Goal: Complete application form: Complete application form

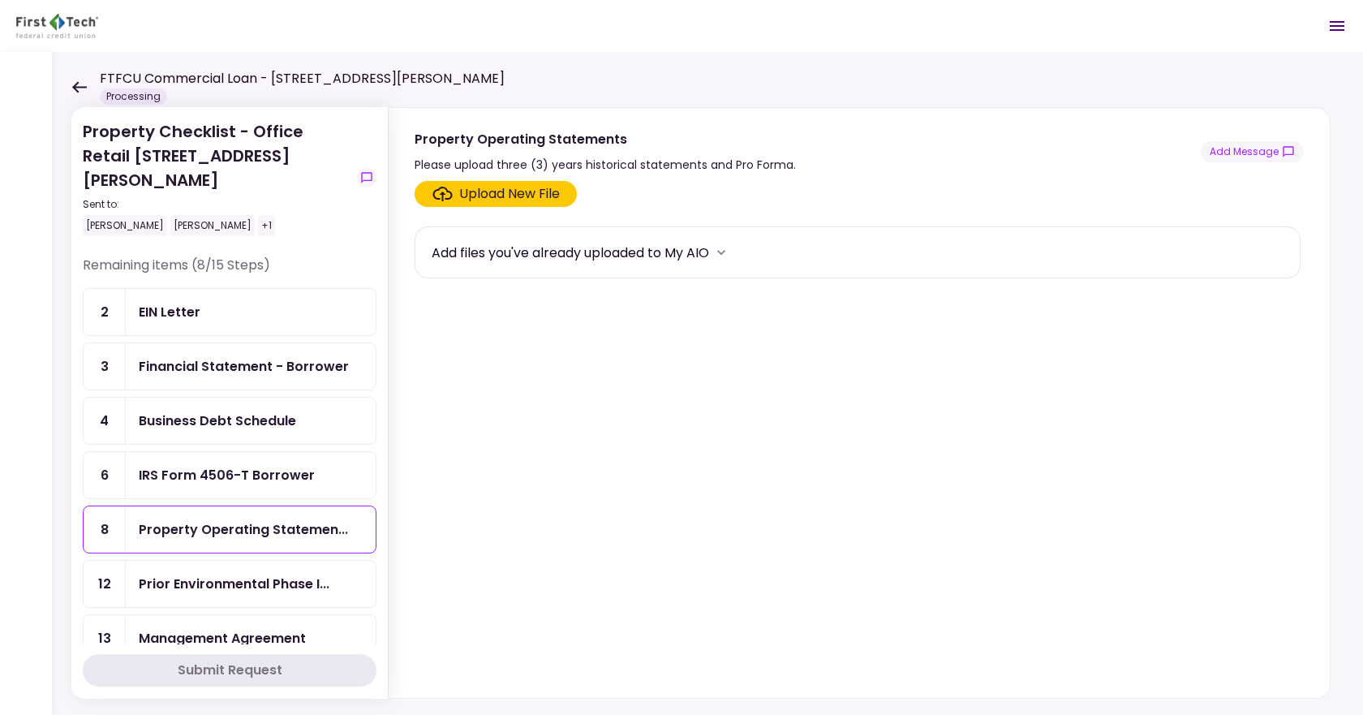
click at [269, 356] on div "Financial Statement - Borrower" at bounding box center [244, 366] width 210 height 20
click at [79, 92] on icon at bounding box center [78, 87] width 15 height 12
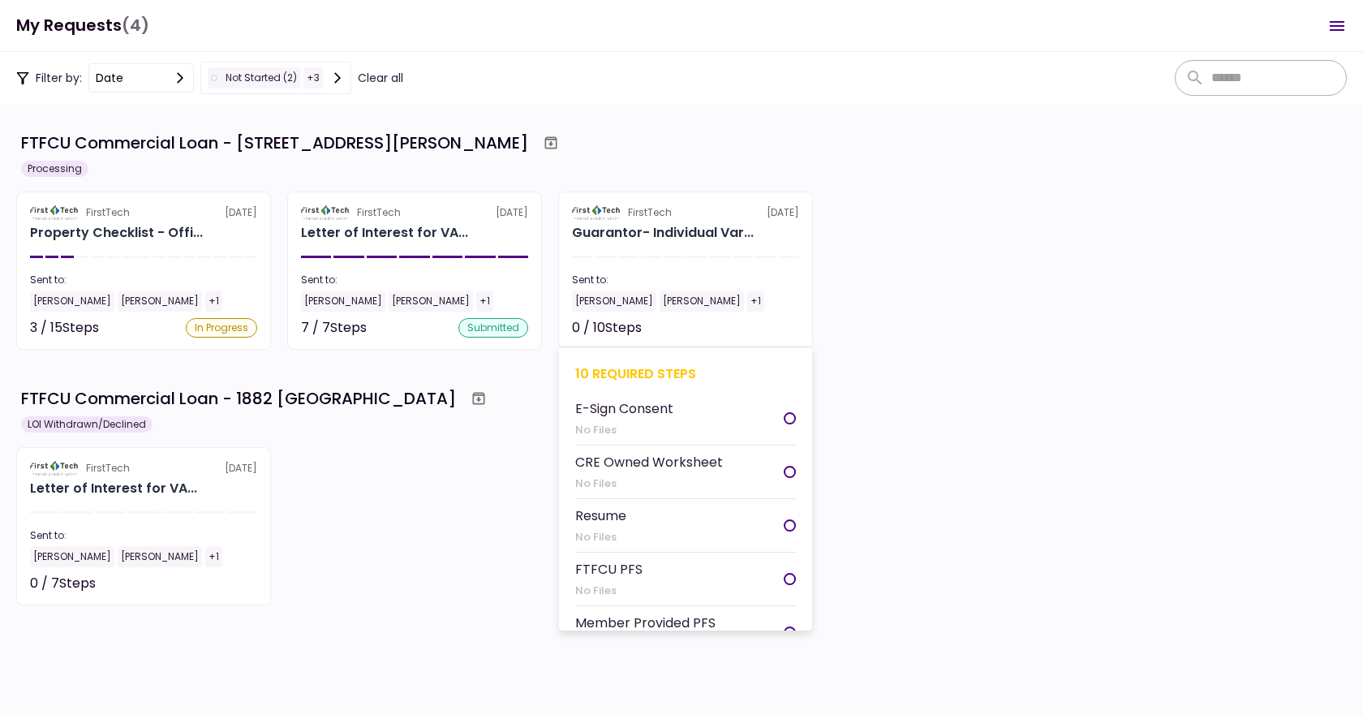
click at [644, 276] on div "Sent to:" at bounding box center [685, 280] width 227 height 15
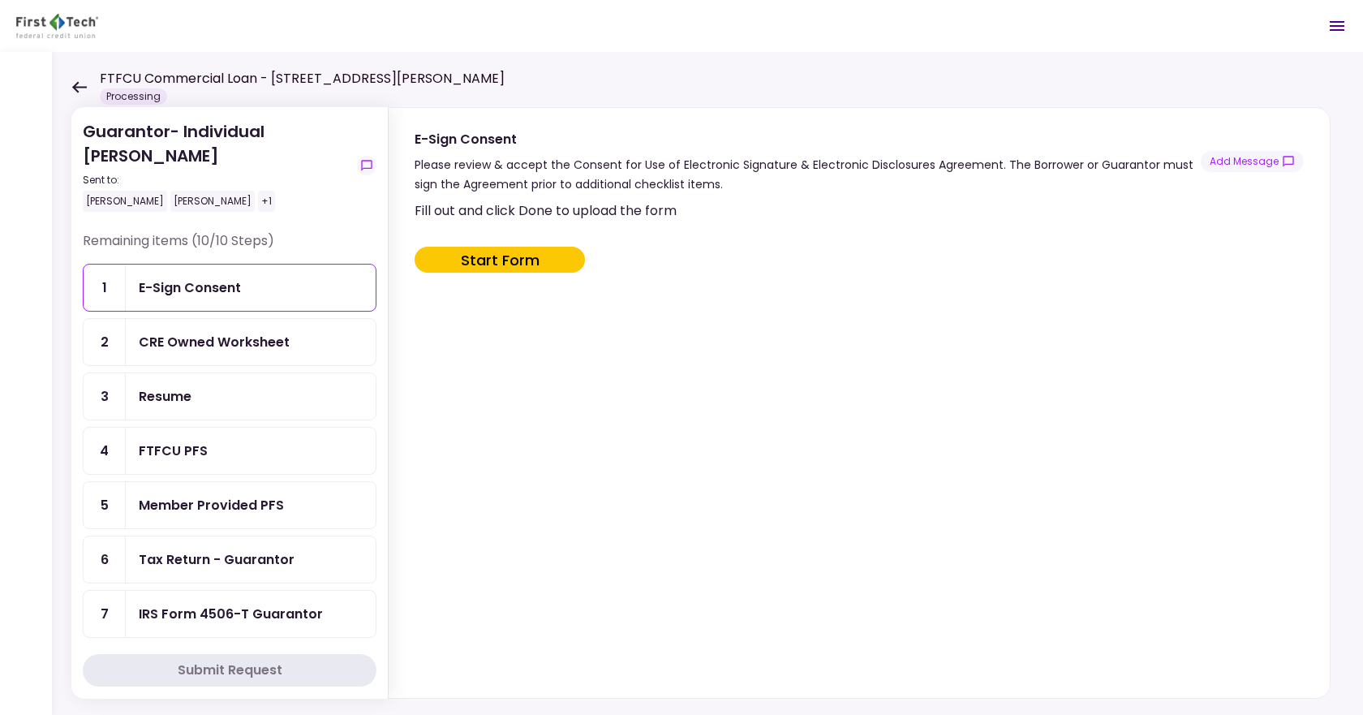
click at [478, 263] on button "Start Form" at bounding box center [500, 260] width 170 height 26
type input "***"
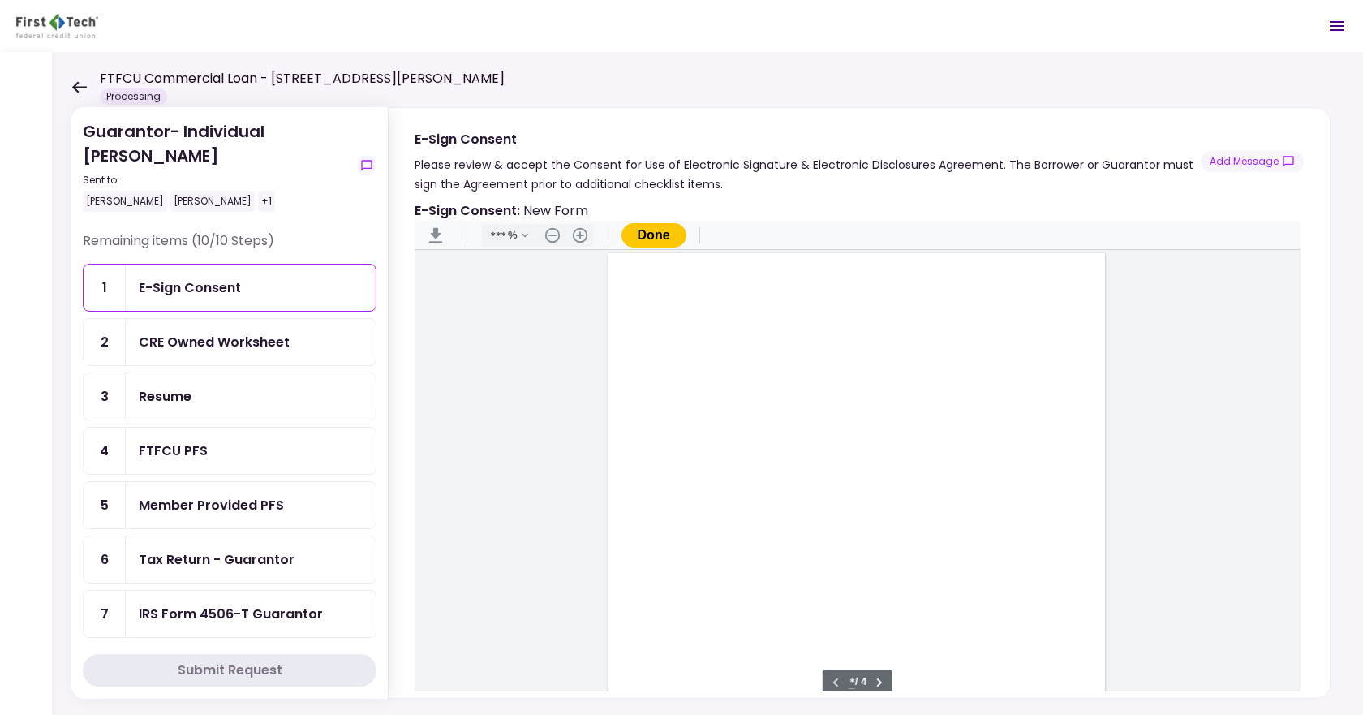
scroll to position [1, 0]
type input "*"
click at [640, 401] on div "Document Content" at bounding box center [644, 400] width 13 height 13
click at [693, 462] on div "Sign here" at bounding box center [697, 458] width 42 height 17
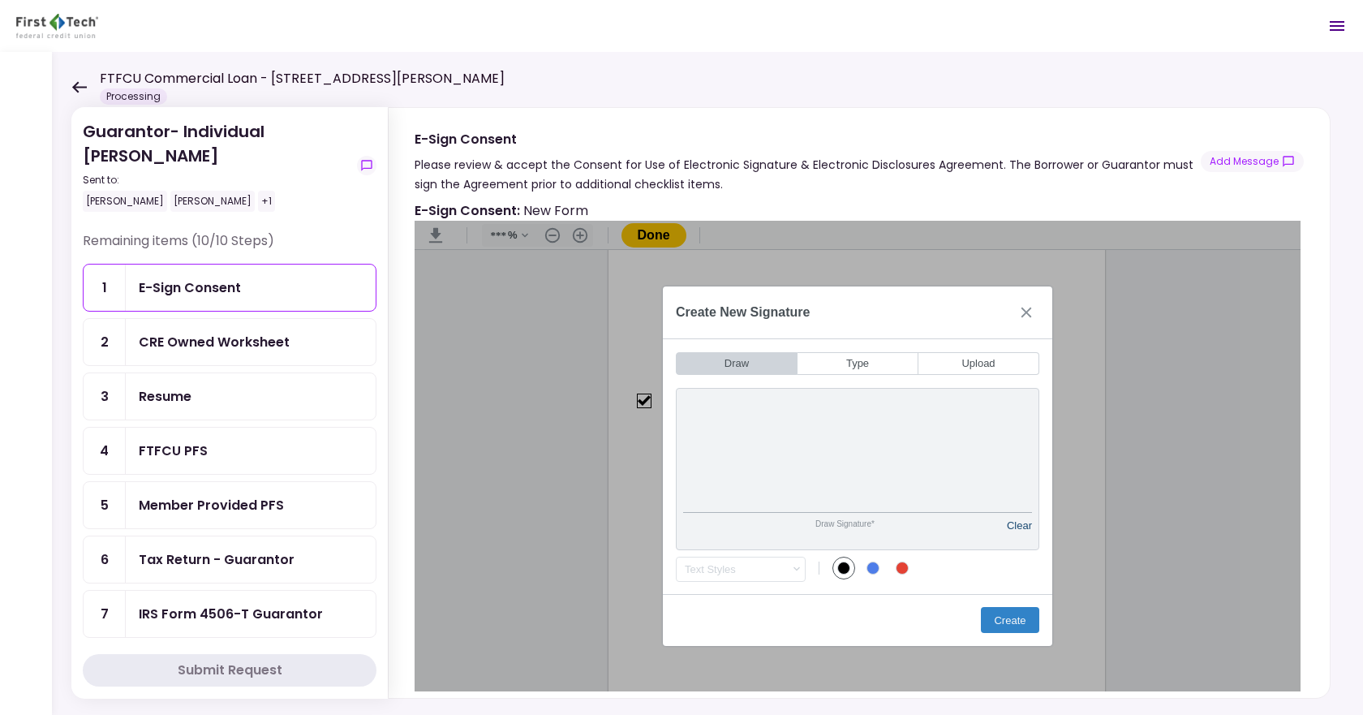
click at [1021, 525] on button "Clear" at bounding box center [1019, 530] width 25 height 23
click at [874, 367] on button "Type" at bounding box center [857, 363] width 121 height 23
drag, startPoint x: 912, startPoint y: 481, endPoint x: 791, endPoint y: 482, distance: 120.9
click at [791, 482] on input "*****" at bounding box center [857, 479] width 349 height 69
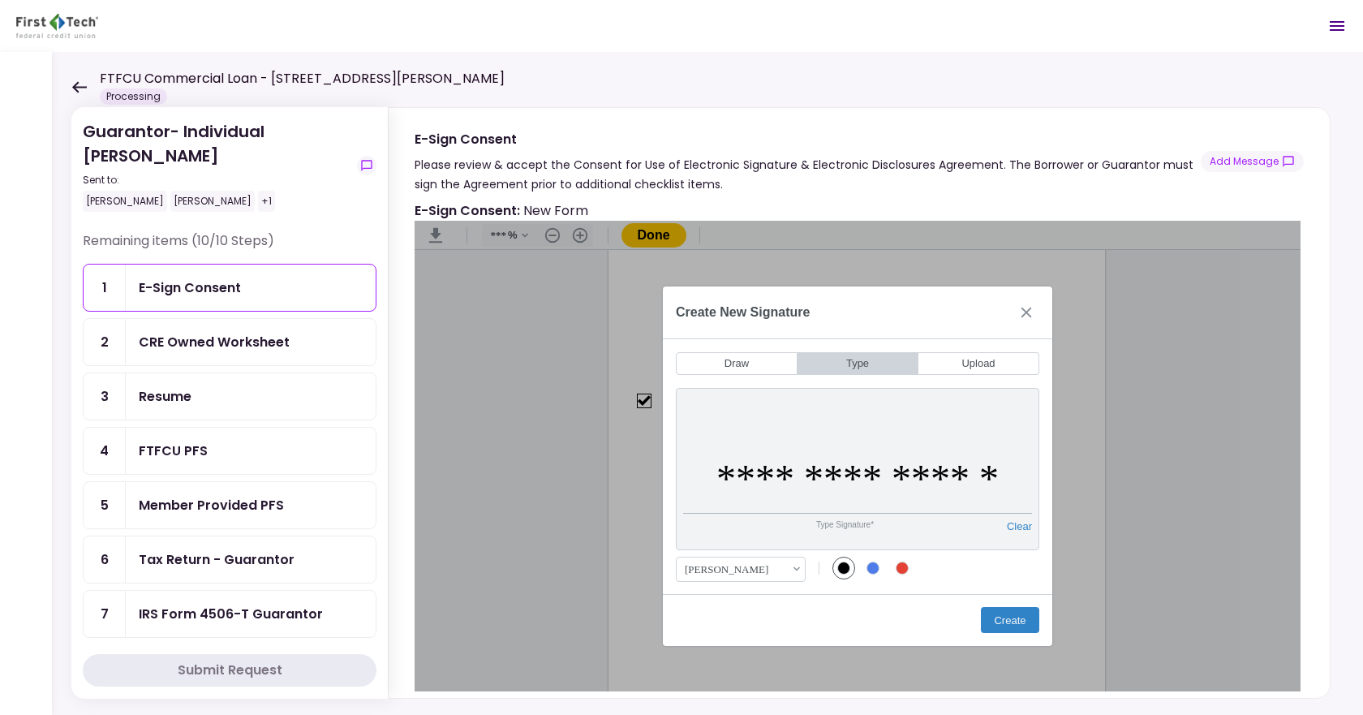
type input "**********"
click at [1140, 529] on div "**********" at bounding box center [858, 466] width 886 height 491
click at [1011, 623] on button "Create" at bounding box center [1010, 620] width 58 height 26
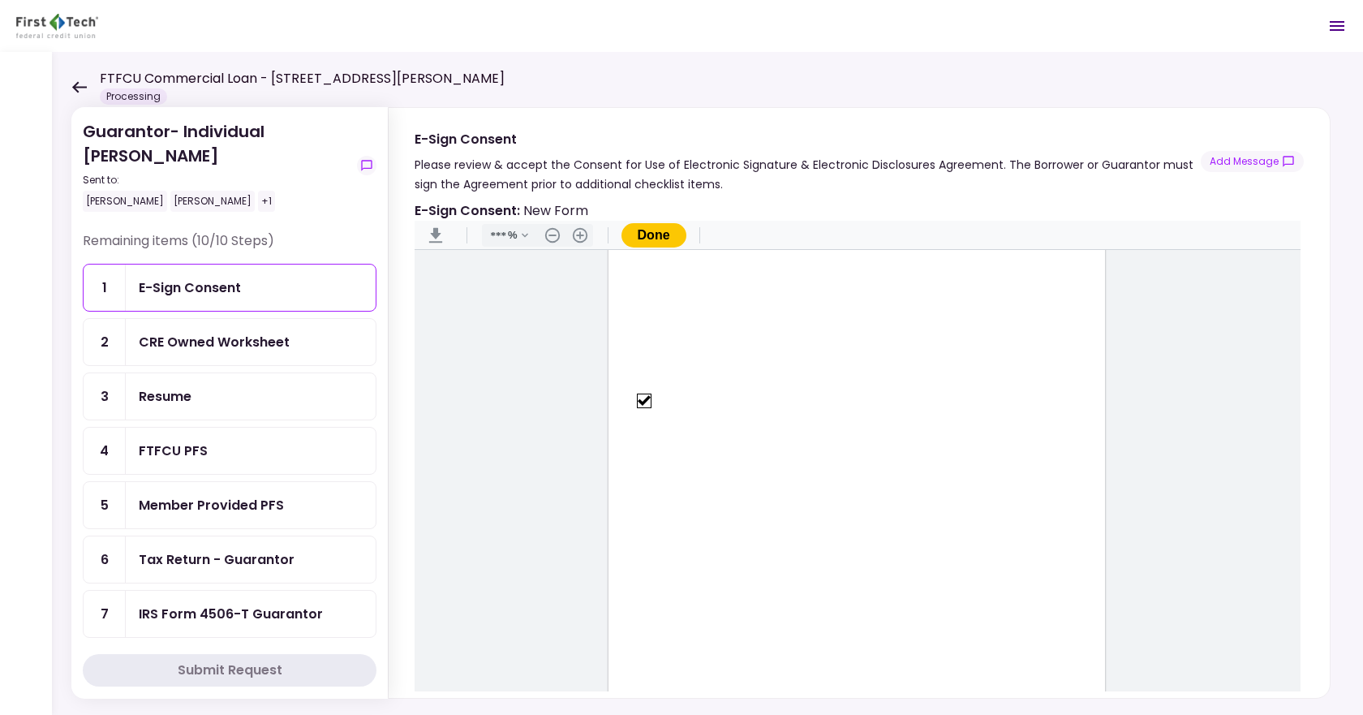
click at [656, 238] on button "Done" at bounding box center [653, 235] width 65 height 24
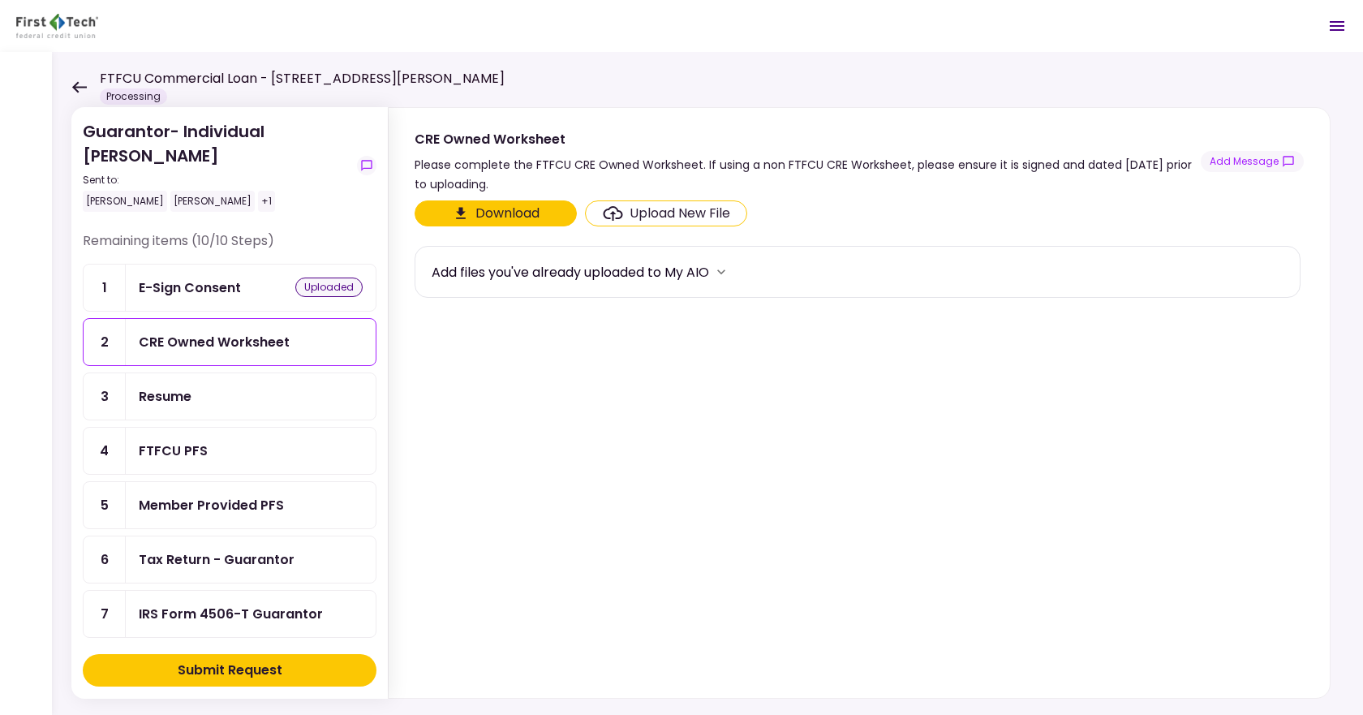
click at [266, 668] on div "Submit Request" at bounding box center [230, 669] width 105 height 19
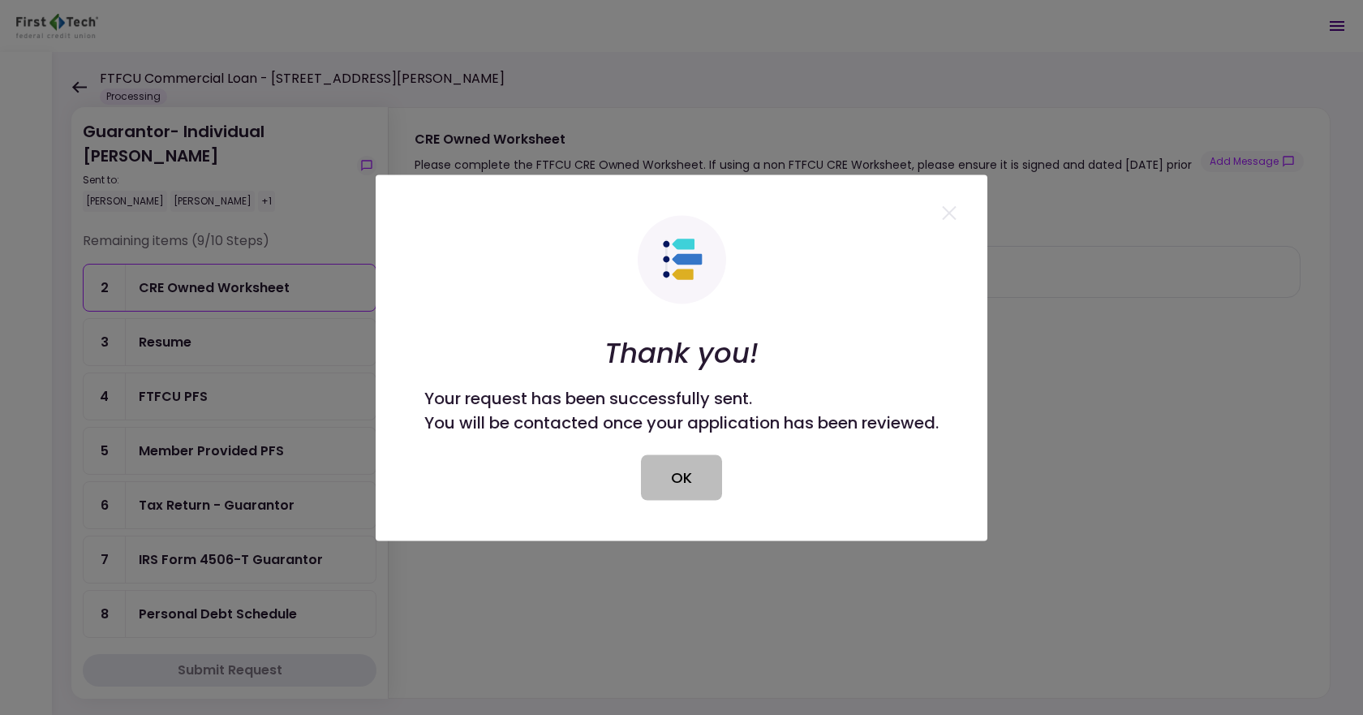
click at [703, 484] on button "OK" at bounding box center [681, 476] width 81 height 45
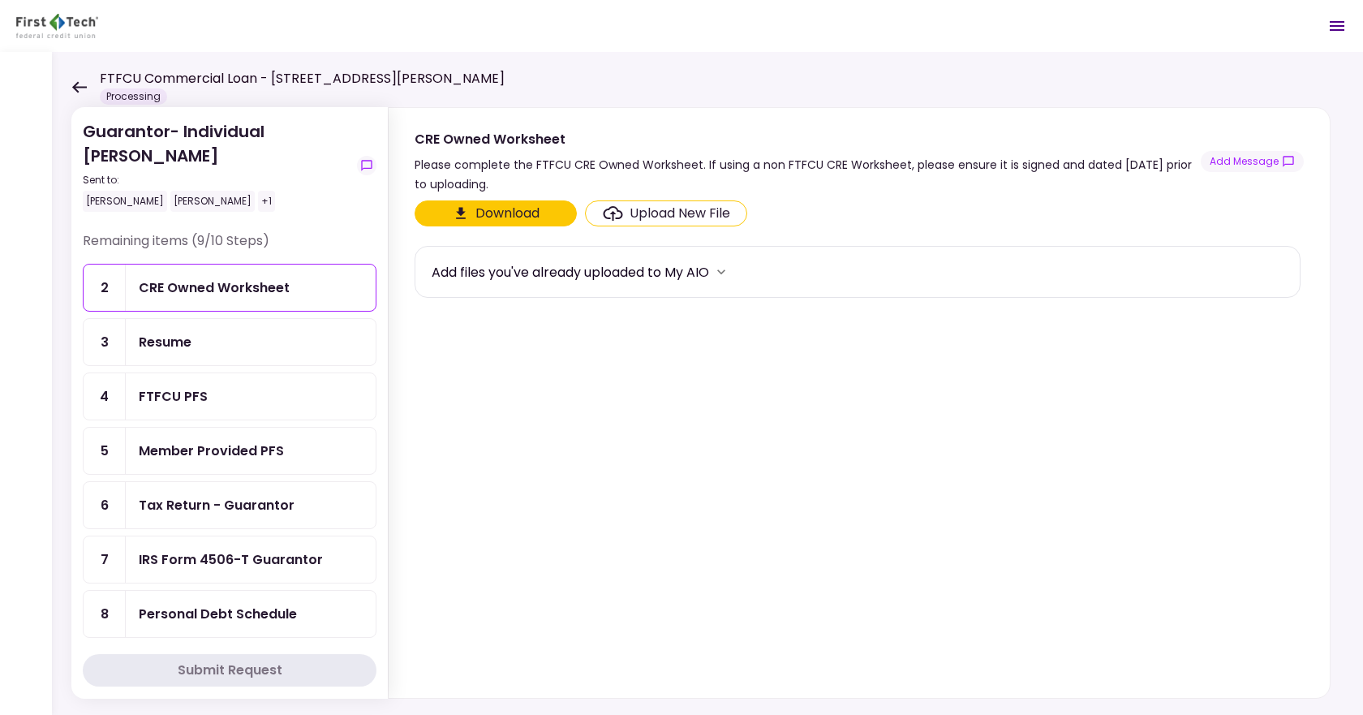
click at [661, 215] on div "Upload New File" at bounding box center [679, 213] width 101 height 19
click at [0, 0] on input "Upload New File" at bounding box center [0, 0] width 0 height 0
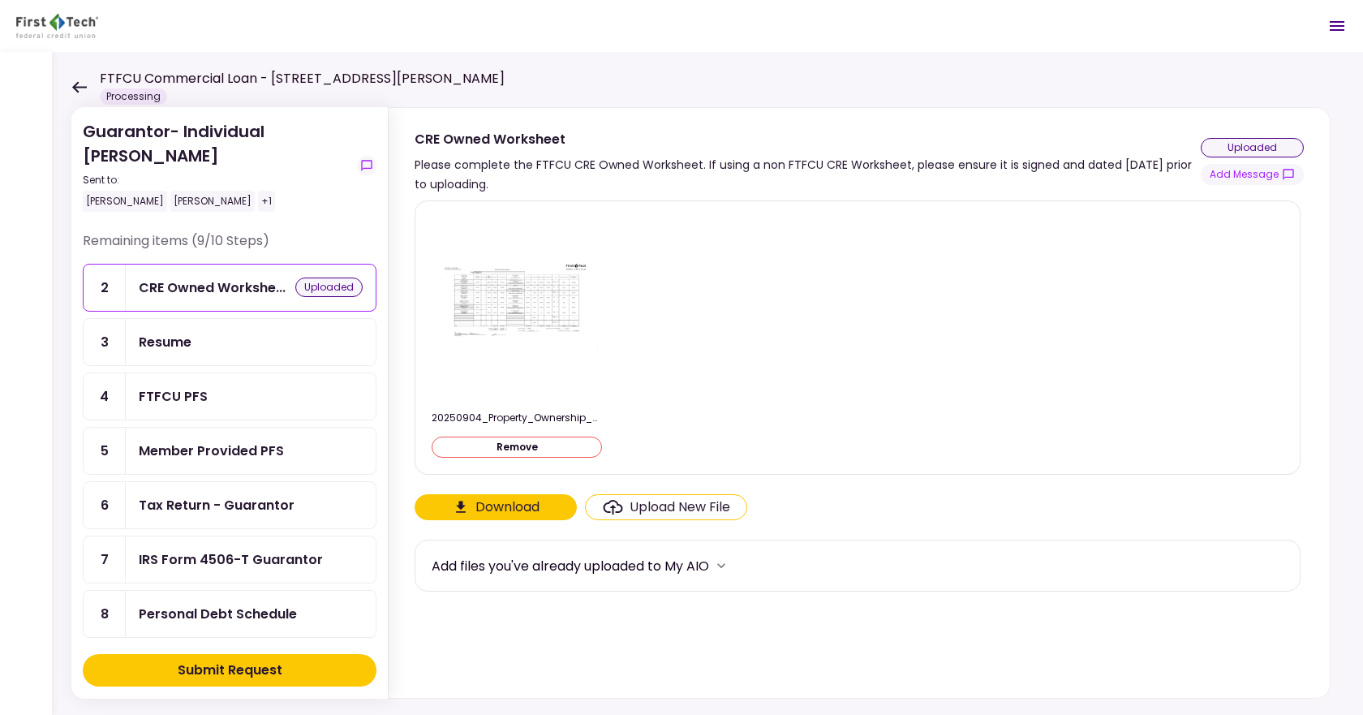
click at [254, 663] on div "Submit Request" at bounding box center [230, 669] width 105 height 19
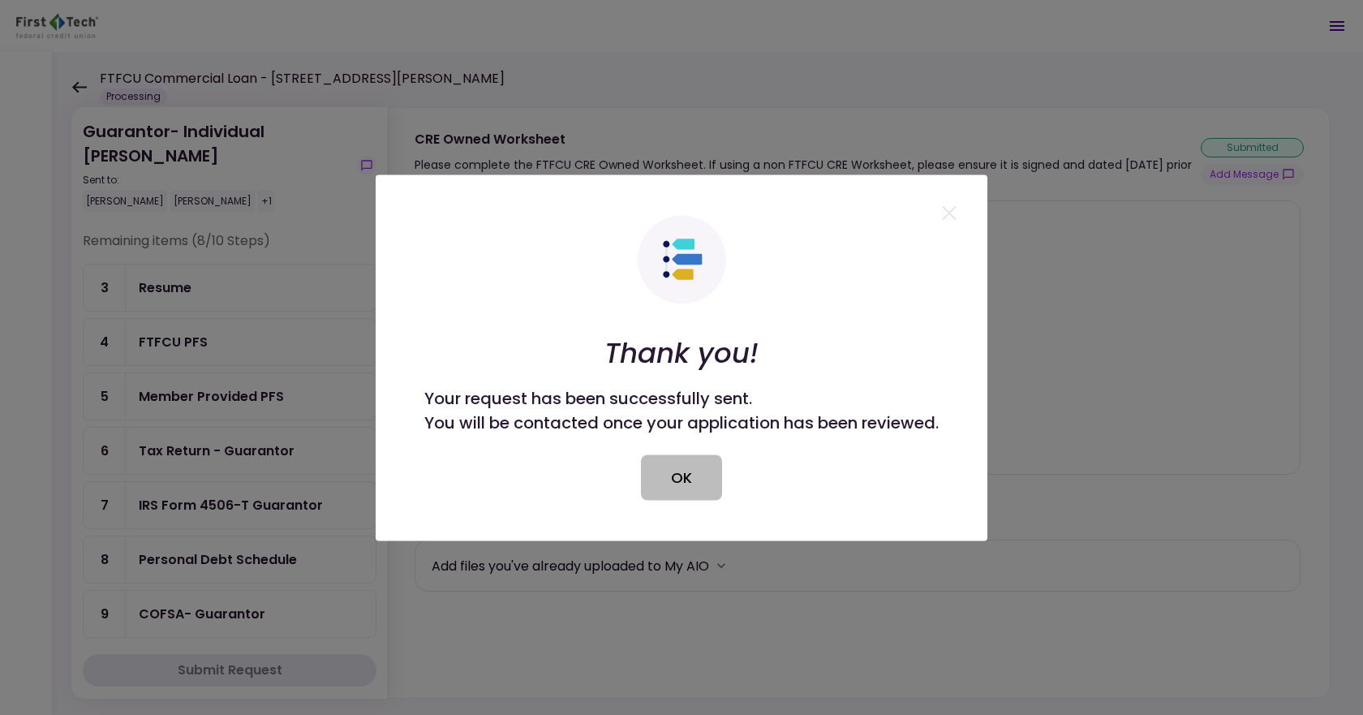
click at [684, 470] on button "OK" at bounding box center [681, 476] width 81 height 45
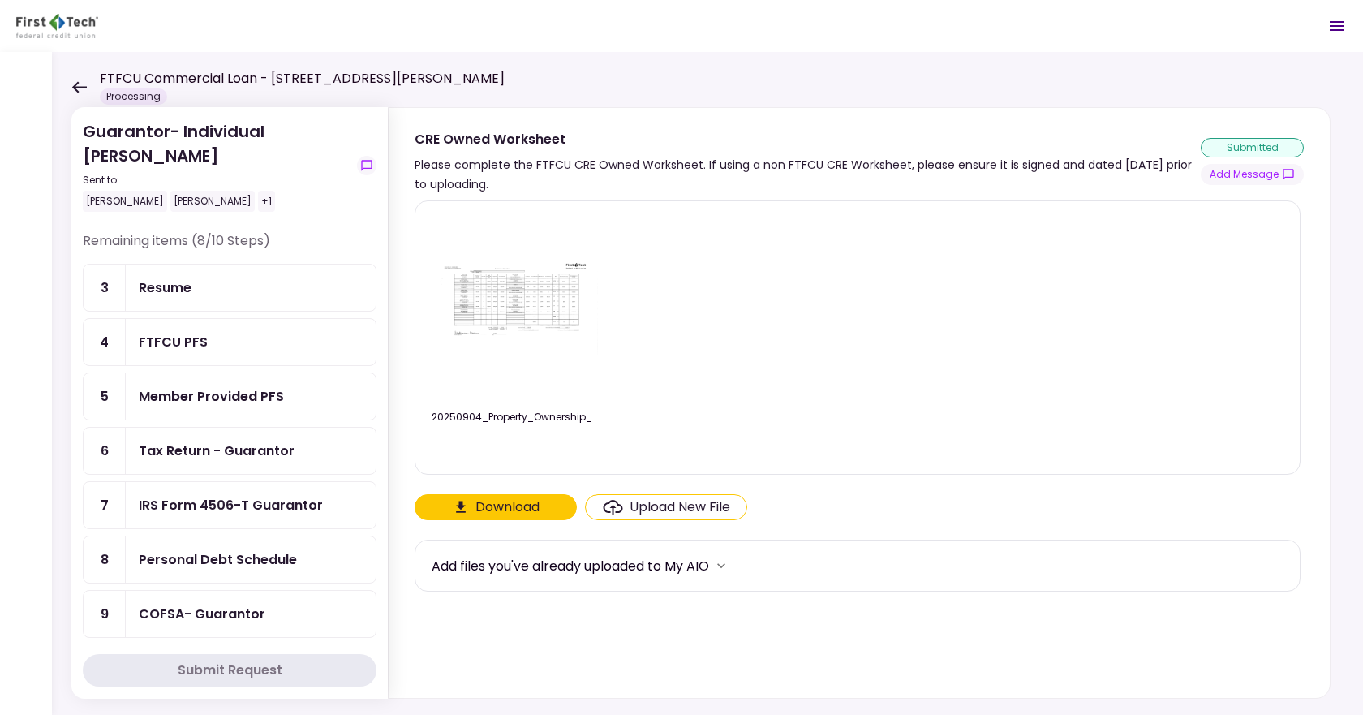
click at [231, 614] on div "COFSA- Guarantor" at bounding box center [202, 614] width 127 height 20
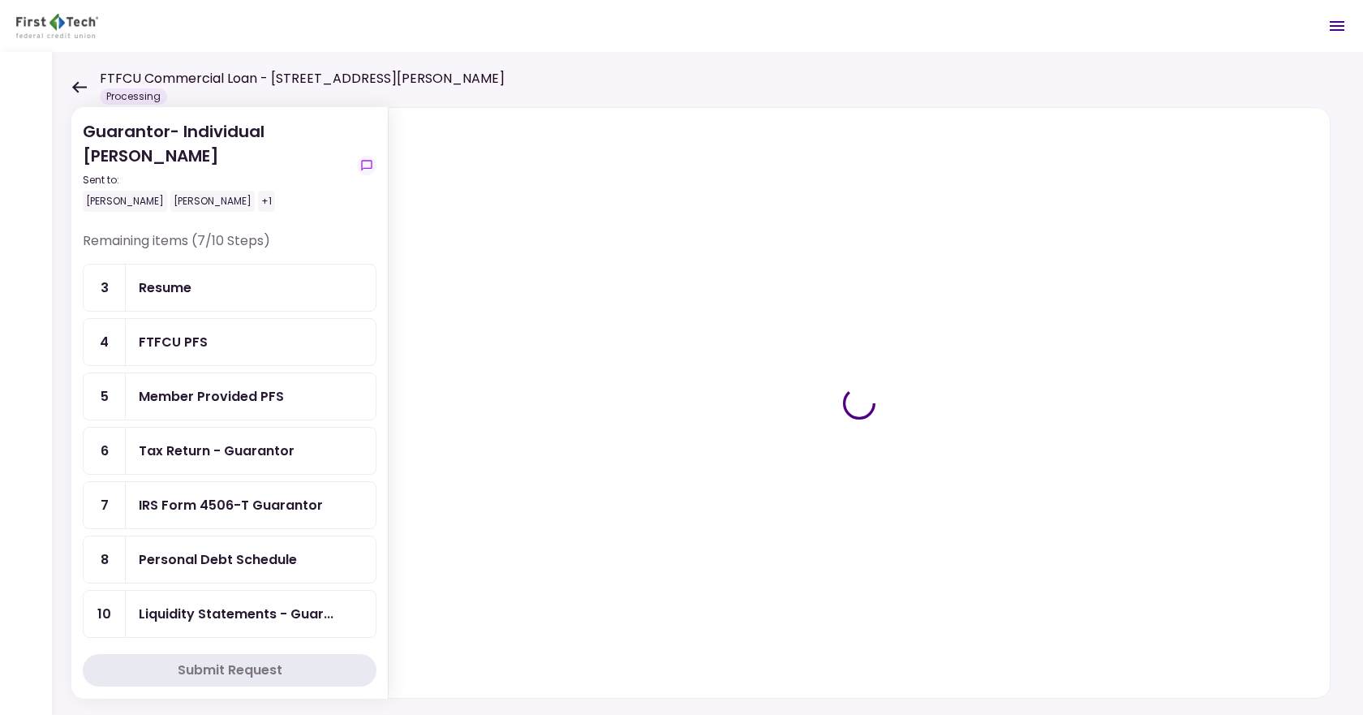
click at [193, 456] on div "Tax Return - Guarantor" at bounding box center [217, 450] width 156 height 20
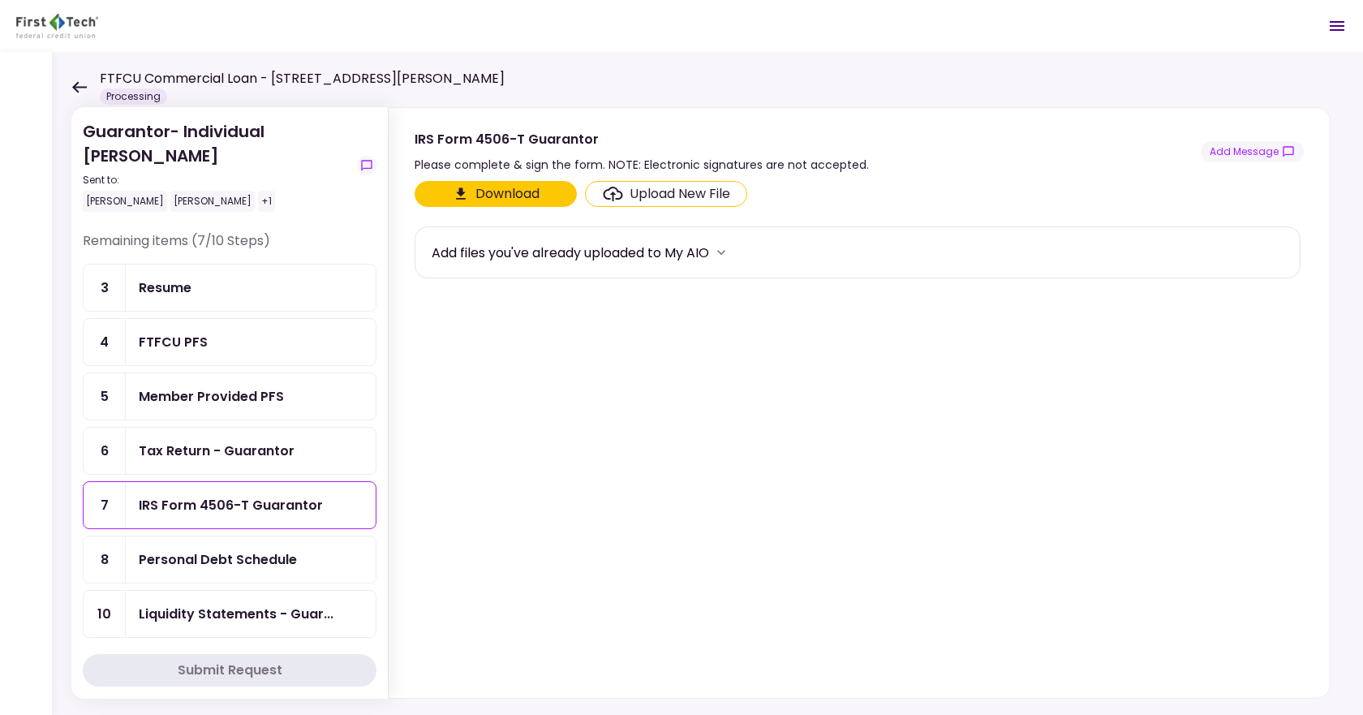
click at [235, 450] on div "Tax Return - Guarantor" at bounding box center [217, 450] width 156 height 20
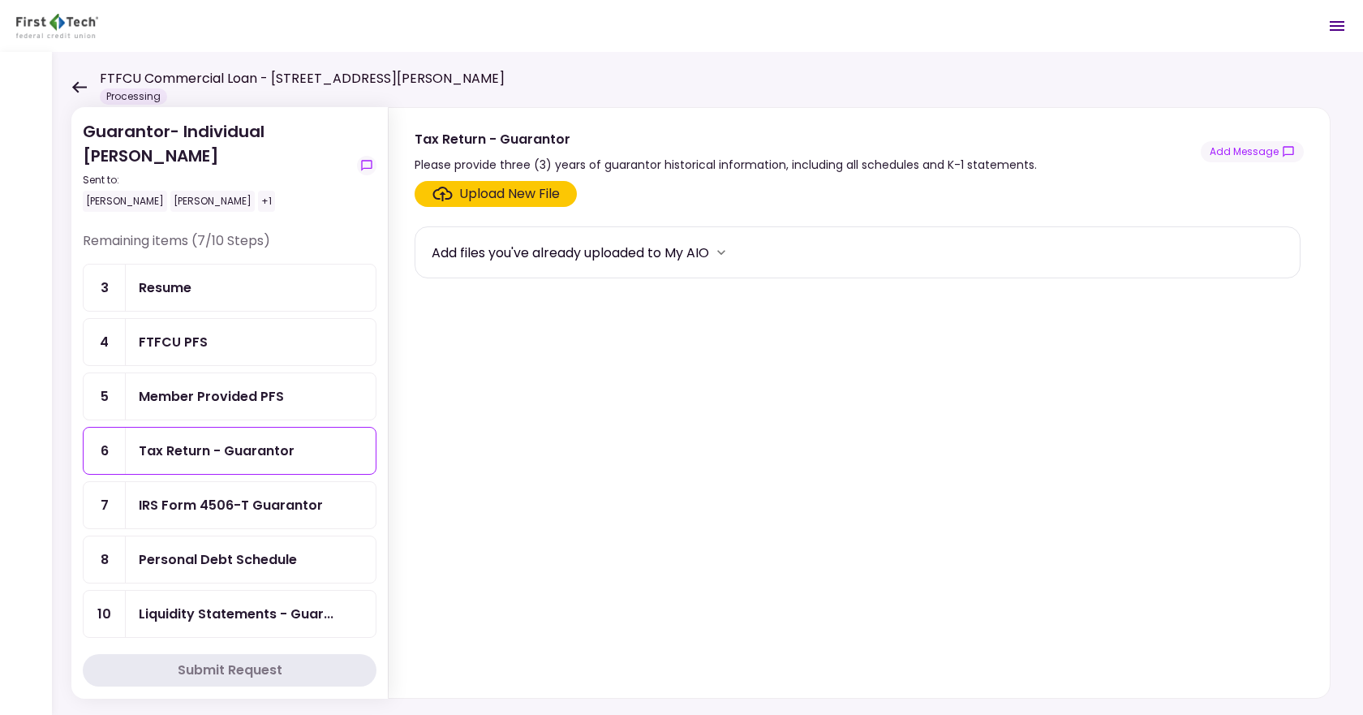
click at [499, 191] on div "Upload New File" at bounding box center [509, 193] width 101 height 19
click at [0, 0] on input "Upload New File" at bounding box center [0, 0] width 0 height 0
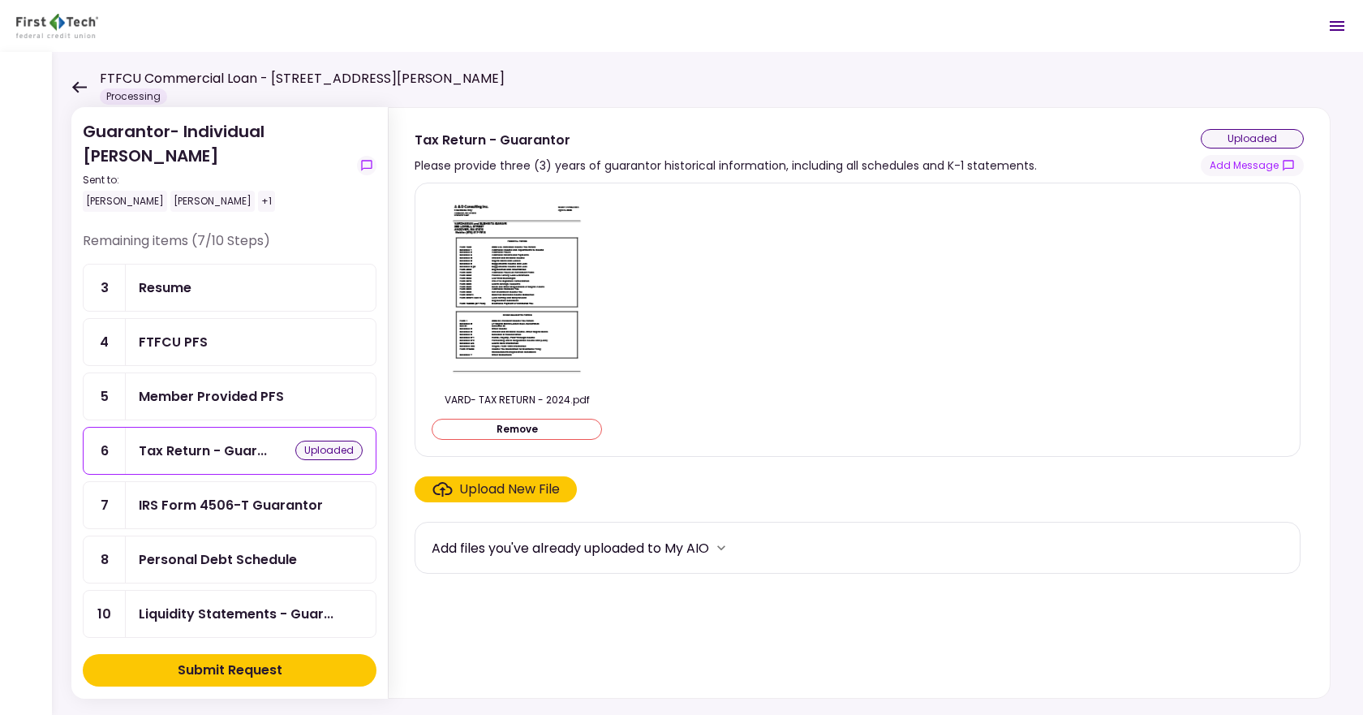
click at [479, 485] on div "Upload New File" at bounding box center [509, 488] width 101 height 19
click at [0, 0] on input "Upload New File" at bounding box center [0, 0] width 0 height 0
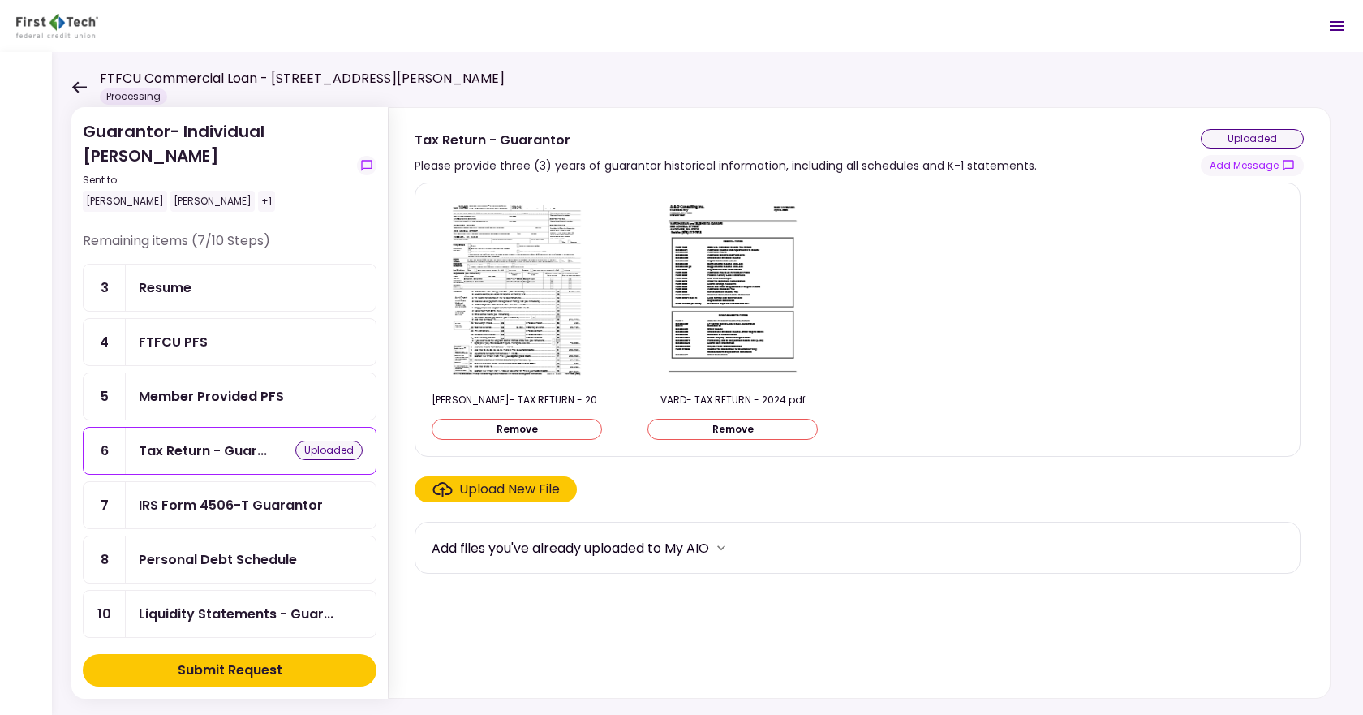
click at [496, 488] on div "Upload New File" at bounding box center [509, 488] width 101 height 19
click at [0, 0] on input "Upload New File" at bounding box center [0, 0] width 0 height 0
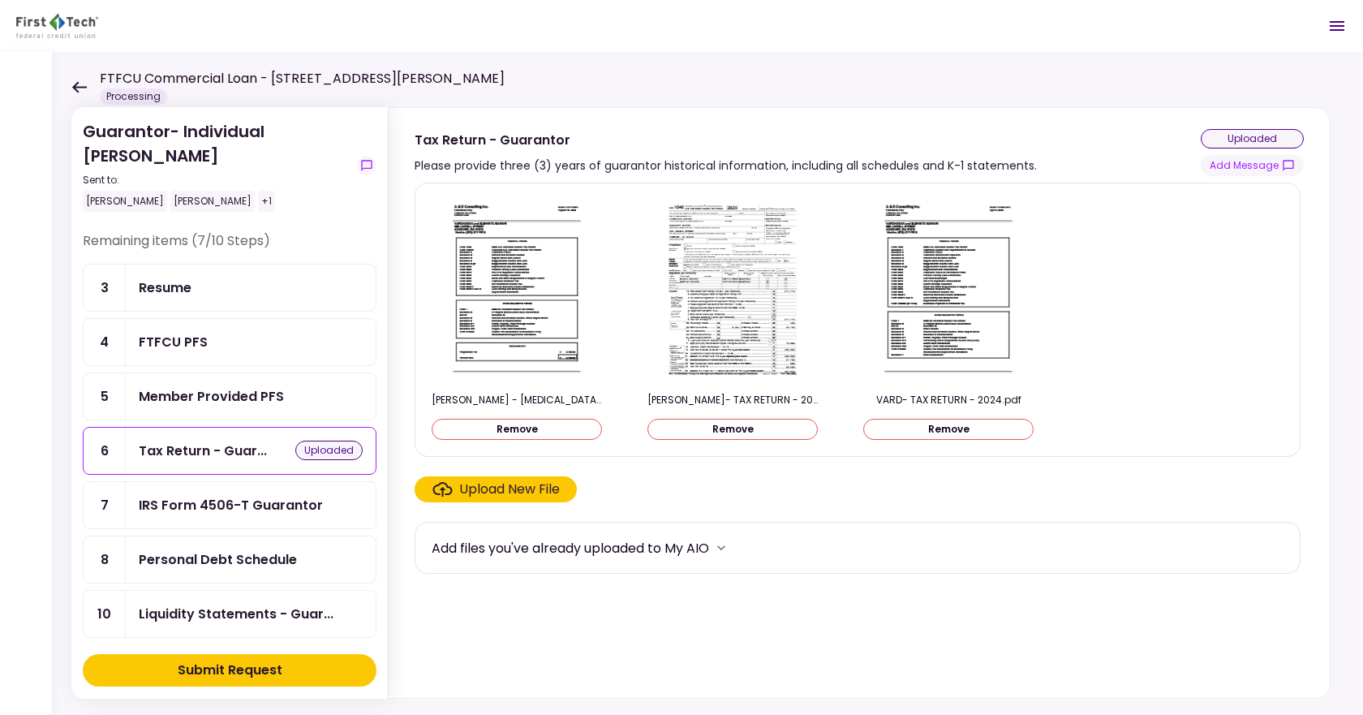
click at [297, 668] on button "Submit Request" at bounding box center [230, 670] width 294 height 32
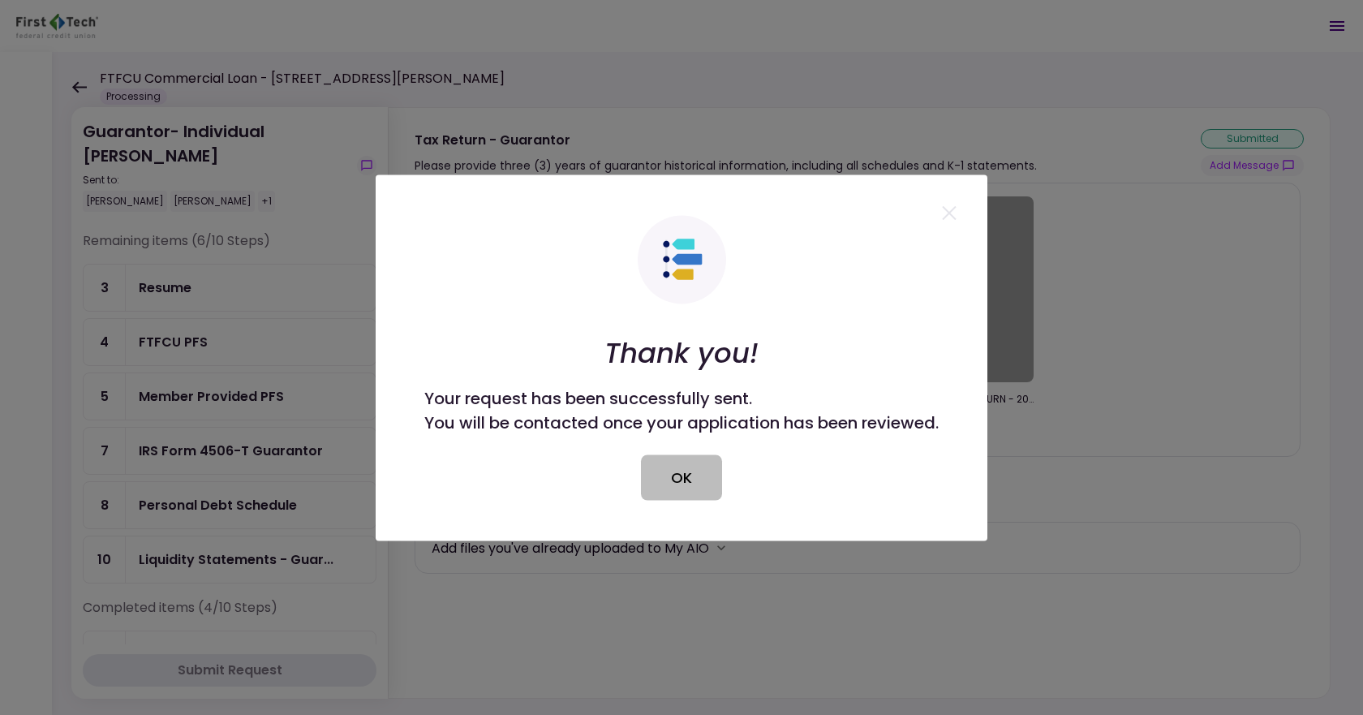
click at [676, 479] on button "OK" at bounding box center [681, 476] width 81 height 45
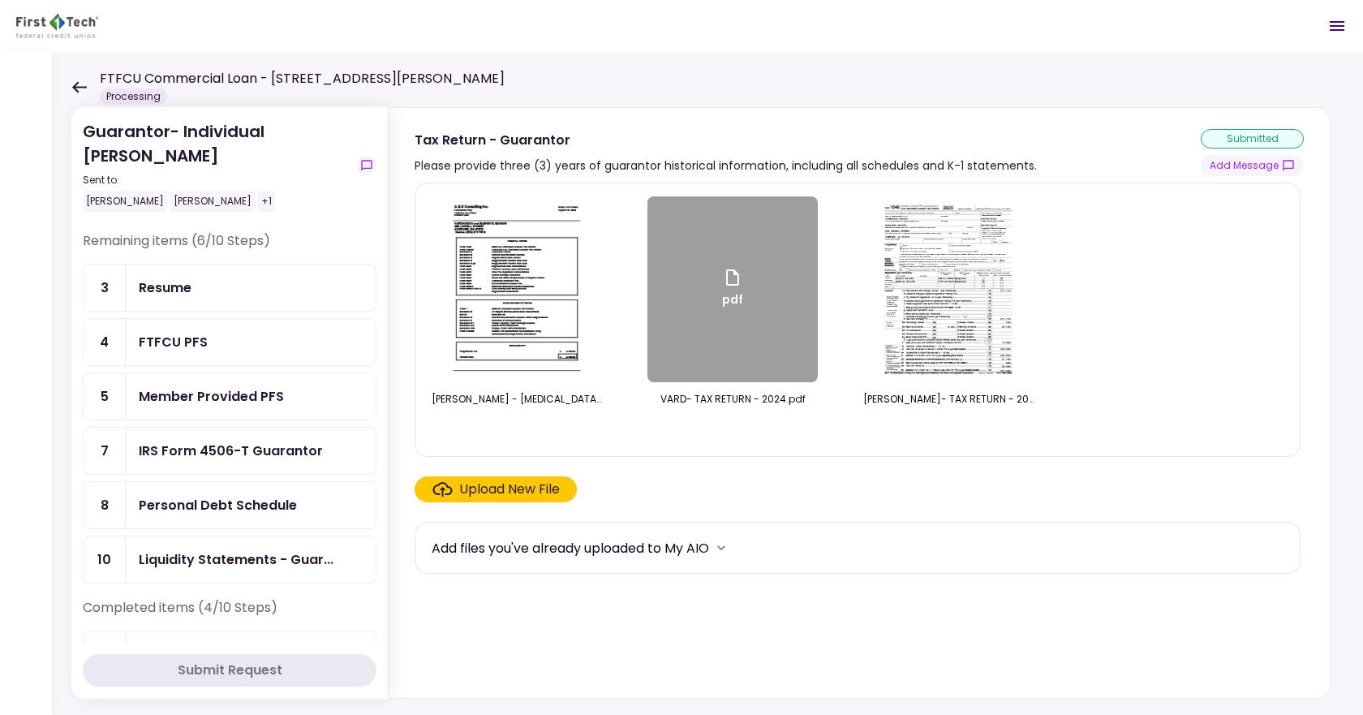
click at [146, 345] on div "FTFCU PFS" at bounding box center [173, 342] width 69 height 20
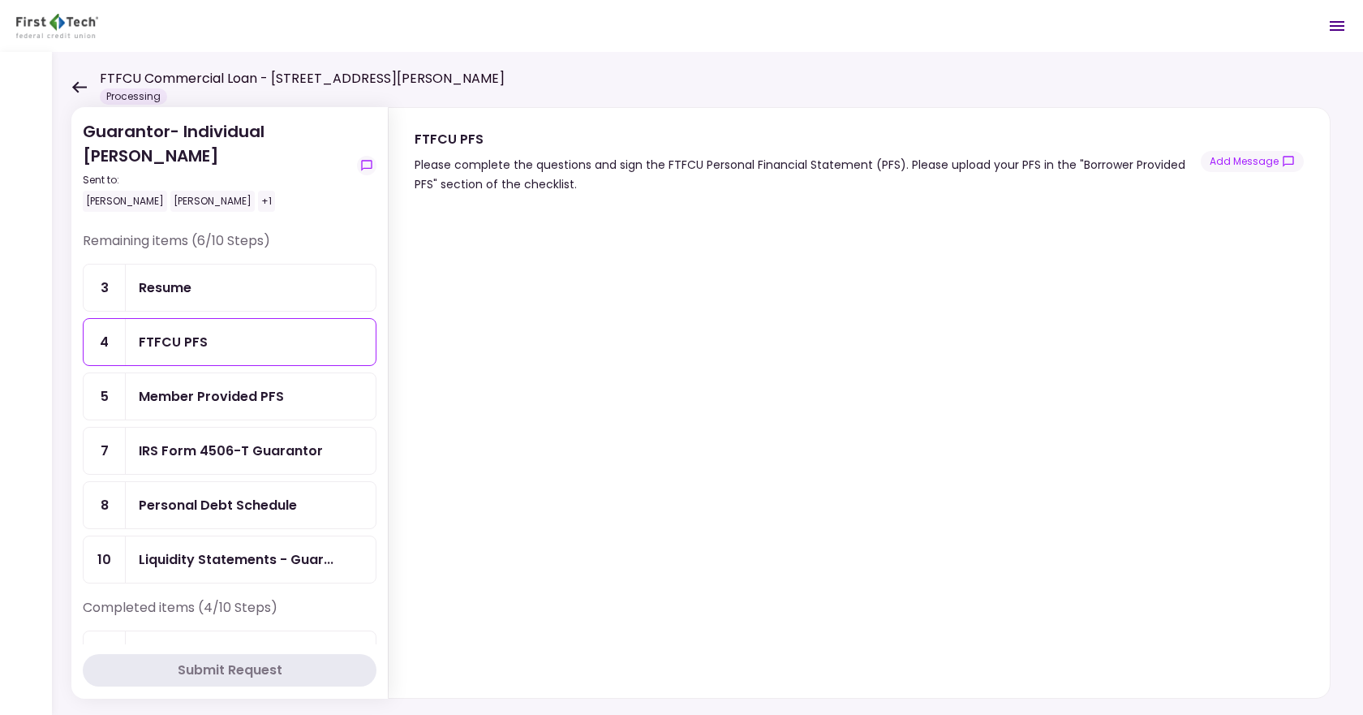
scroll to position [20, 0]
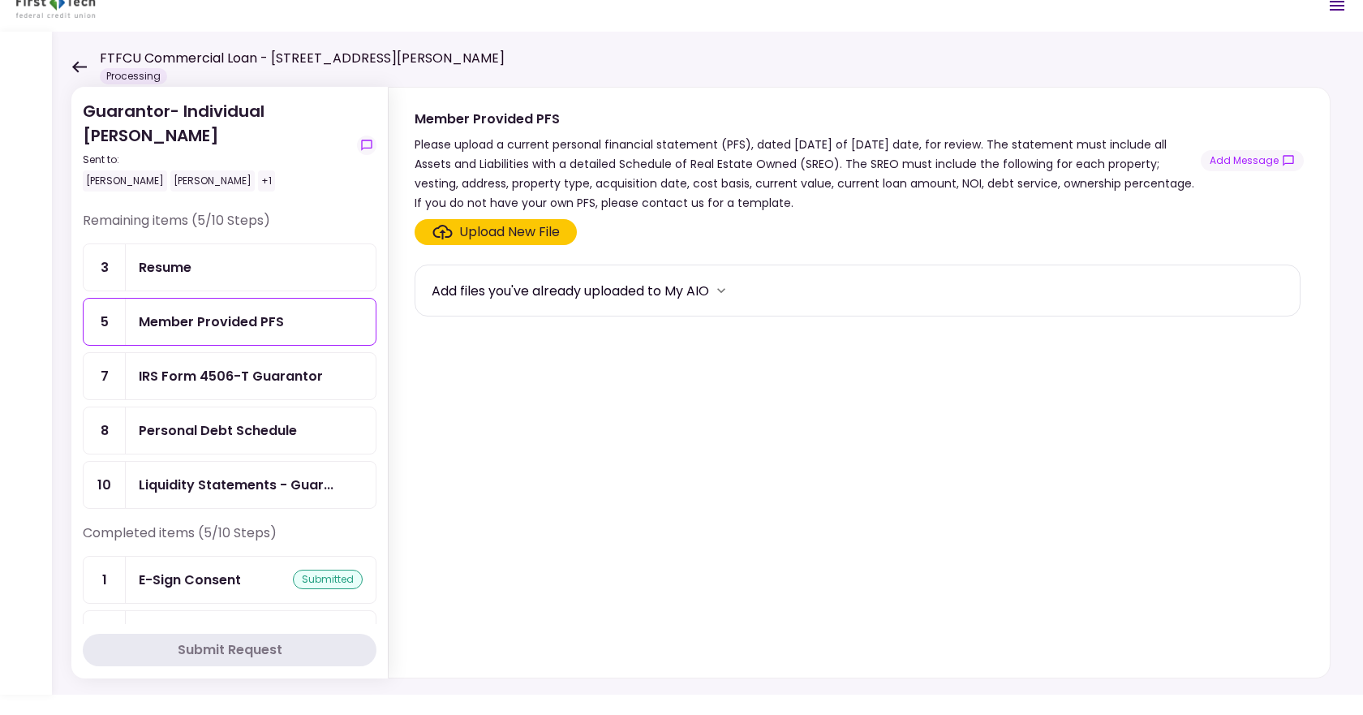
click at [226, 429] on div "Personal Debt Schedule" at bounding box center [218, 430] width 158 height 20
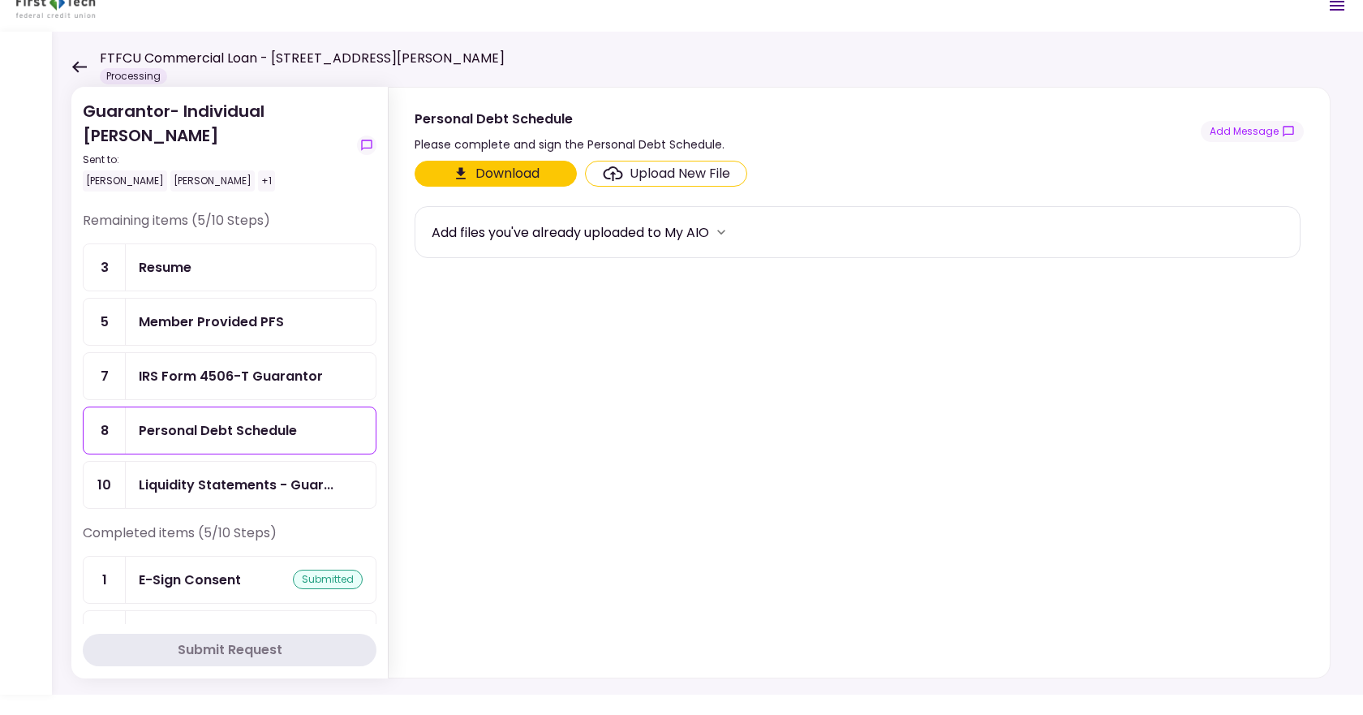
click at [658, 167] on div "Upload New File" at bounding box center [679, 173] width 101 height 19
click at [0, 0] on input "Upload New File" at bounding box center [0, 0] width 0 height 0
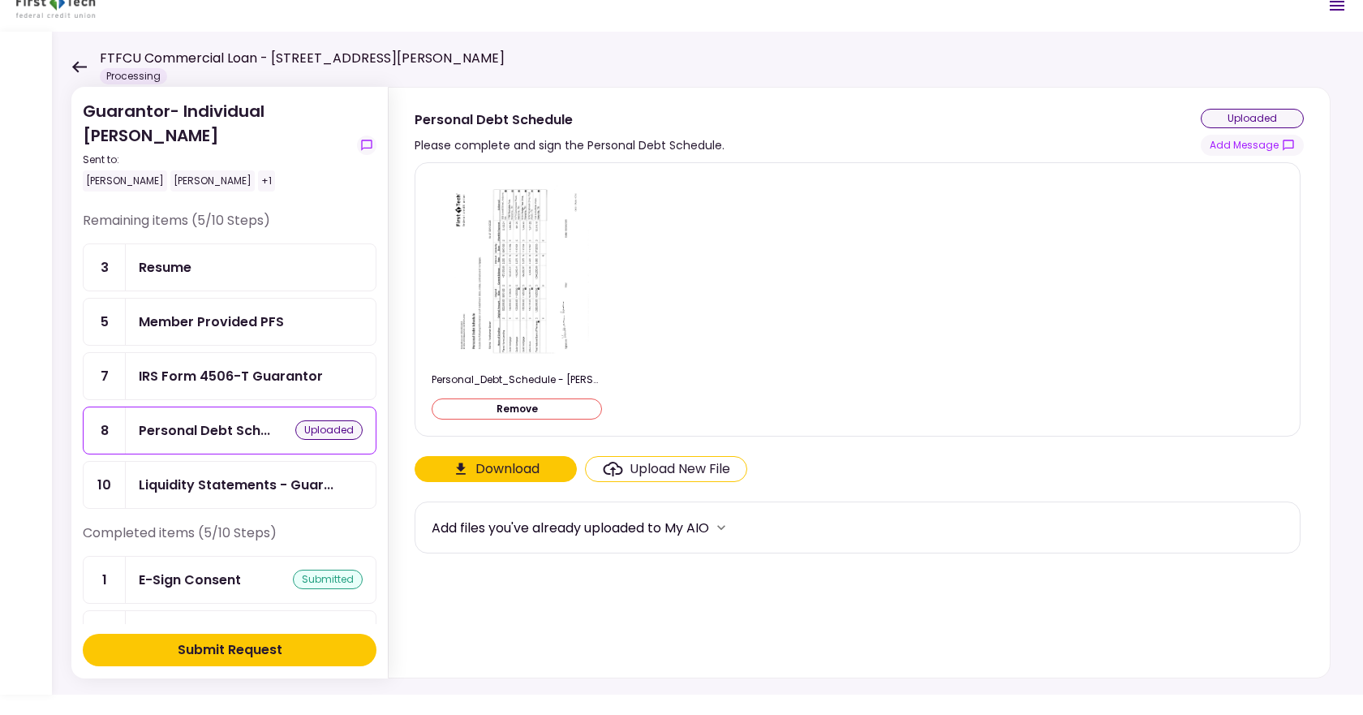
click at [278, 651] on div "Submit Request" at bounding box center [230, 649] width 105 height 19
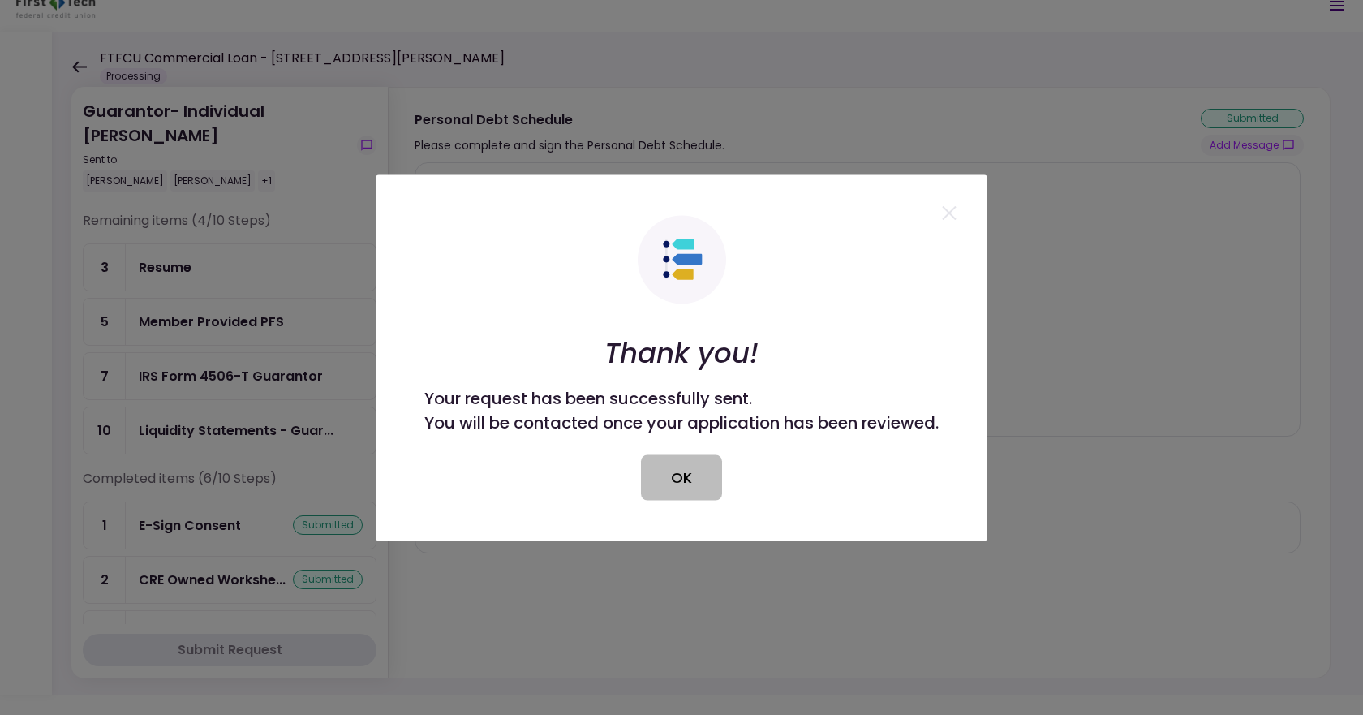
click at [711, 478] on button "OK" at bounding box center [681, 476] width 81 height 45
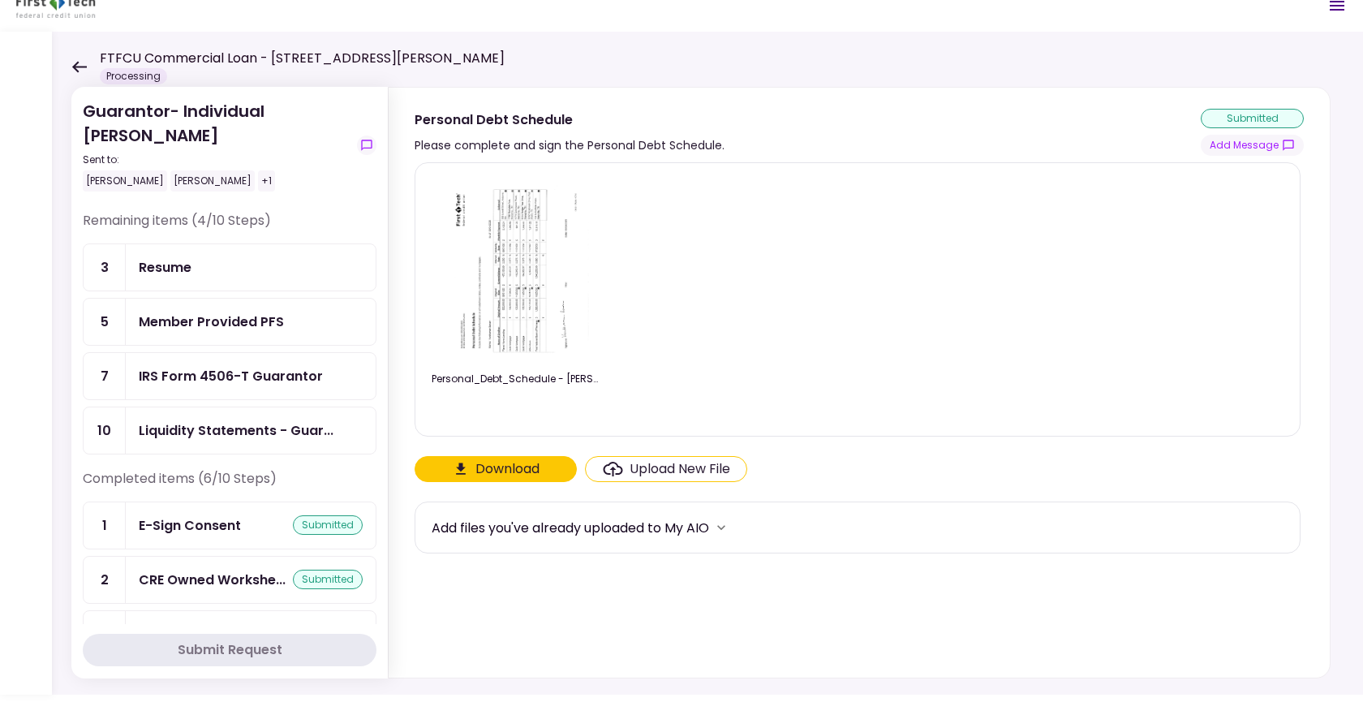
click at [217, 370] on div "IRS Form 4506-T Guarantor" at bounding box center [231, 376] width 184 height 20
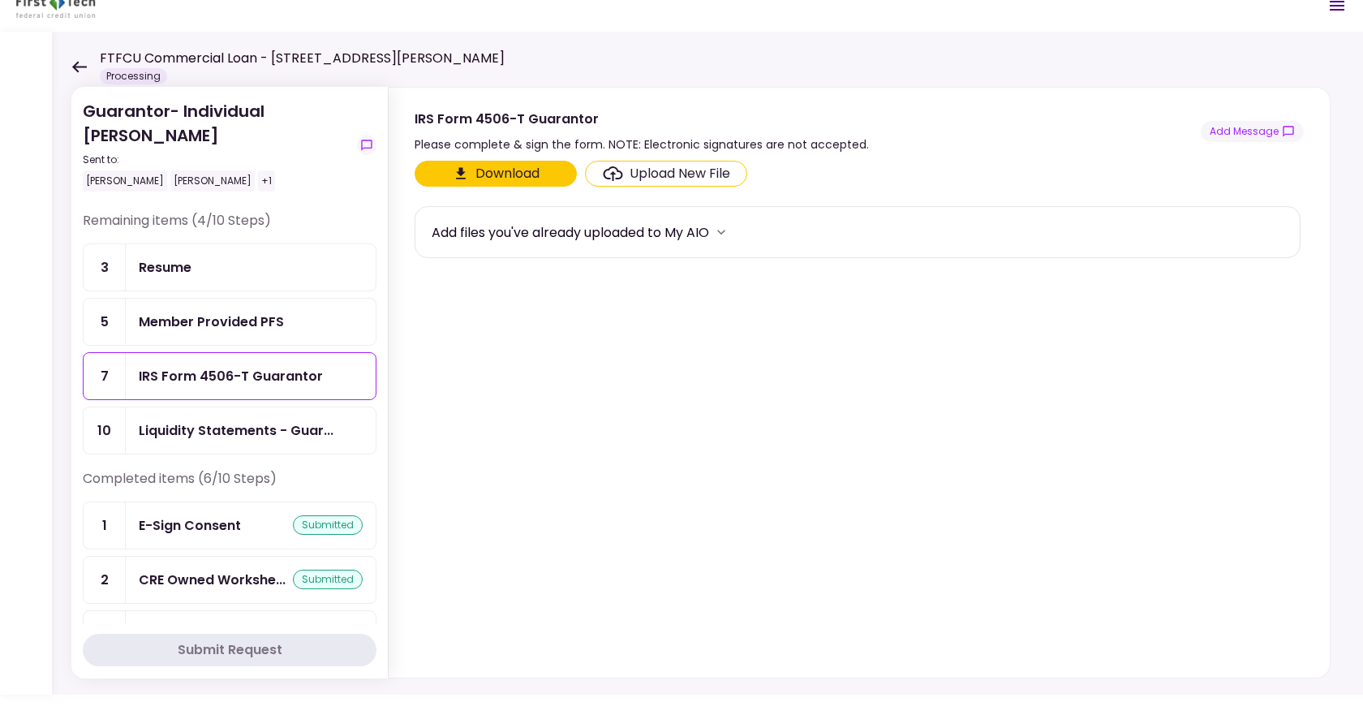
click at [635, 172] on div "Upload New File" at bounding box center [679, 173] width 101 height 19
click at [0, 0] on input "Upload New File" at bounding box center [0, 0] width 0 height 0
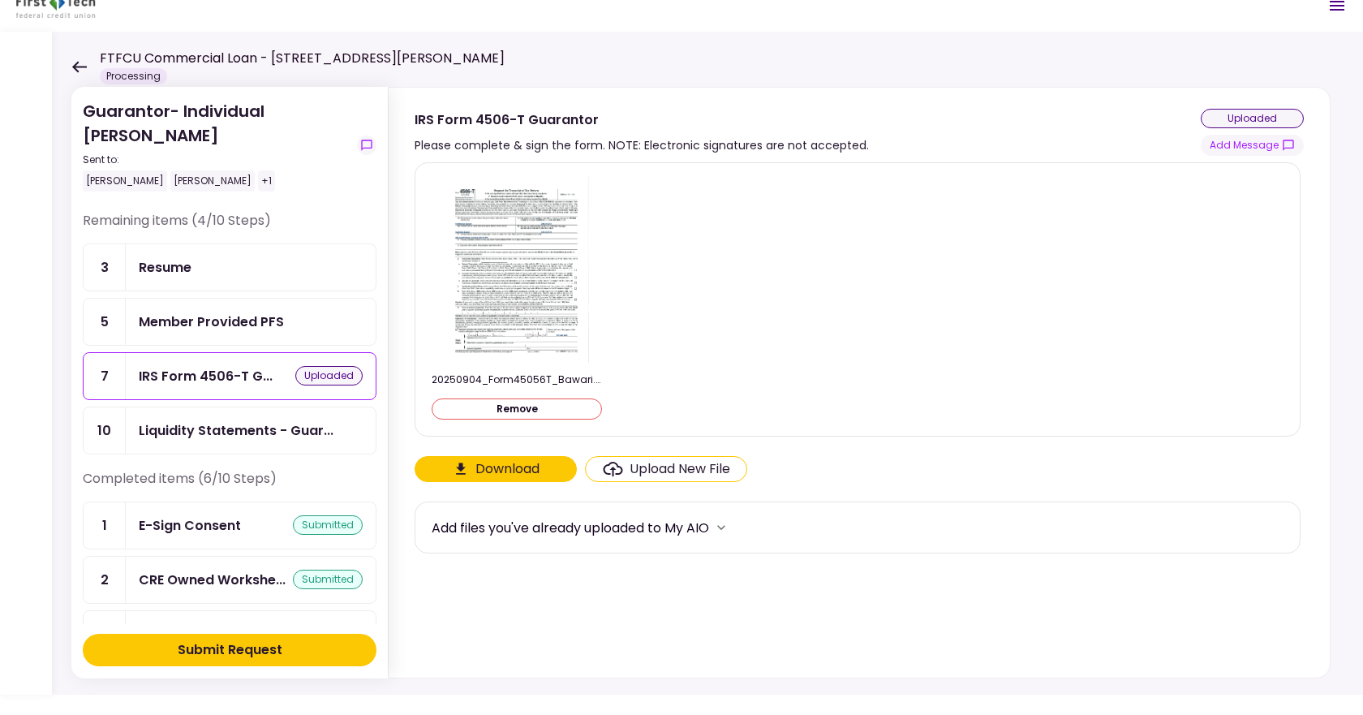
click at [284, 651] on button "Submit Request" at bounding box center [230, 650] width 294 height 32
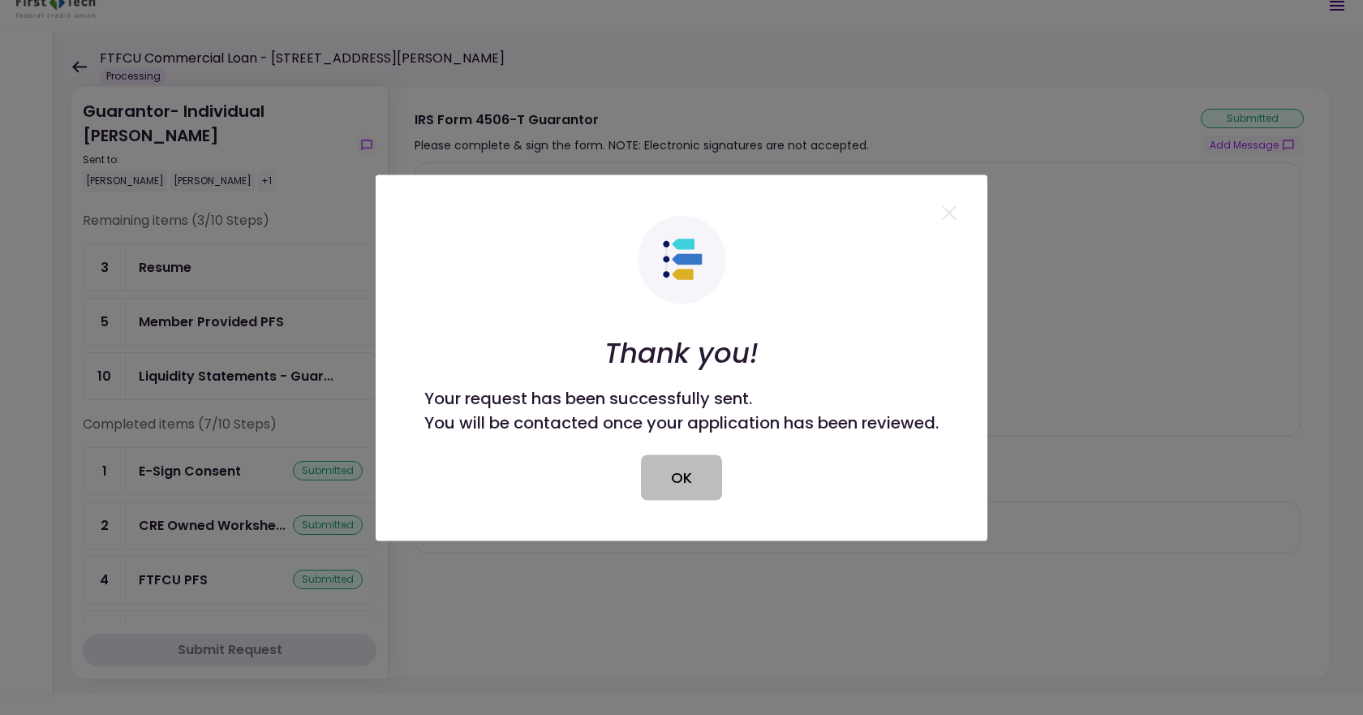
click at [689, 483] on button "OK" at bounding box center [681, 476] width 81 height 45
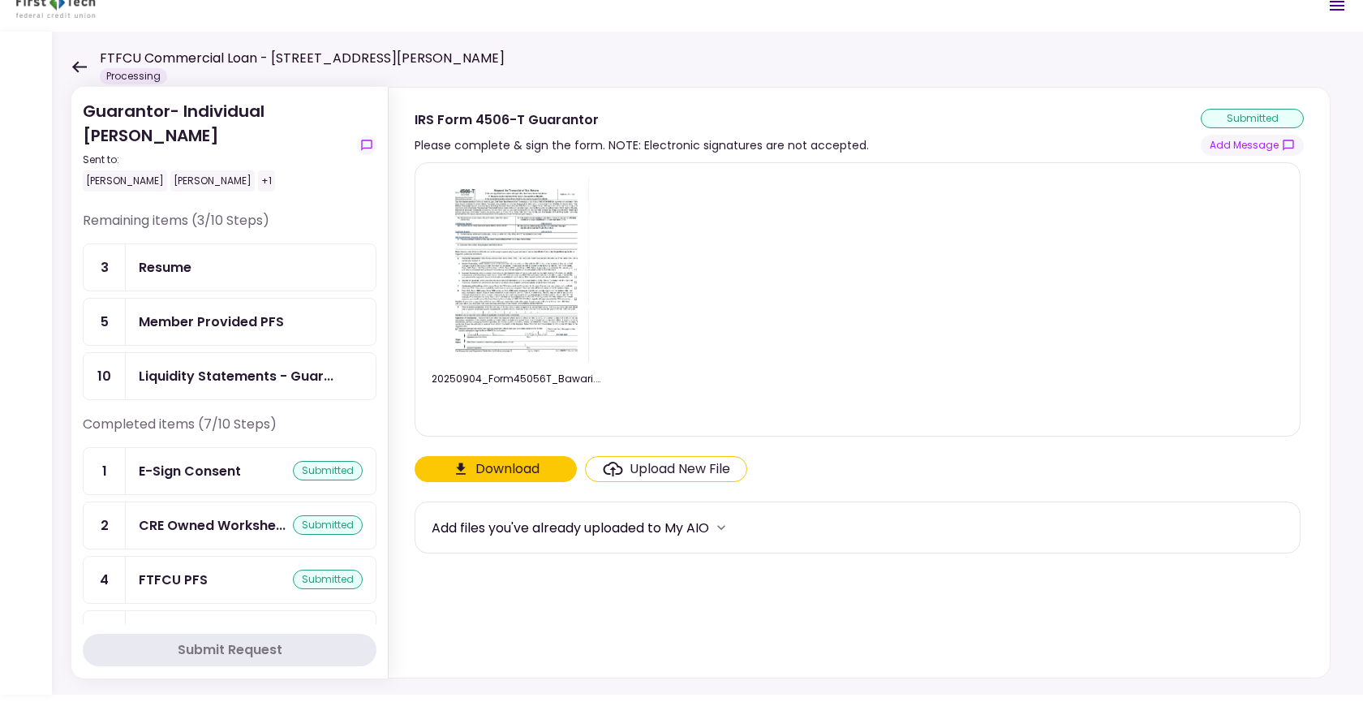
click at [77, 65] on icon at bounding box center [78, 67] width 15 height 12
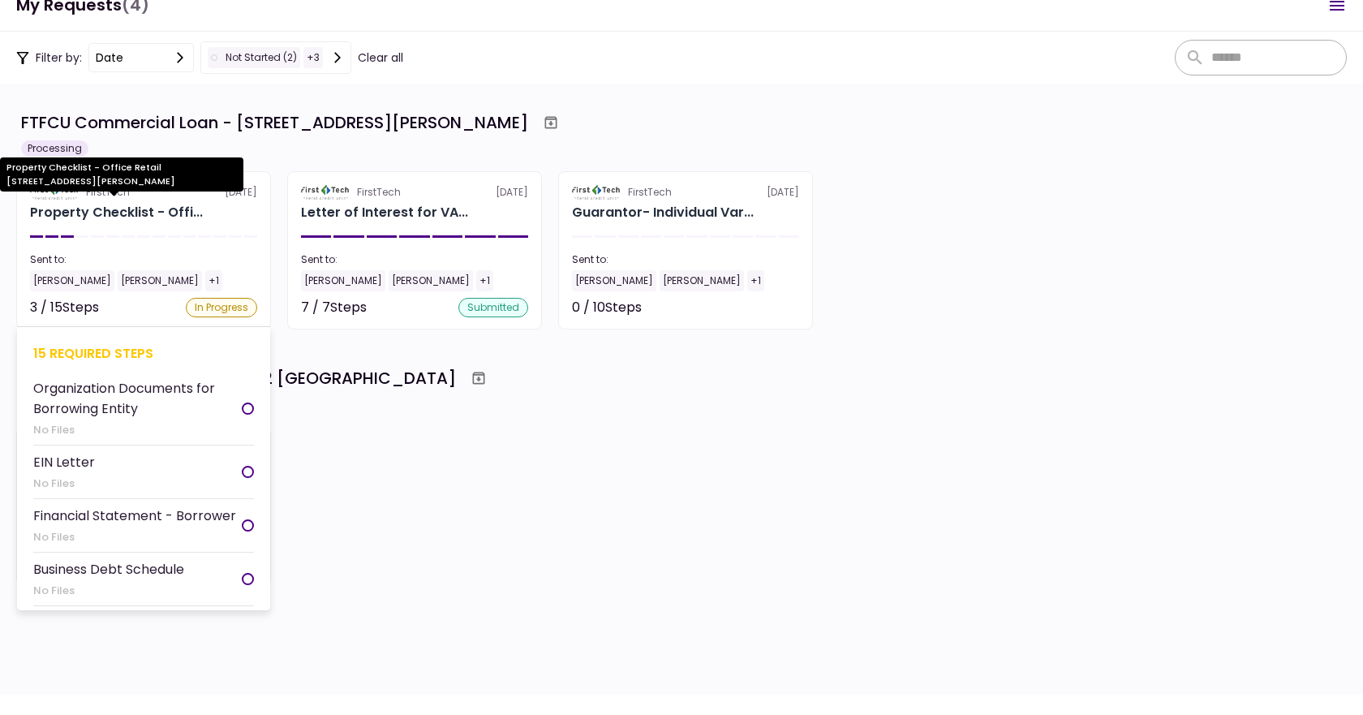
click at [181, 219] on div "Property Checklist - Offi..." at bounding box center [116, 212] width 173 height 19
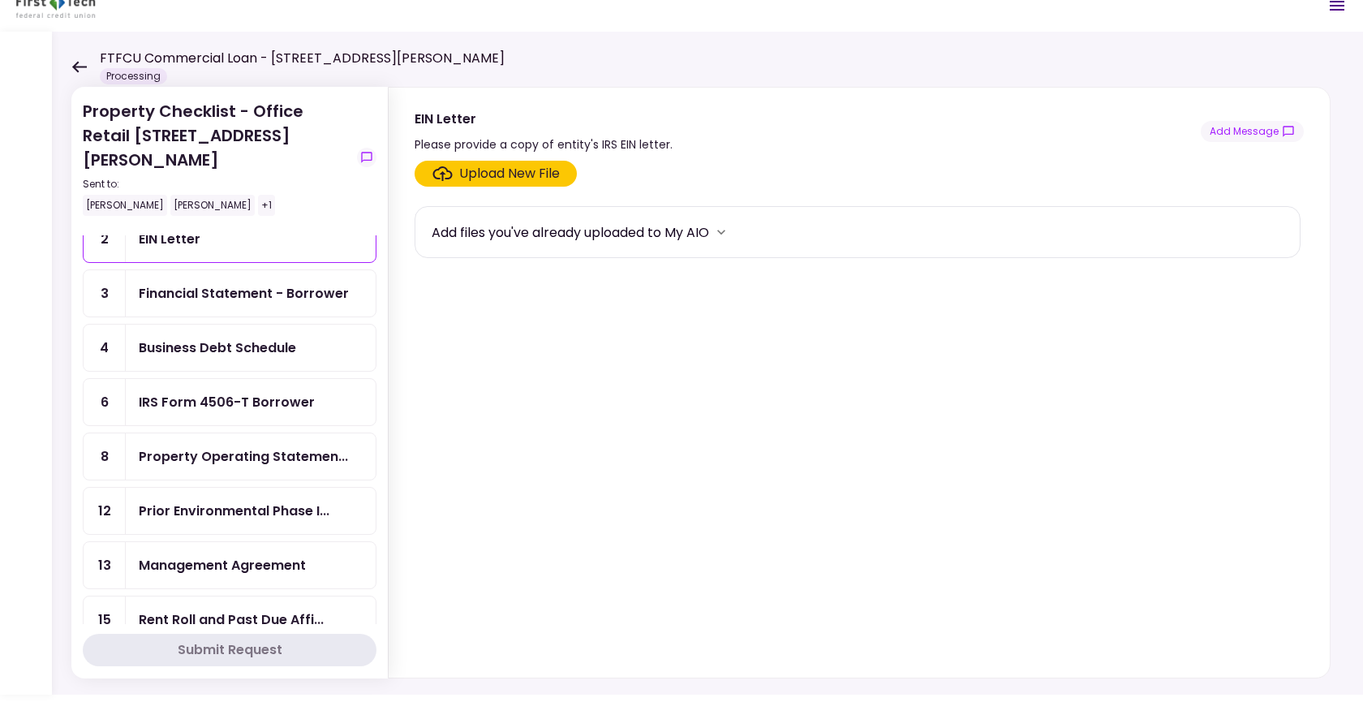
scroll to position [81, 0]
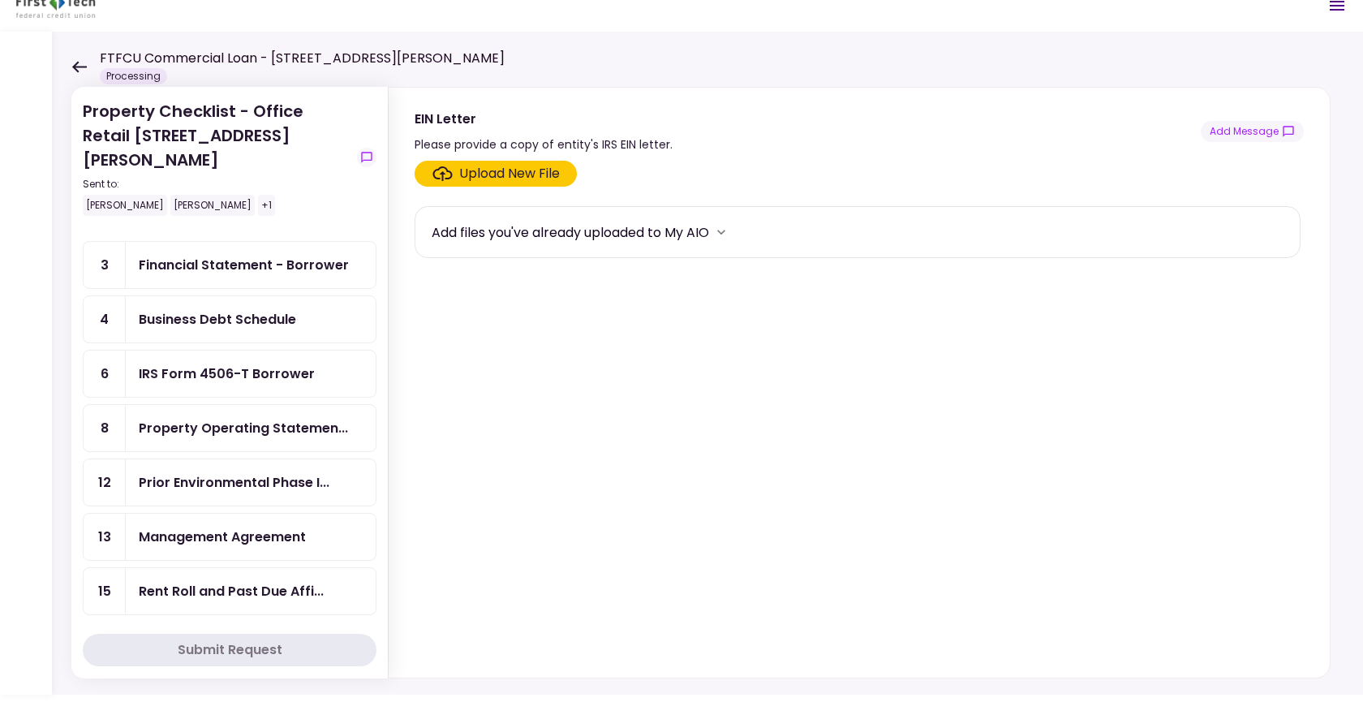
click at [264, 363] on div "IRS Form 4506-T Borrower" at bounding box center [227, 373] width 176 height 20
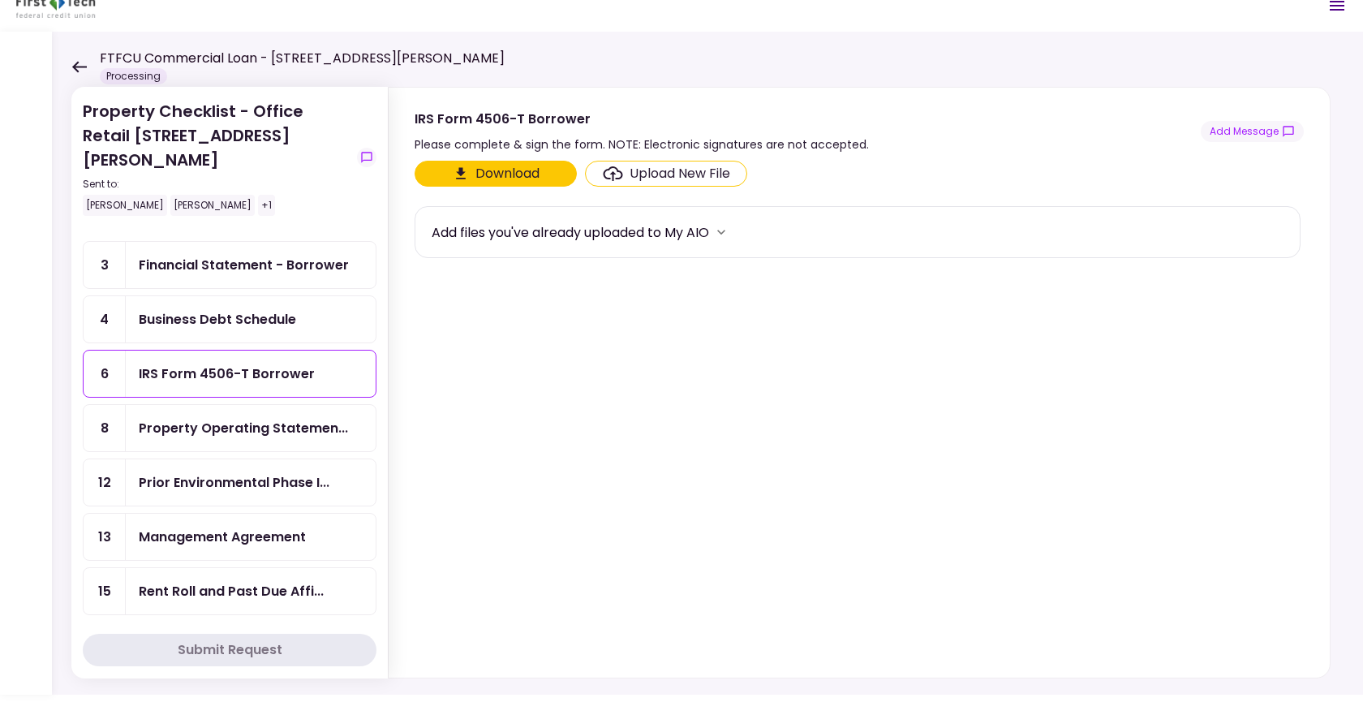
click at [641, 169] on div "Upload New File" at bounding box center [679, 173] width 101 height 19
click at [0, 0] on input "Upload New File" at bounding box center [0, 0] width 0 height 0
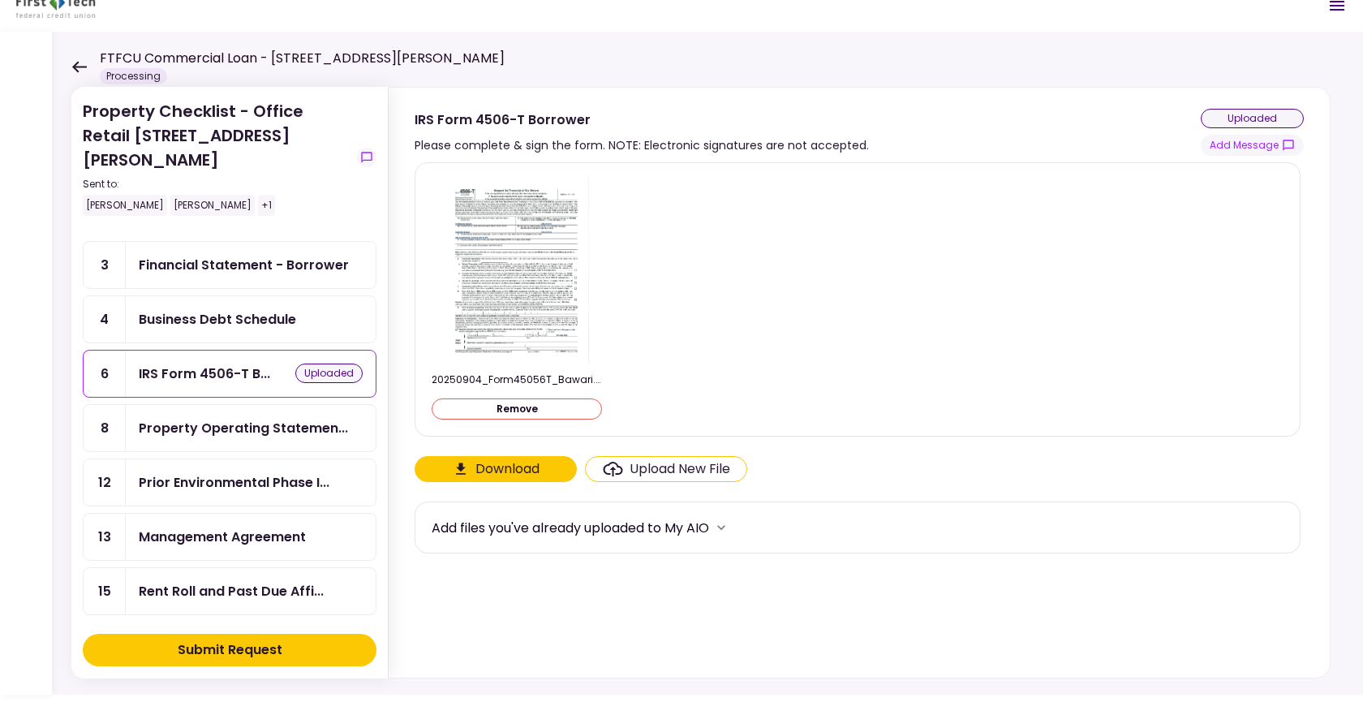
click at [206, 654] on div "Submit Request" at bounding box center [230, 649] width 105 height 19
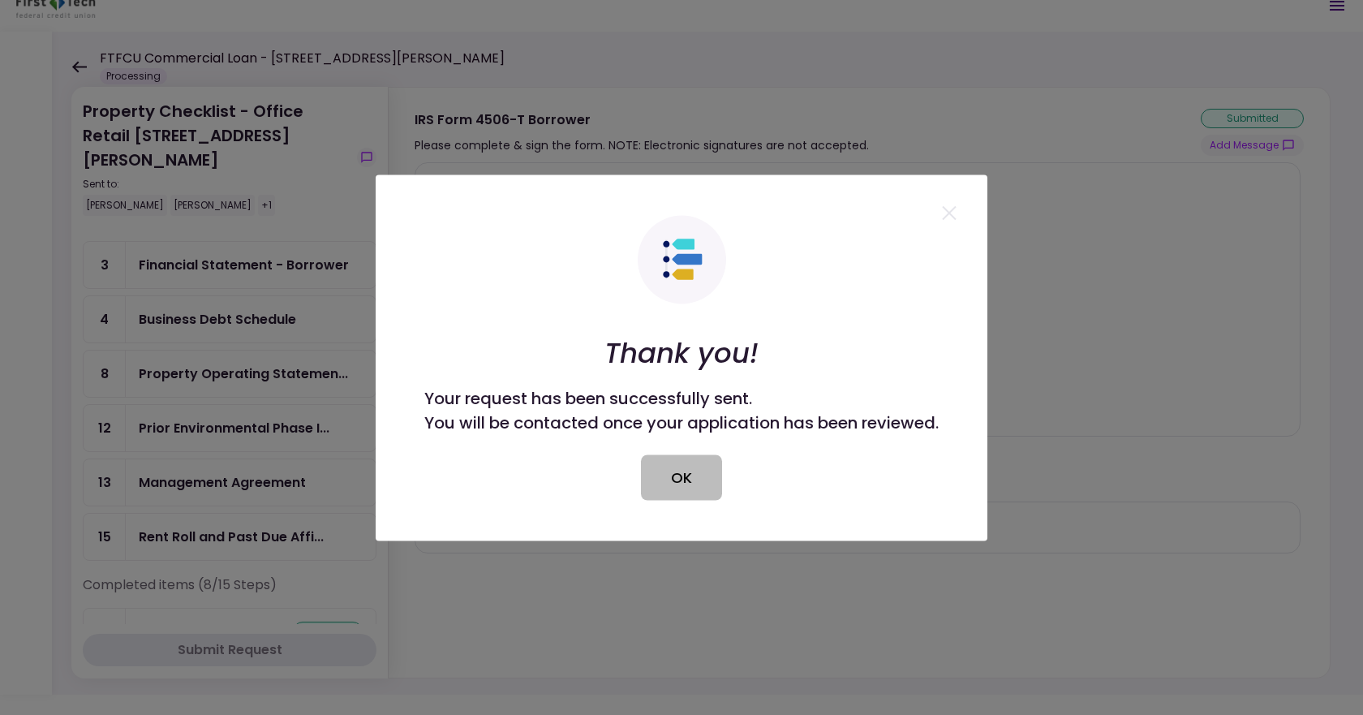
click at [670, 488] on button "OK" at bounding box center [681, 476] width 81 height 45
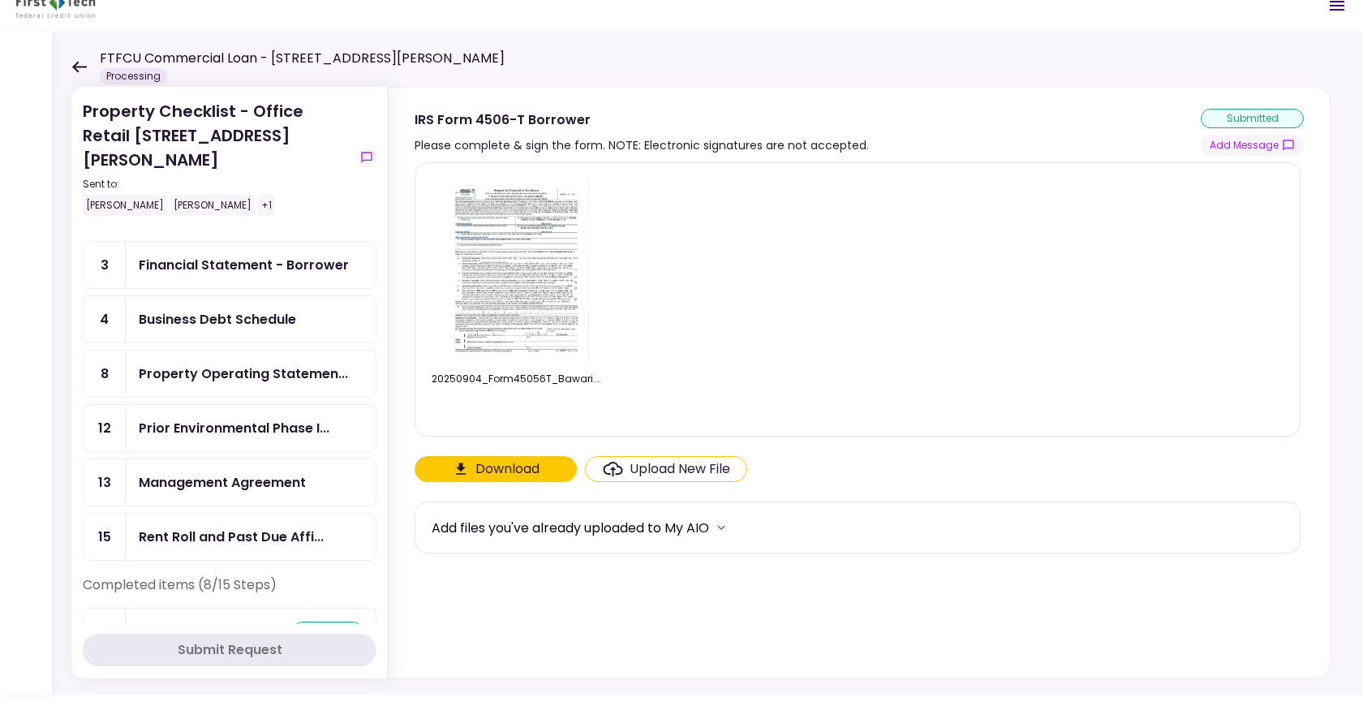
click at [241, 359] on div "Property Operating Statemen..." at bounding box center [251, 373] width 250 height 46
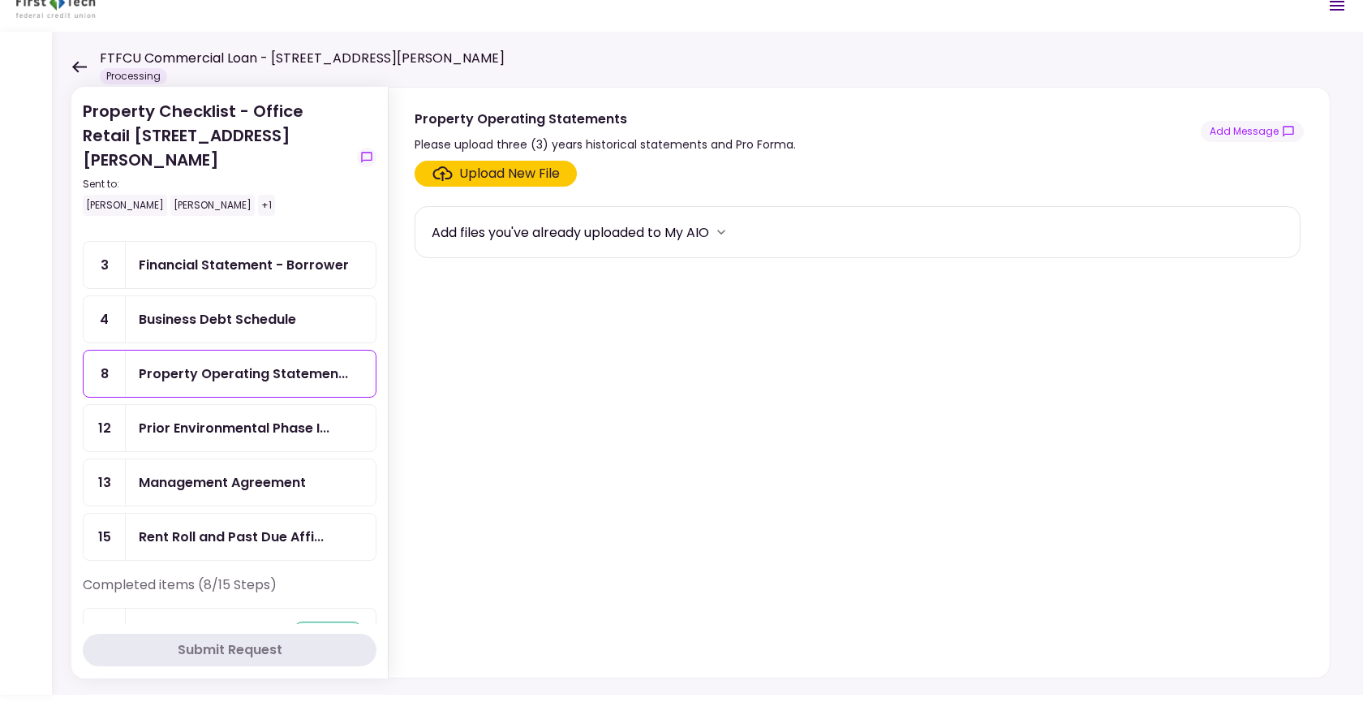
click at [500, 177] on div "Upload New File" at bounding box center [509, 173] width 101 height 19
click at [0, 0] on input "Upload New File" at bounding box center [0, 0] width 0 height 0
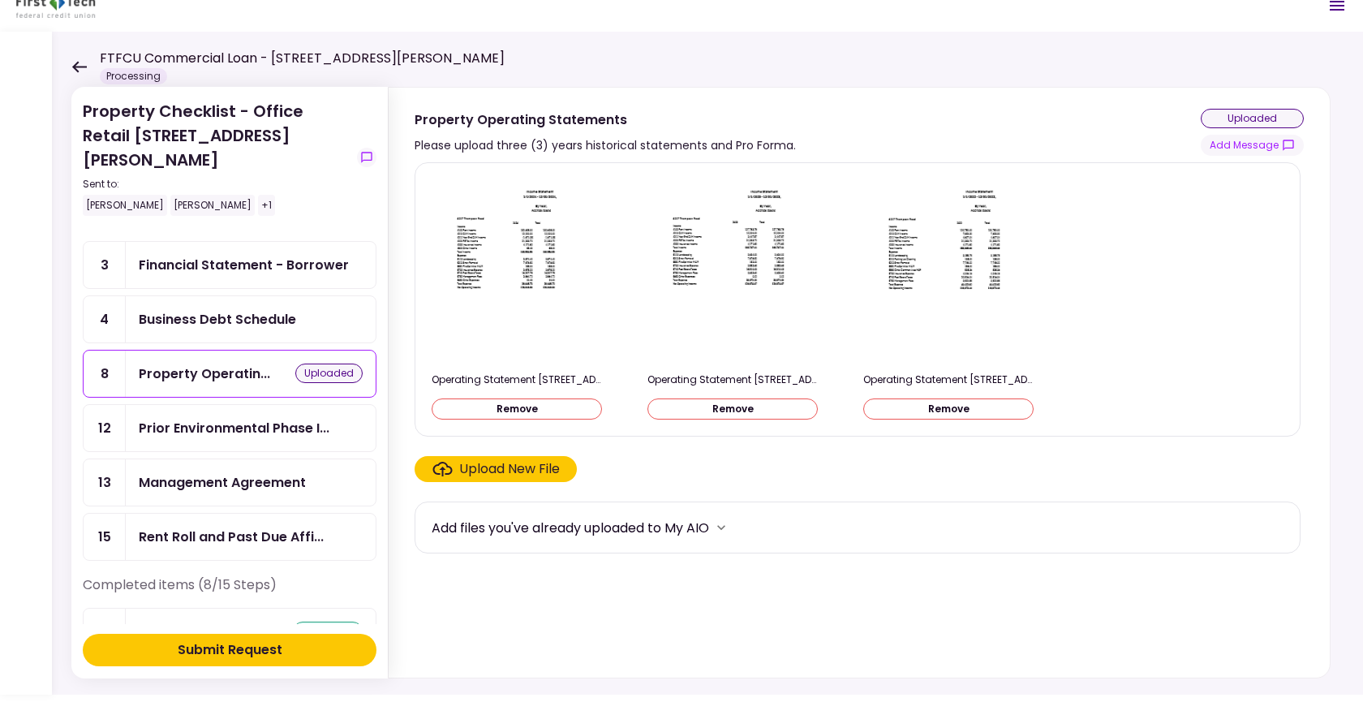
click at [261, 647] on div "Submit Request" at bounding box center [230, 649] width 105 height 19
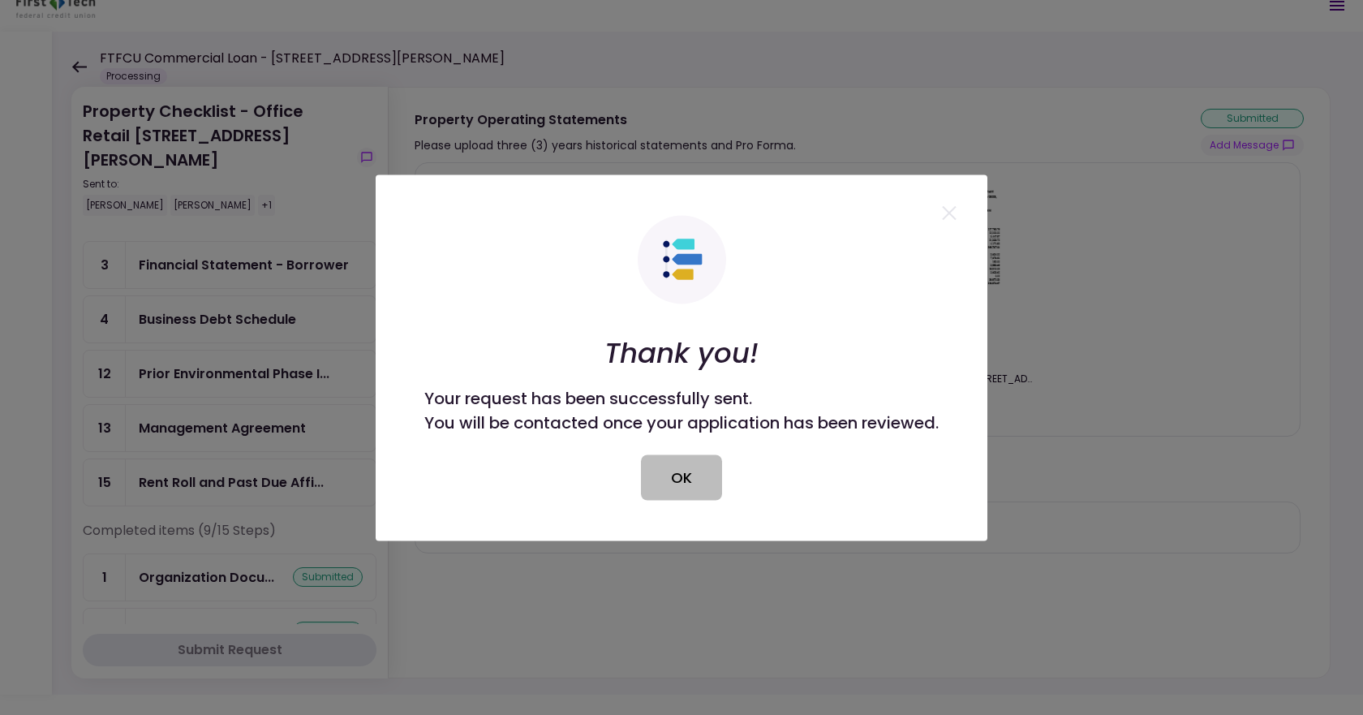
click at [664, 479] on button "OK" at bounding box center [681, 476] width 81 height 45
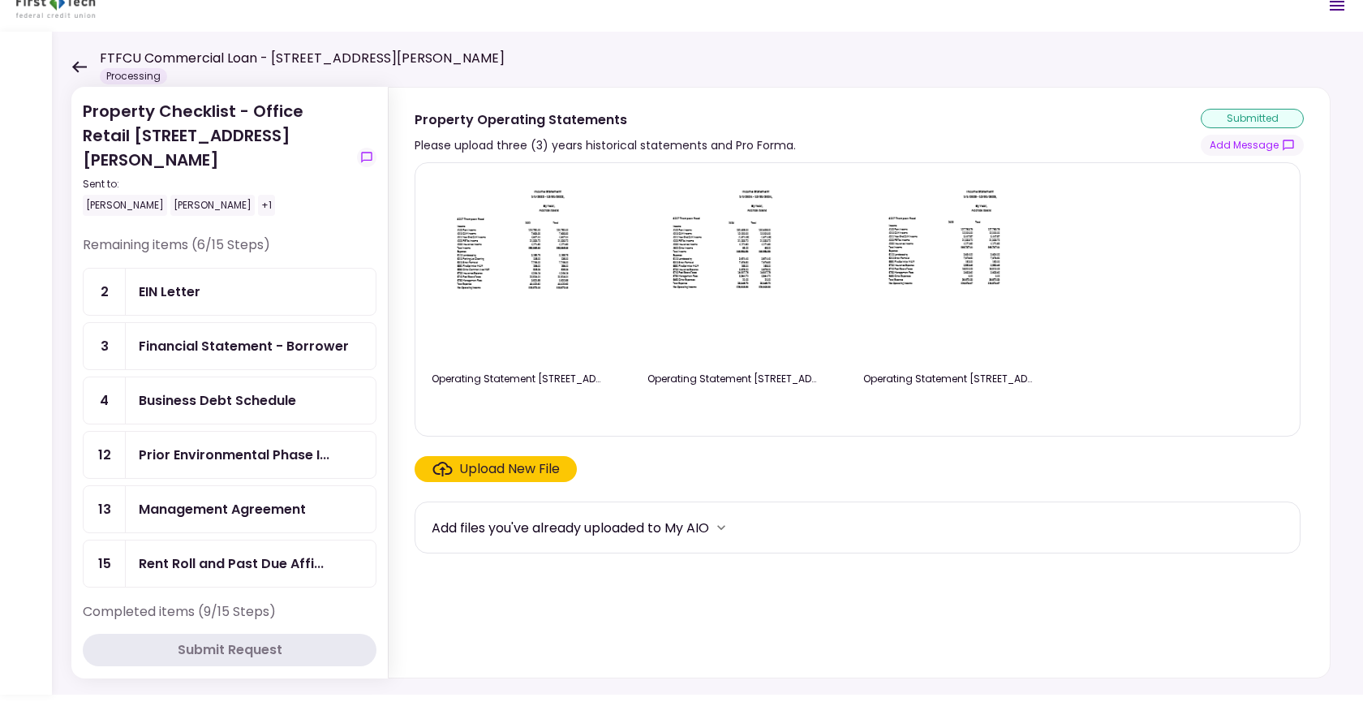
click at [249, 390] on div "Business Debt Schedule" at bounding box center [217, 400] width 157 height 20
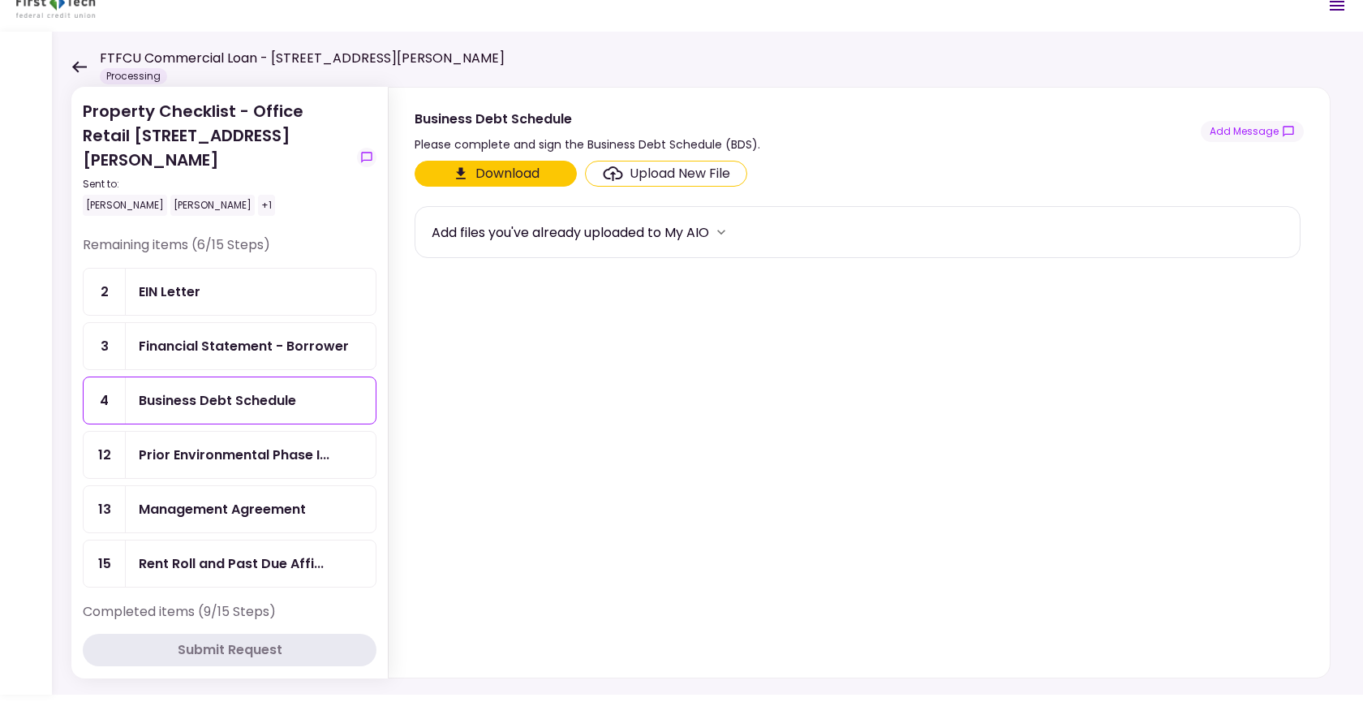
click at [228, 277] on div "EIN Letter" at bounding box center [251, 291] width 250 height 46
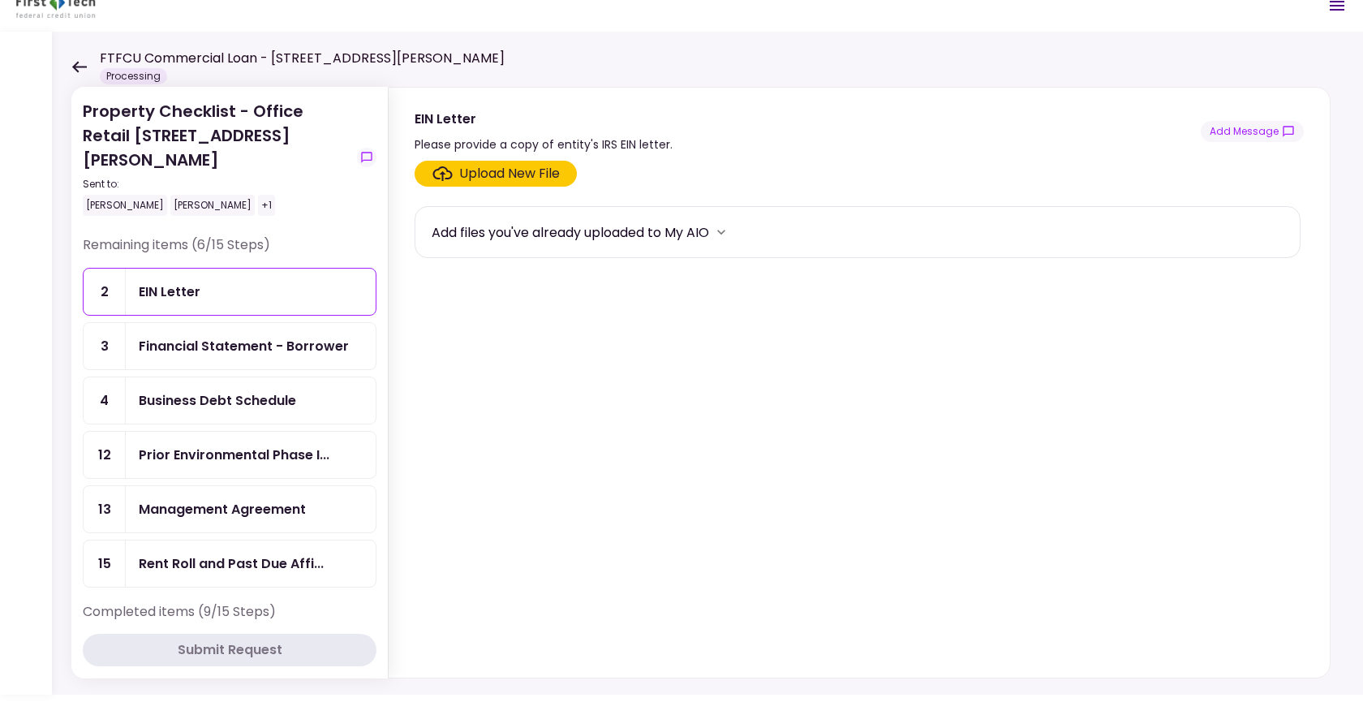
click at [251, 499] on div "Management Agreement" at bounding box center [222, 509] width 167 height 20
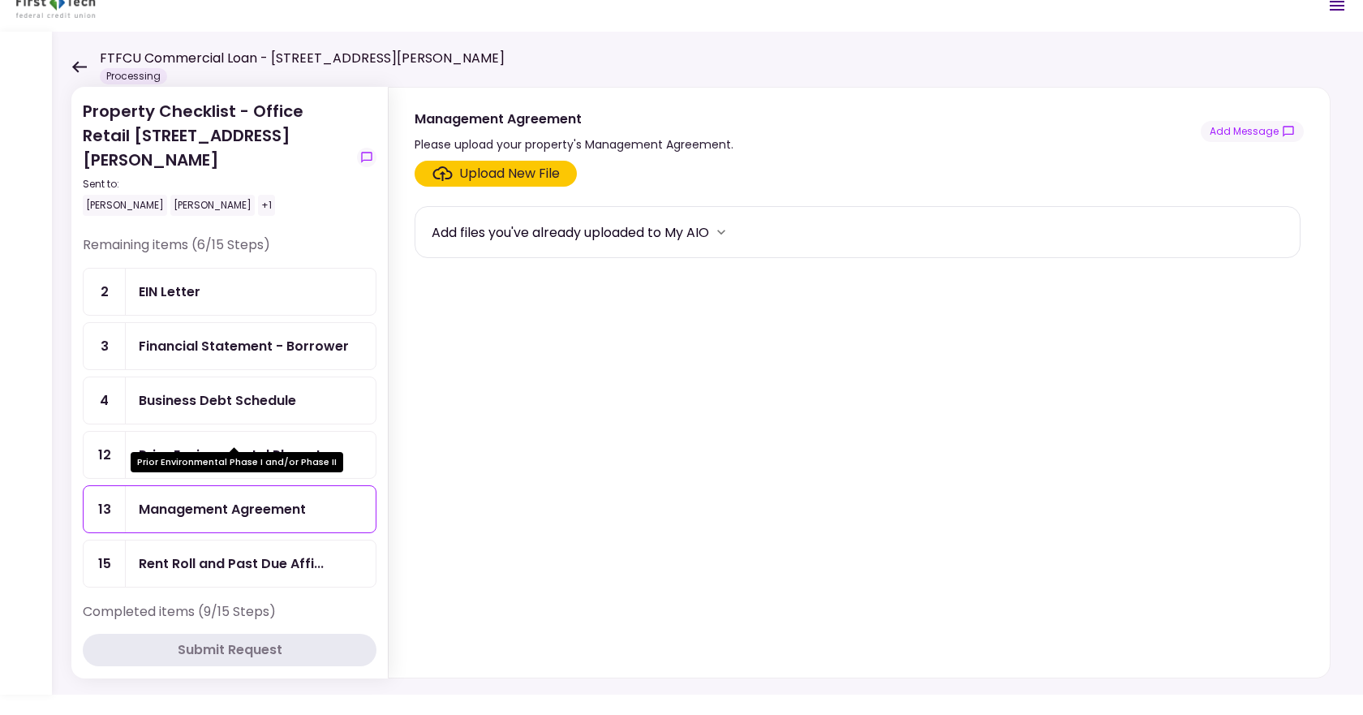
click at [251, 445] on div "Prior Environmental Phase I..." at bounding box center [234, 455] width 191 height 20
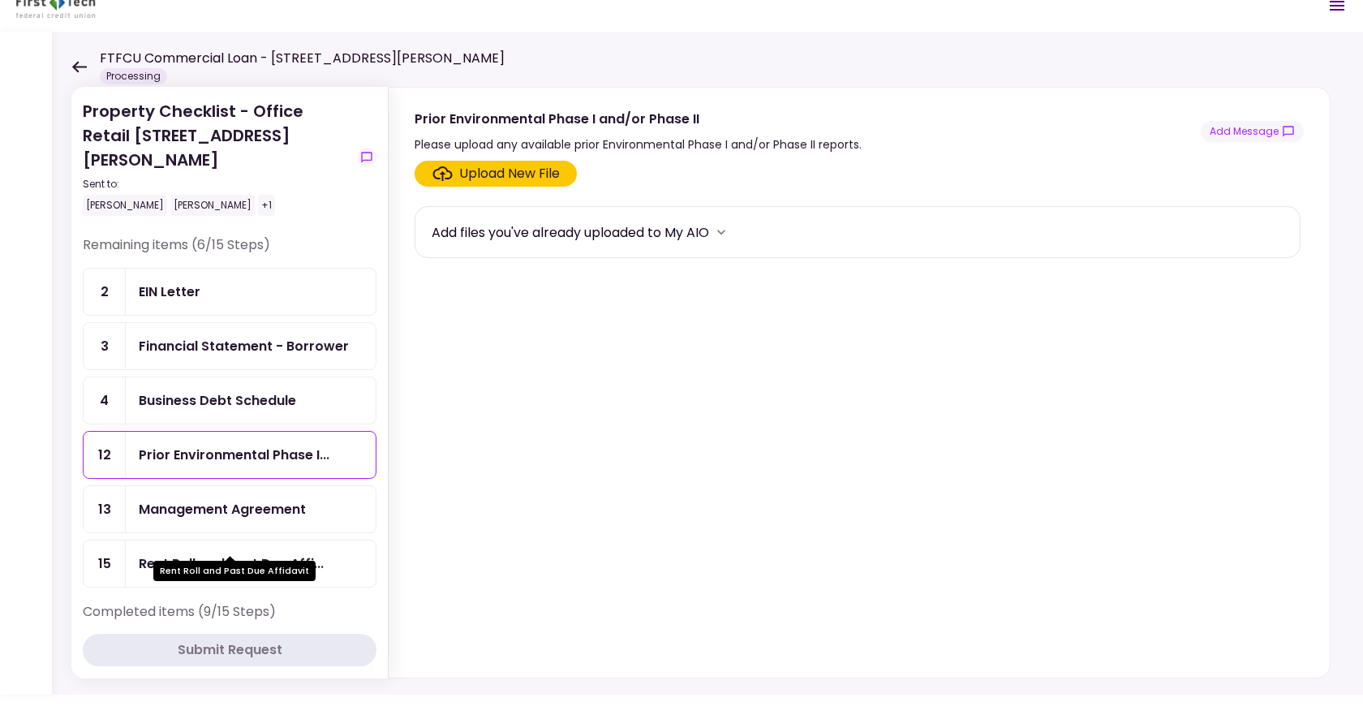
click at [294, 553] on div "Rent Roll and Past Due Affi..." at bounding box center [231, 563] width 185 height 20
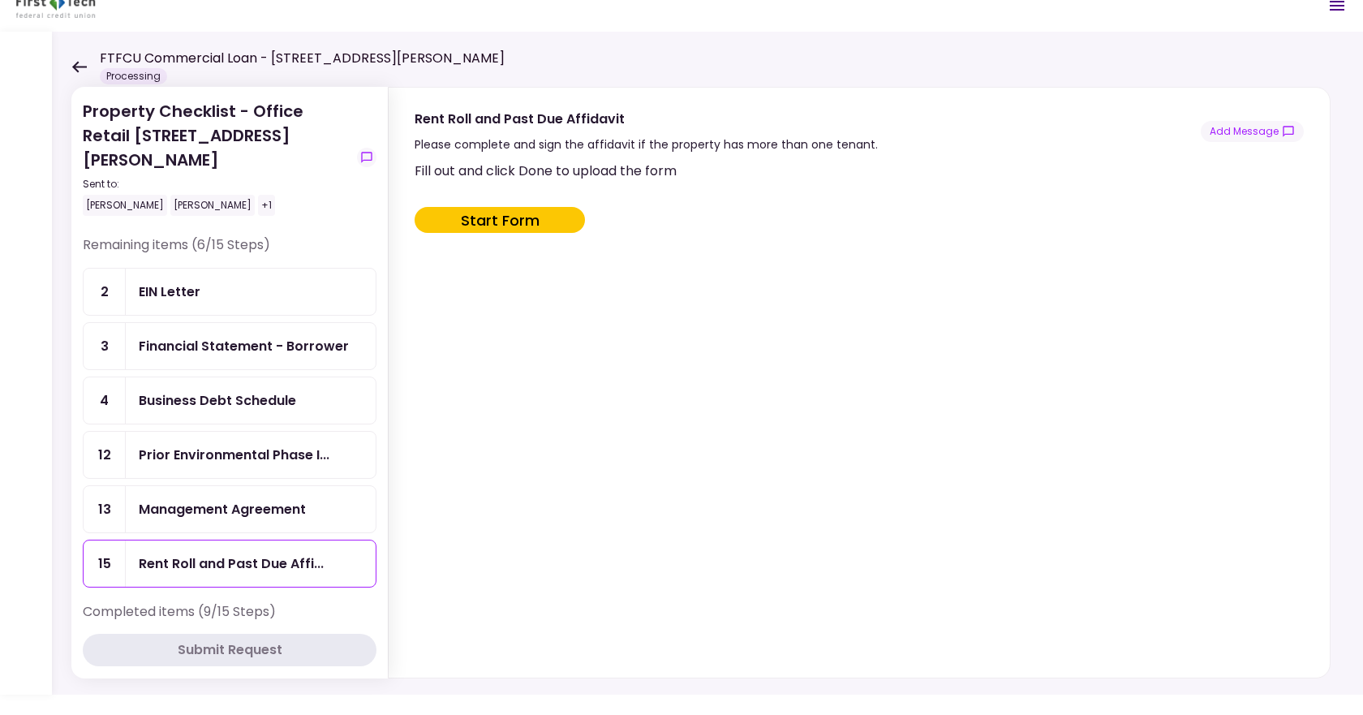
click at [459, 208] on button "Start Form" at bounding box center [500, 220] width 170 height 26
type input "***"
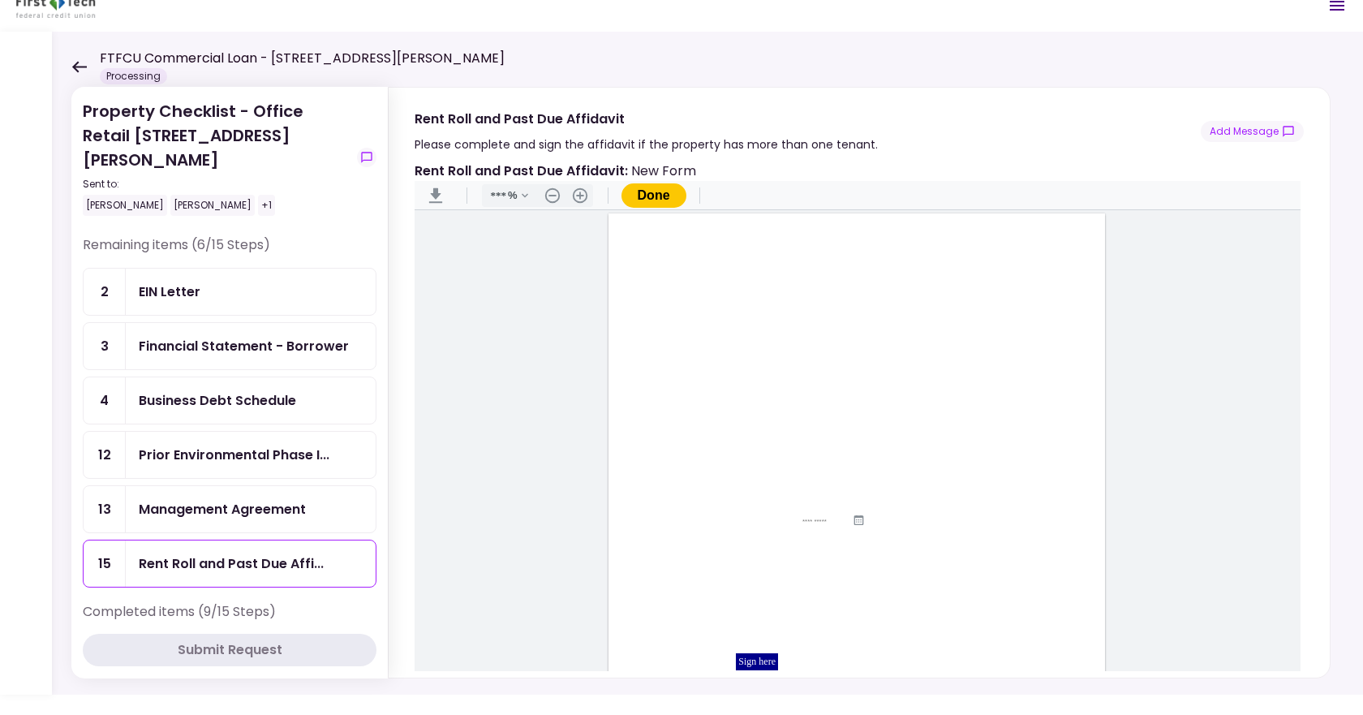
click at [788, 422] on input "Document Content" at bounding box center [806, 418] width 71 height 13
type input "*****"
click at [856, 421] on input "Document Content" at bounding box center [862, 418] width 15 height 13
type input "**"
click at [711, 443] on input "Document Content" at bounding box center [802, 441] width 188 height 13
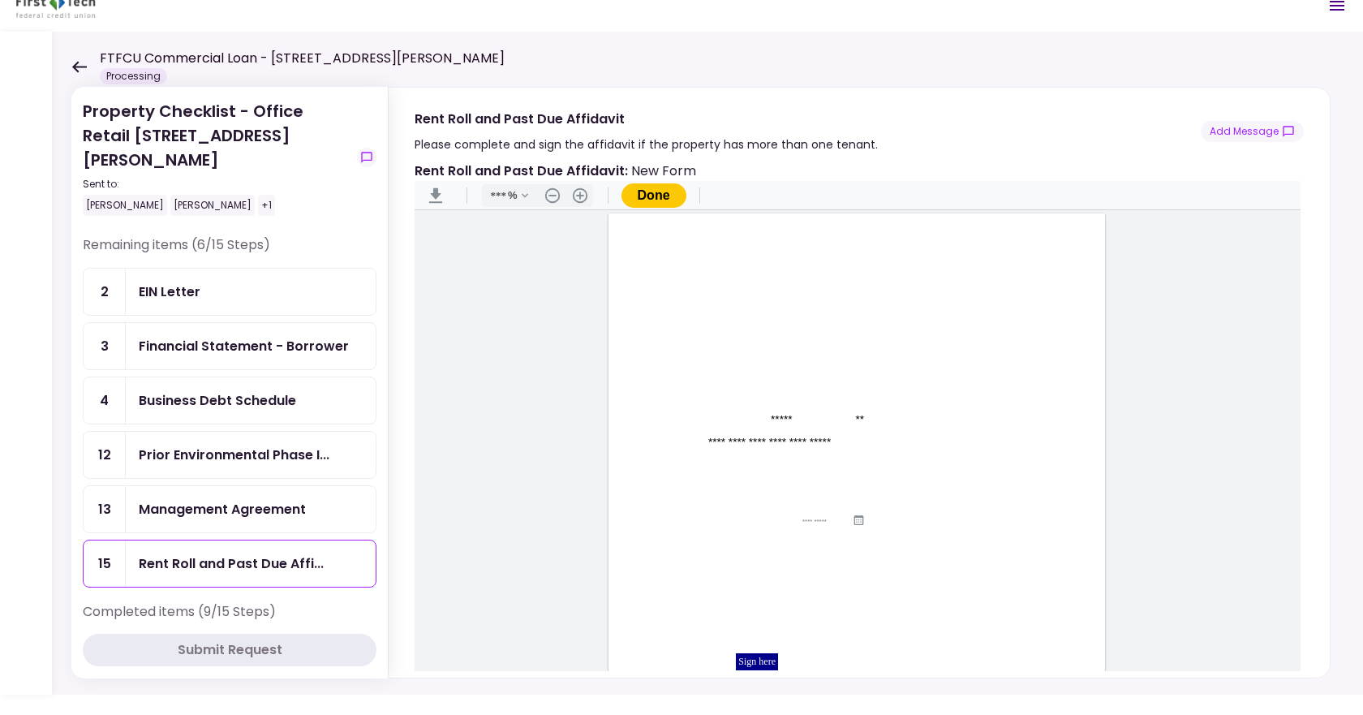
type input "**********"
click at [806, 518] on input "Document Content" at bounding box center [826, 521] width 49 height 7
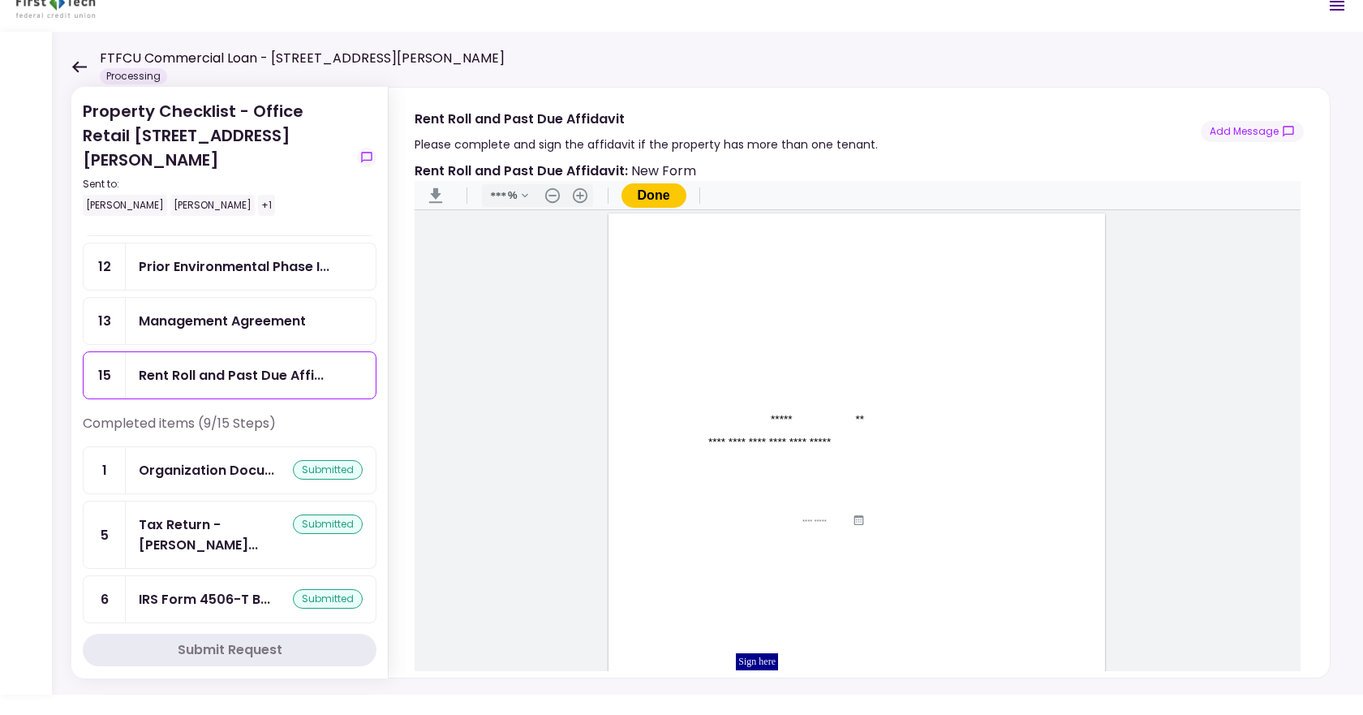
scroll to position [406, 0]
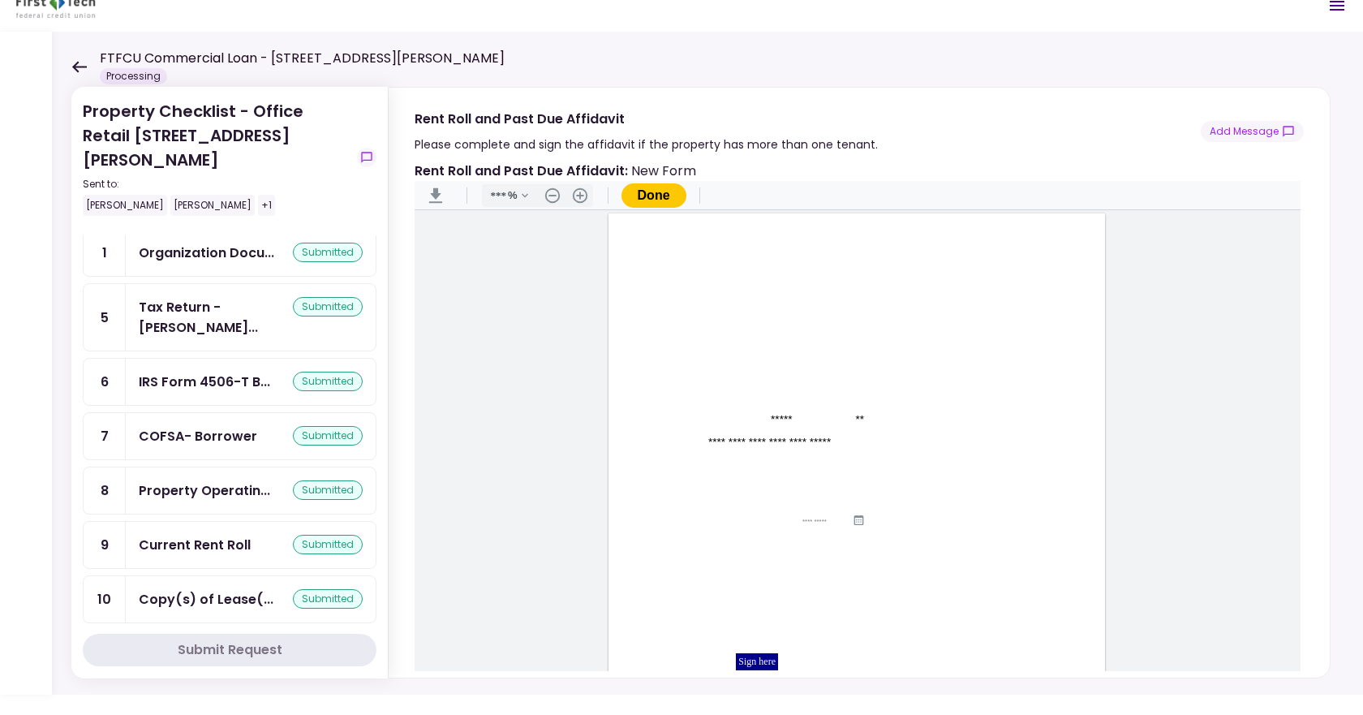
click at [224, 535] on div "Current Rent Roll" at bounding box center [195, 545] width 112 height 20
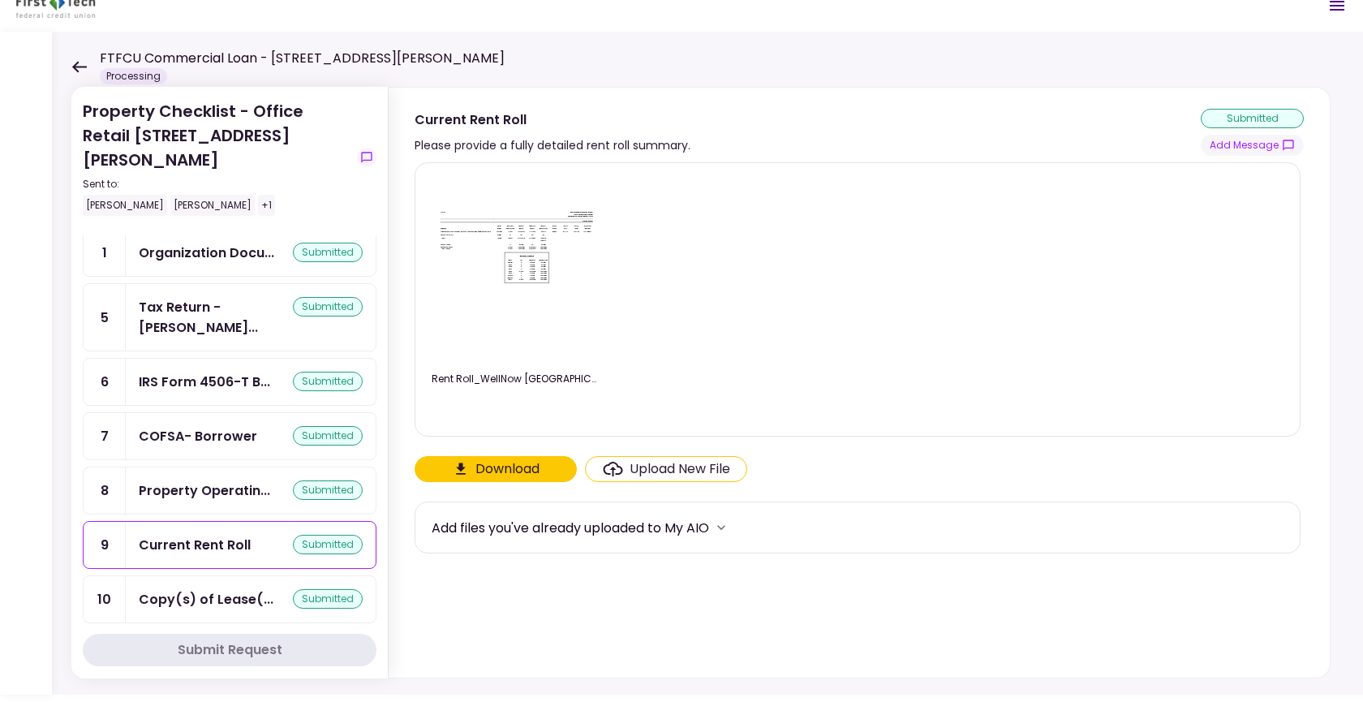
click at [494, 319] on img at bounding box center [517, 269] width 162 height 125
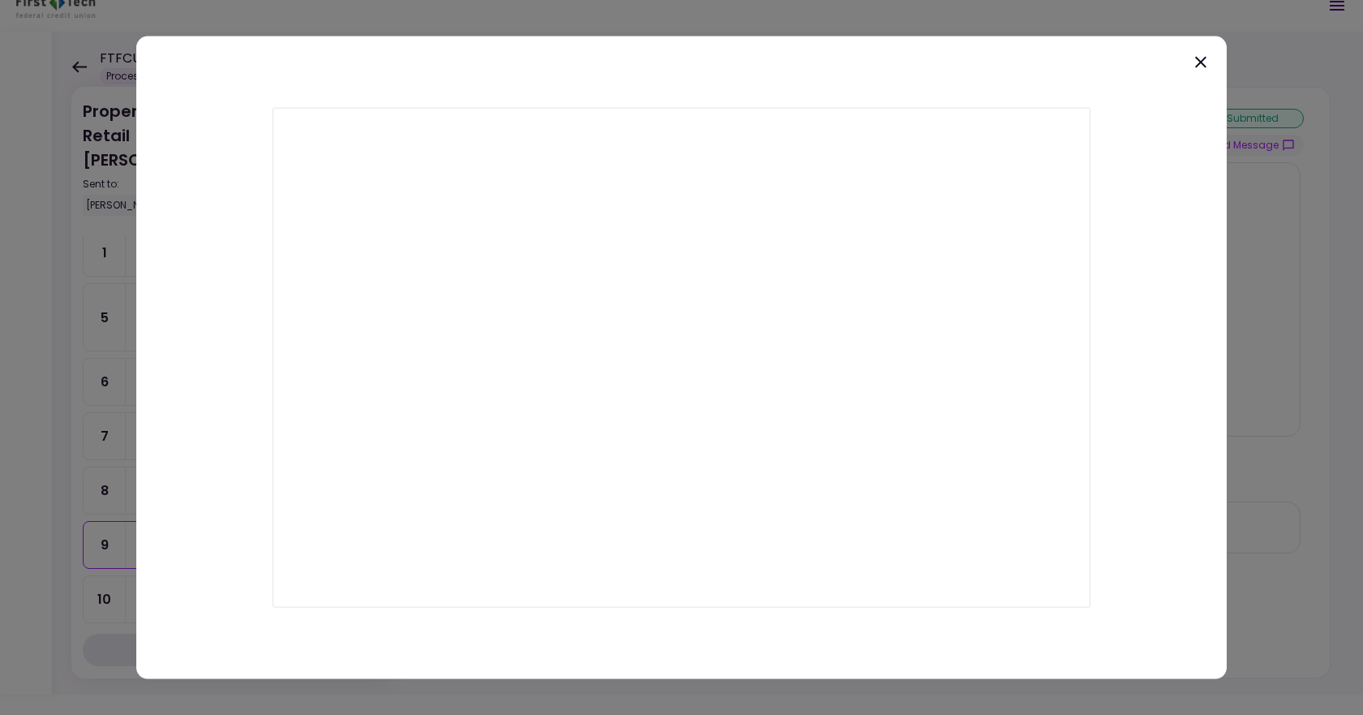
click at [1201, 62] on icon at bounding box center [1200, 61] width 11 height 11
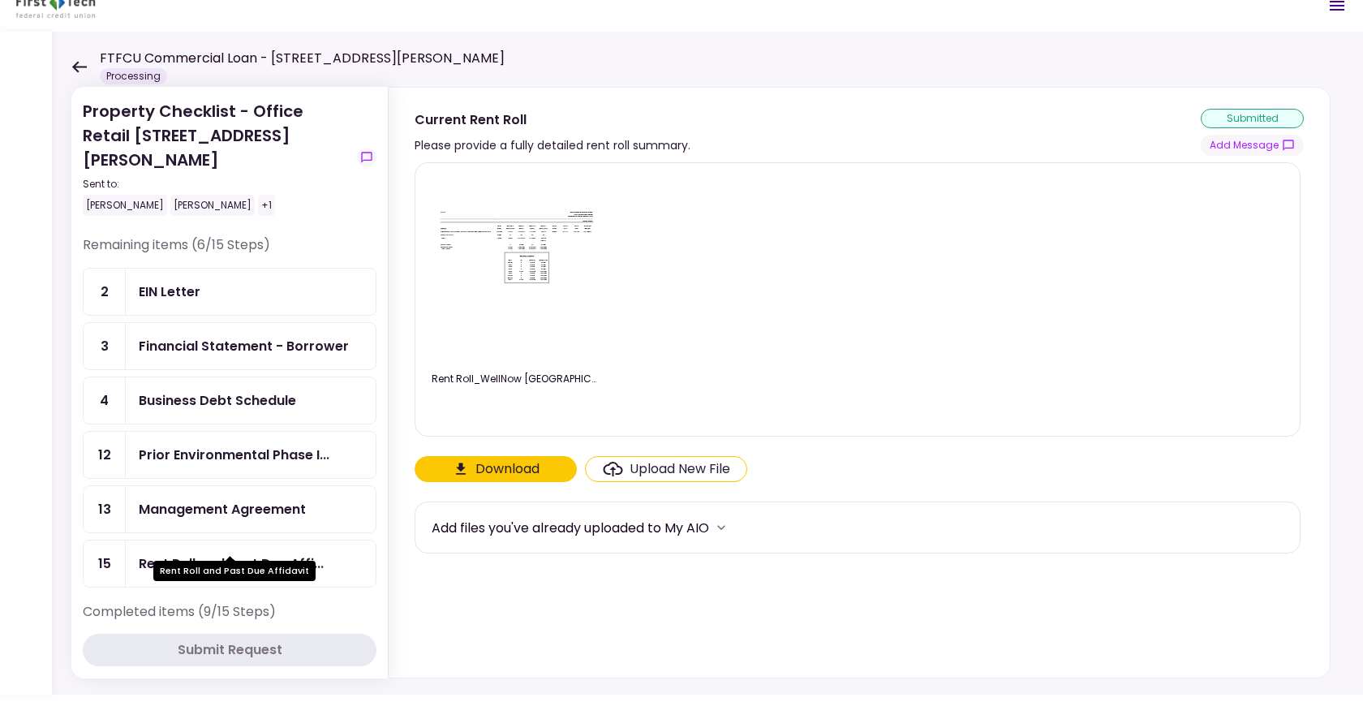
click at [238, 553] on div "Rent Roll and Past Due Affi..." at bounding box center [231, 563] width 185 height 20
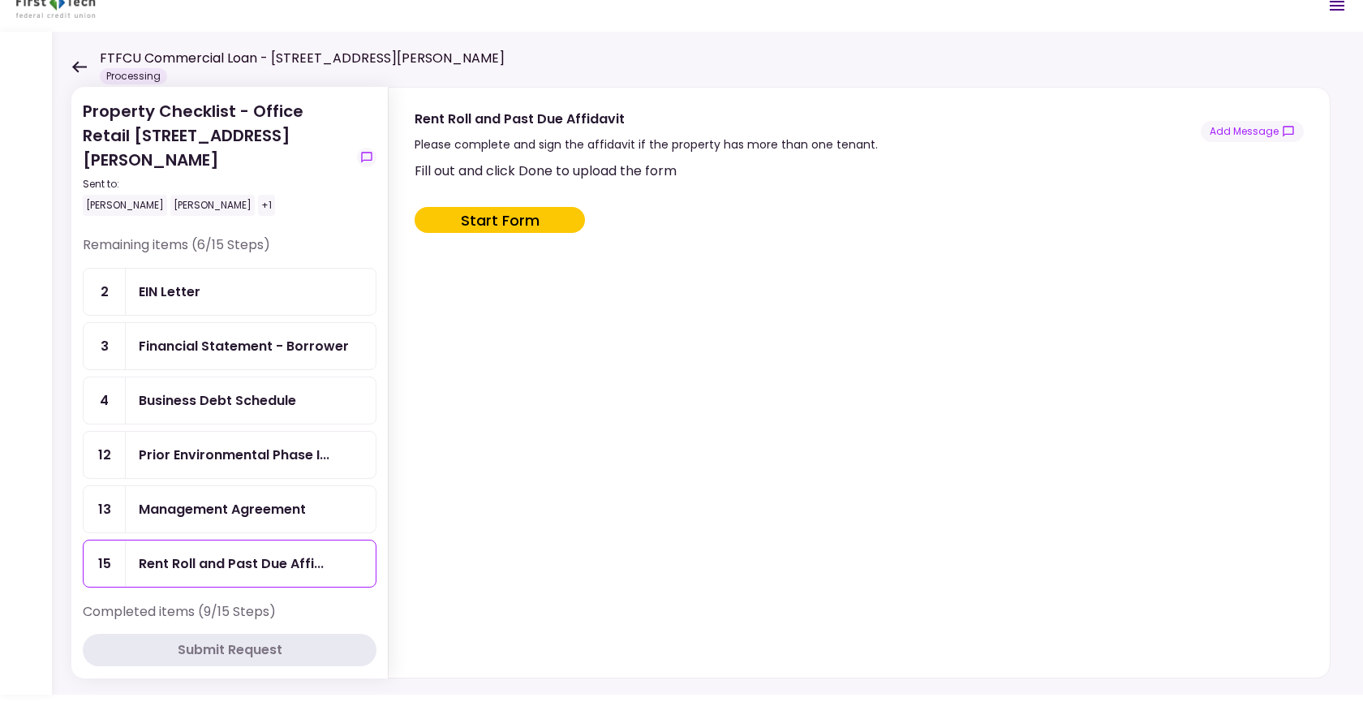
click at [518, 221] on button "Start Form" at bounding box center [500, 220] width 170 height 26
type input "***"
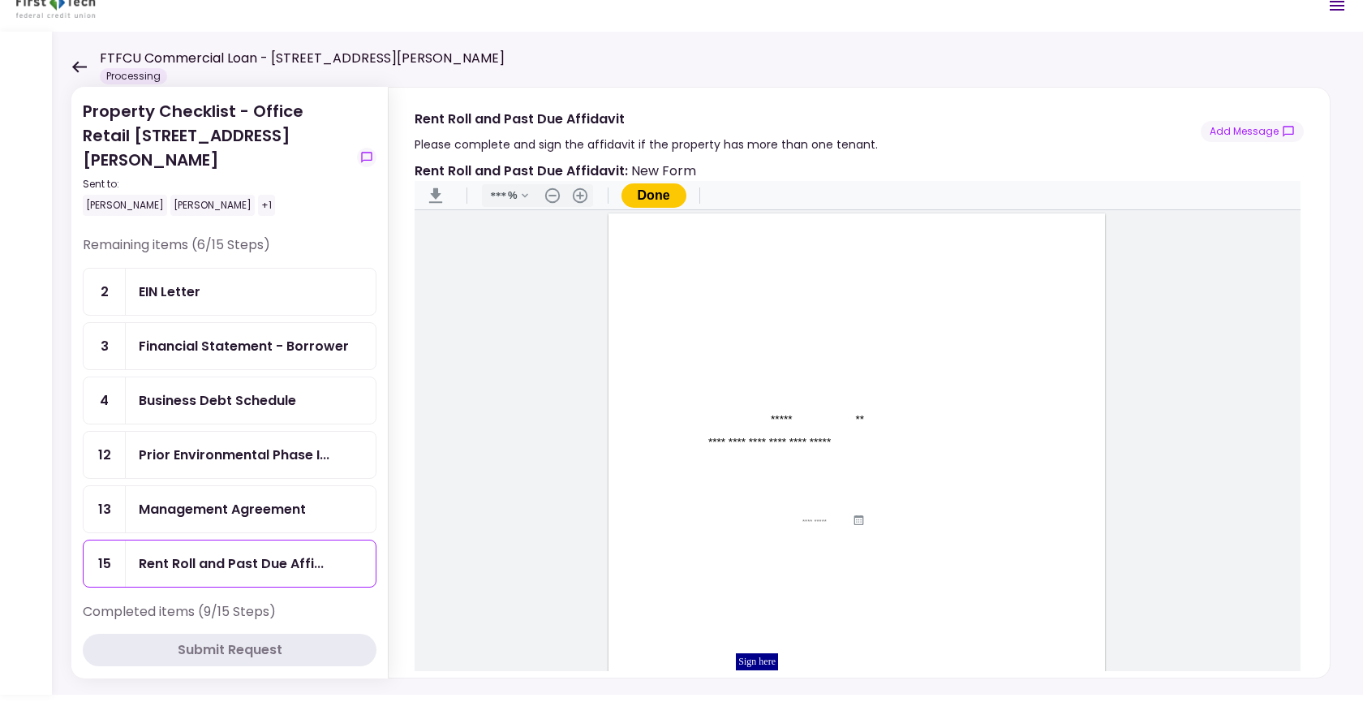
click at [818, 518] on input "Document Content" at bounding box center [826, 521] width 49 height 7
type input "**********"
click at [746, 497] on div "Sign here" at bounding box center [757, 499] width 42 height 17
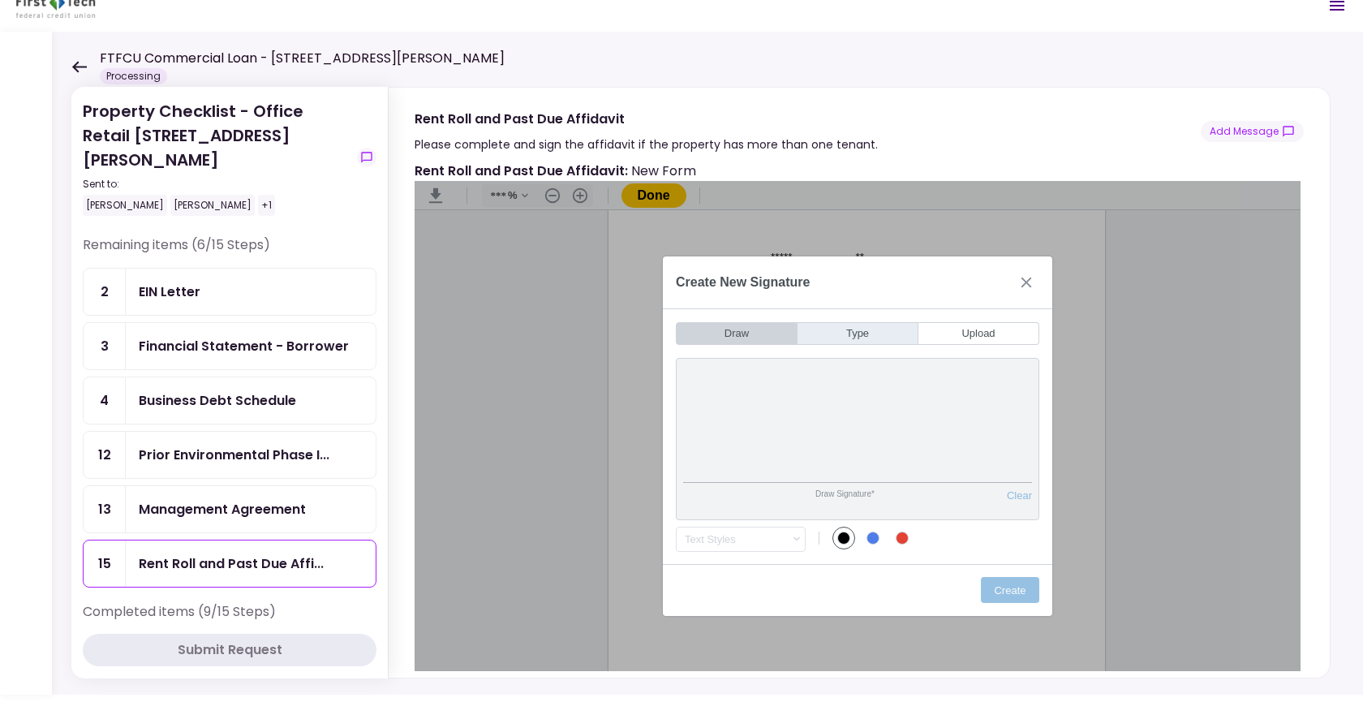
click at [836, 327] on button "Type" at bounding box center [857, 333] width 121 height 23
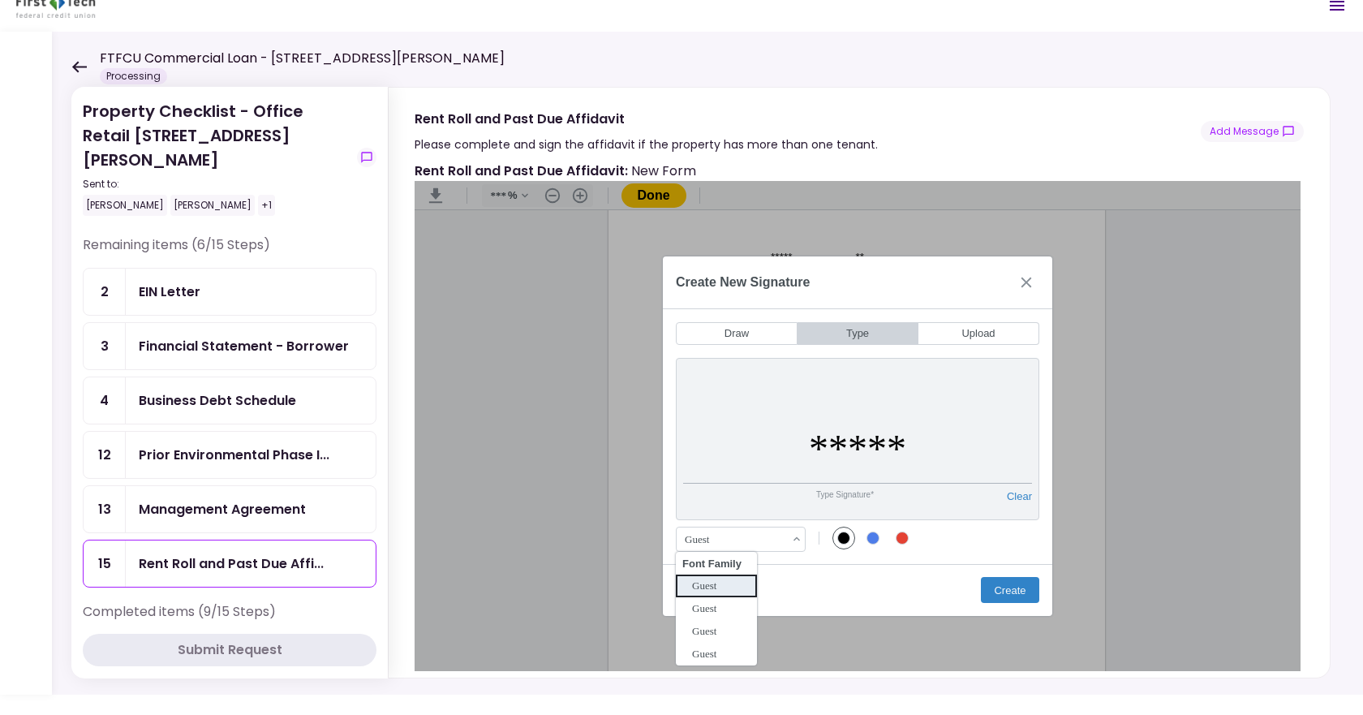
drag, startPoint x: 718, startPoint y: 535, endPoint x: 689, endPoint y: 535, distance: 28.4
click at [689, 535] on div "Guest" at bounding box center [732, 539] width 99 height 13
drag, startPoint x: 801, startPoint y: 433, endPoint x: 939, endPoint y: 436, distance: 137.9
click at [939, 436] on input "*****" at bounding box center [857, 449] width 349 height 69
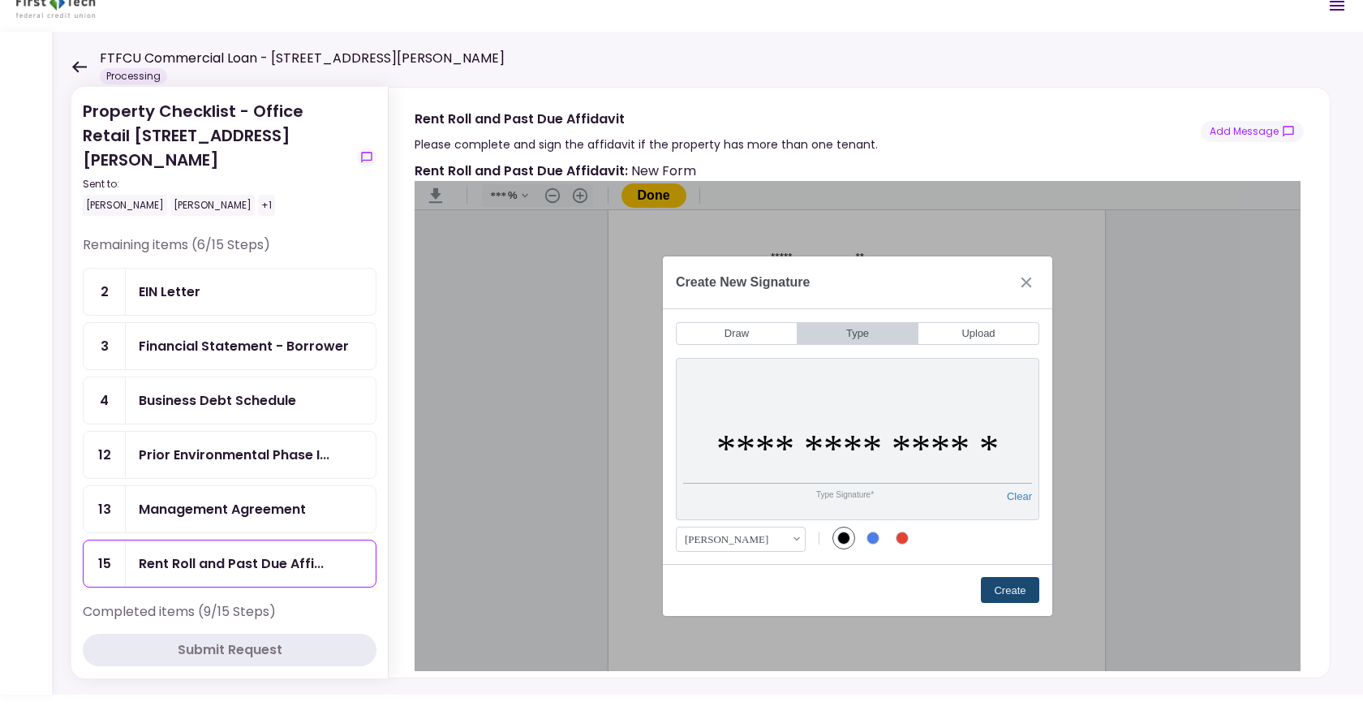
type input "**********"
click at [1011, 583] on button "Create" at bounding box center [1010, 590] width 58 height 26
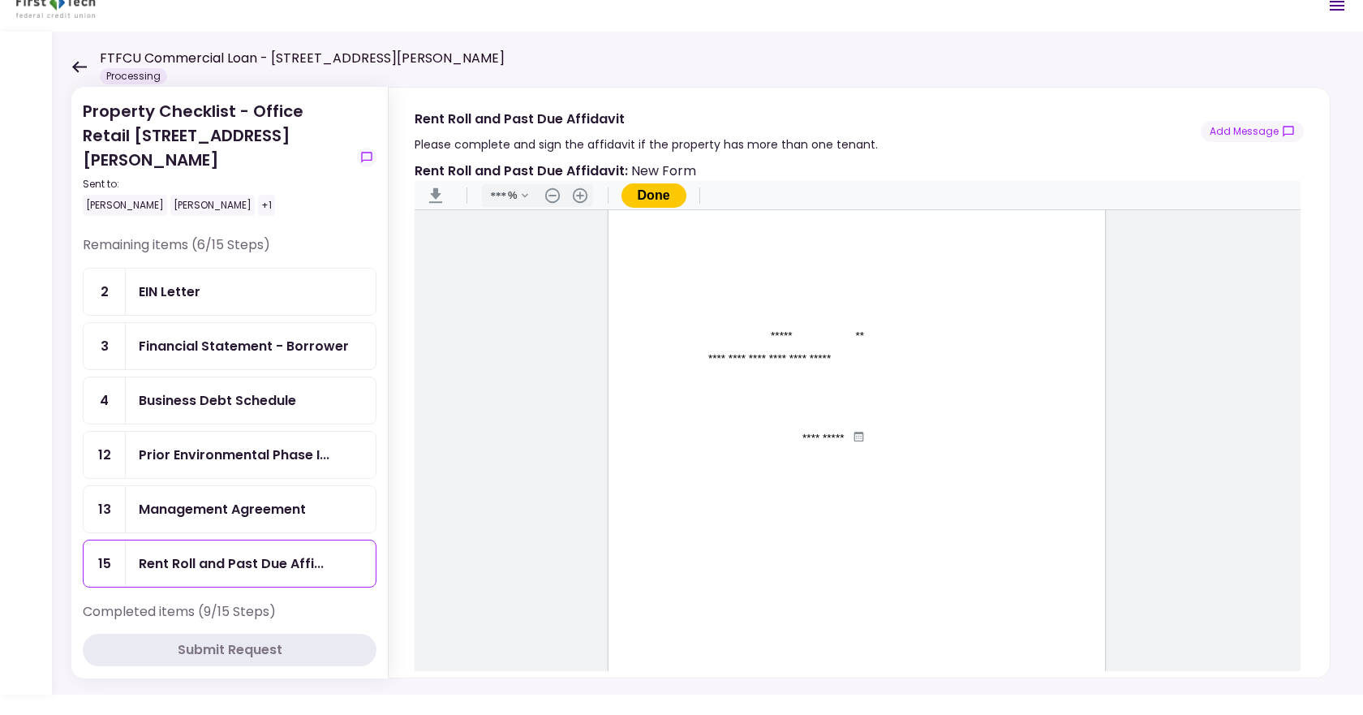
scroll to position [0, 0]
click at [652, 198] on button "Done" at bounding box center [653, 195] width 65 height 24
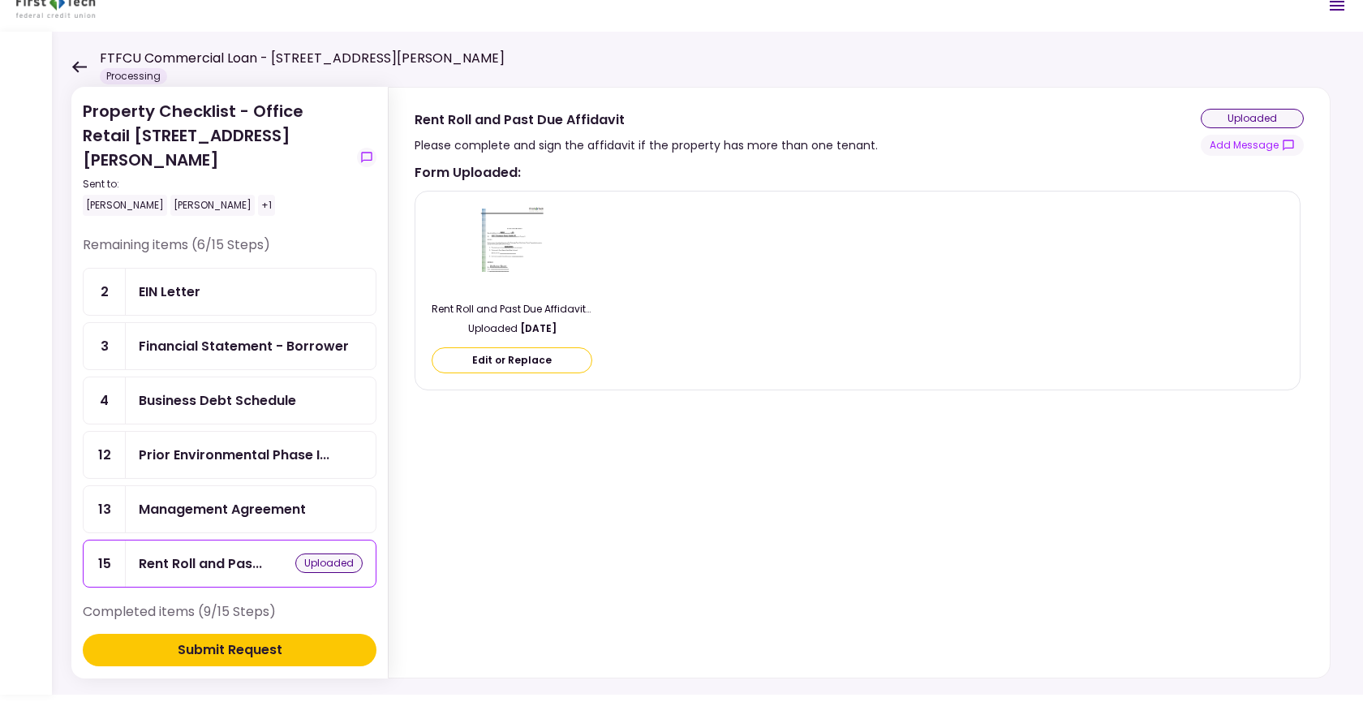
click at [252, 651] on div "Submit Request" at bounding box center [230, 649] width 105 height 19
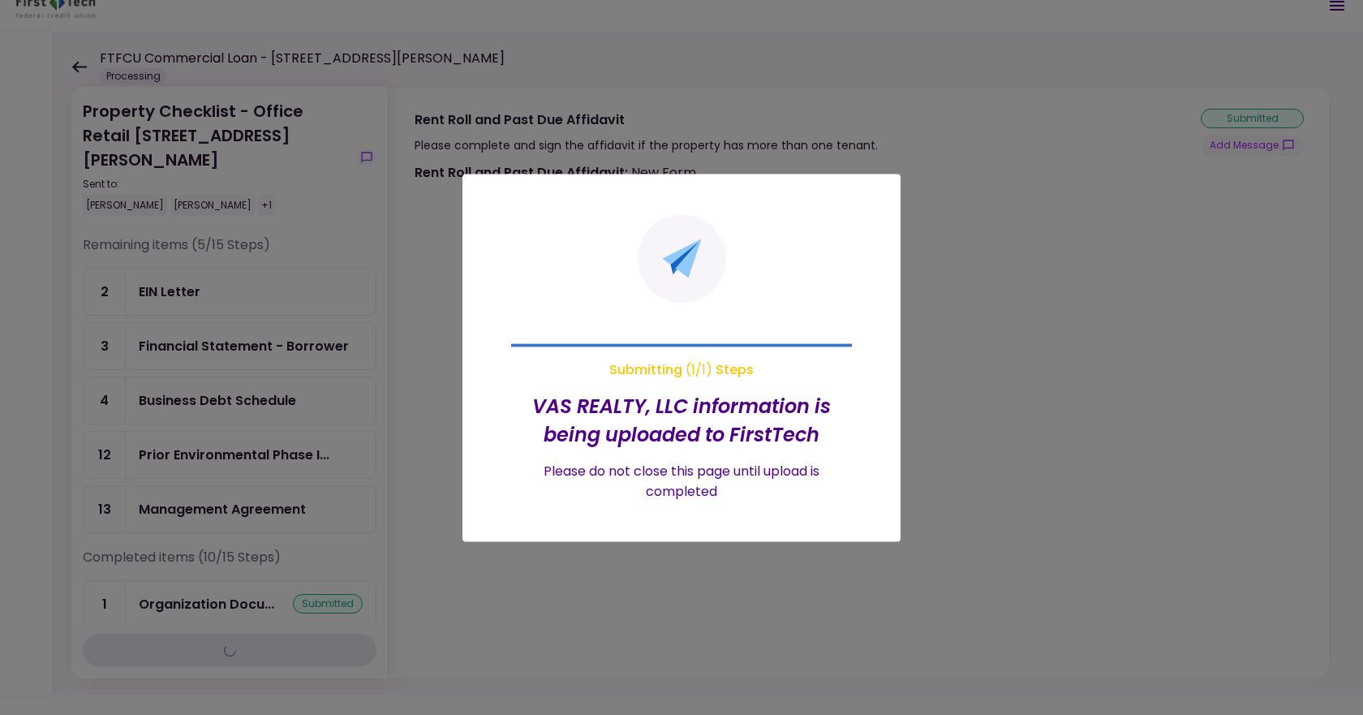
type input "***"
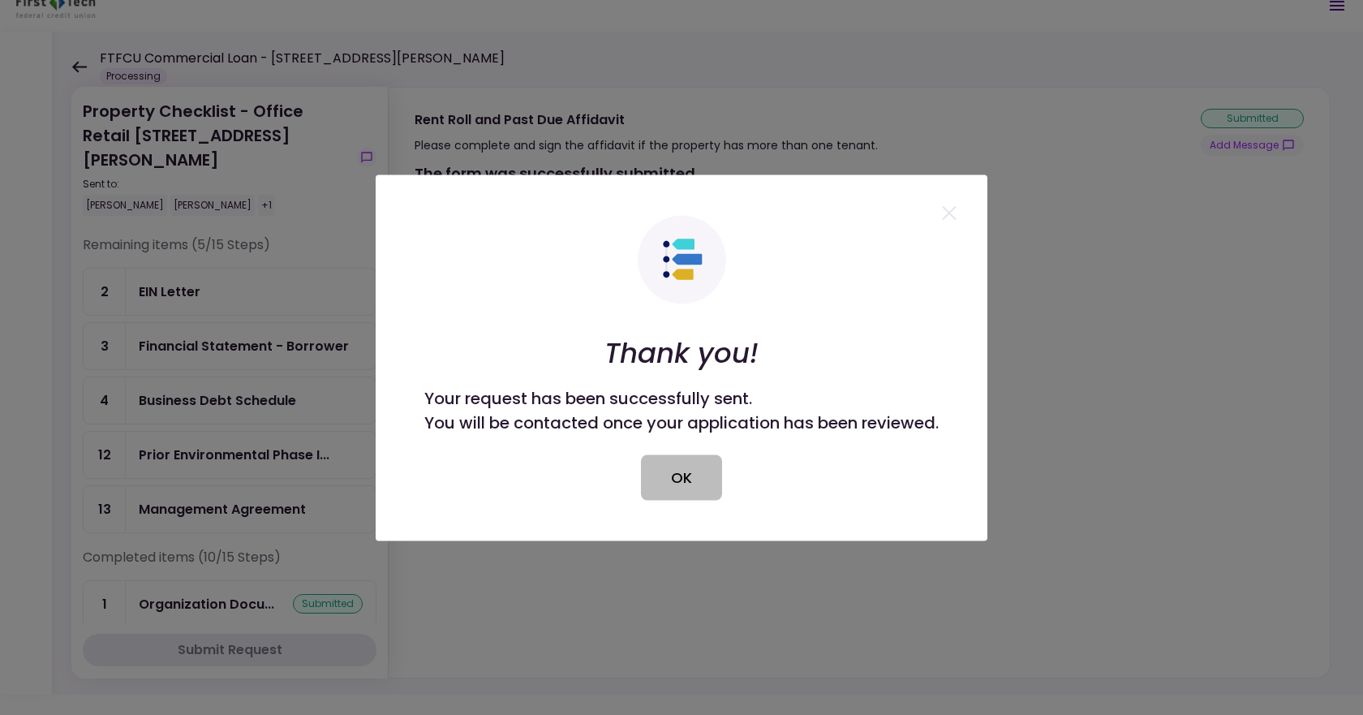
click at [671, 479] on button "OK" at bounding box center [681, 476] width 81 height 45
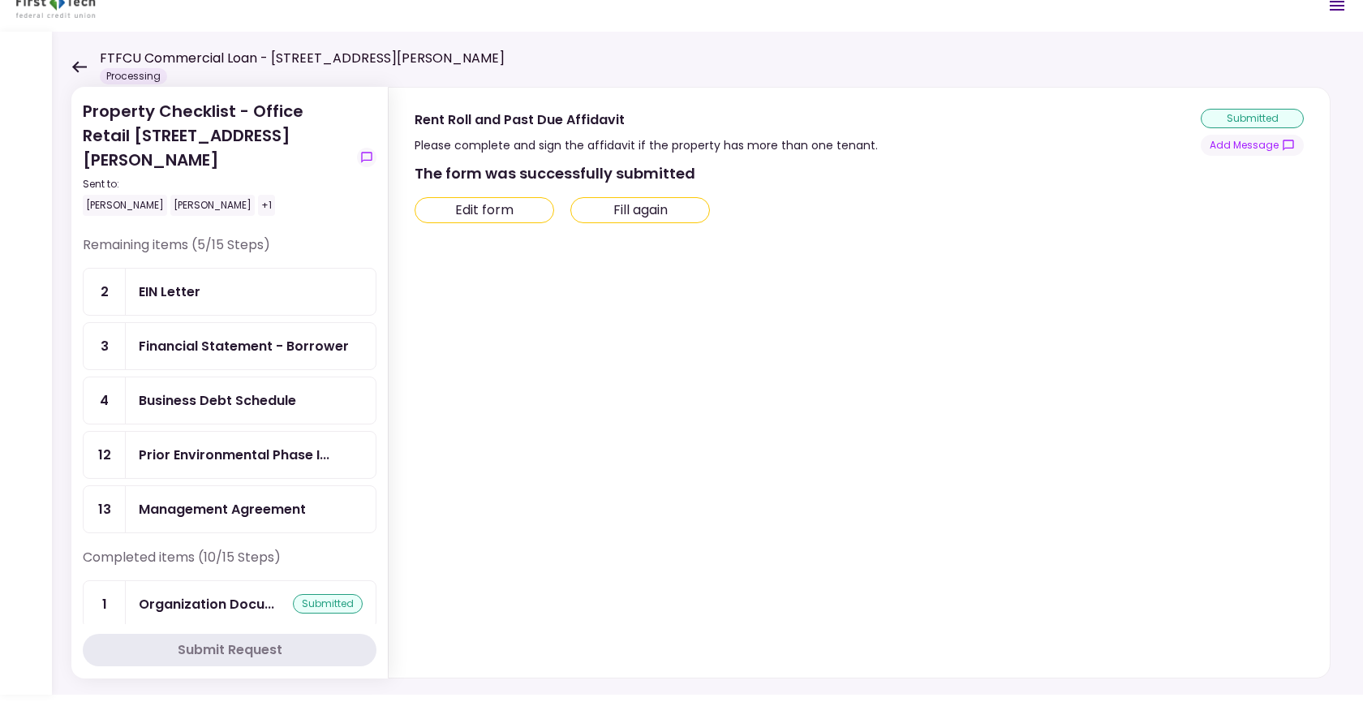
click at [246, 390] on div "Business Debt Schedule" at bounding box center [217, 400] width 157 height 20
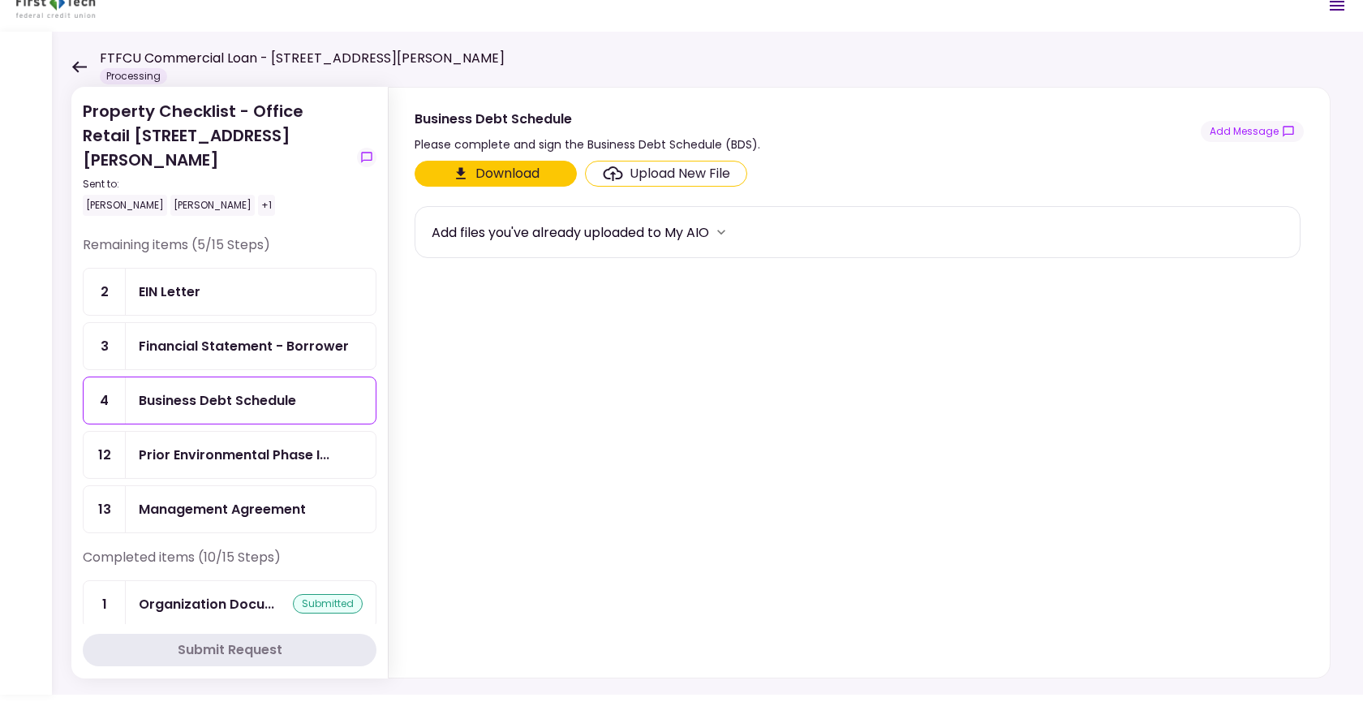
click at [75, 62] on icon at bounding box center [78, 67] width 15 height 12
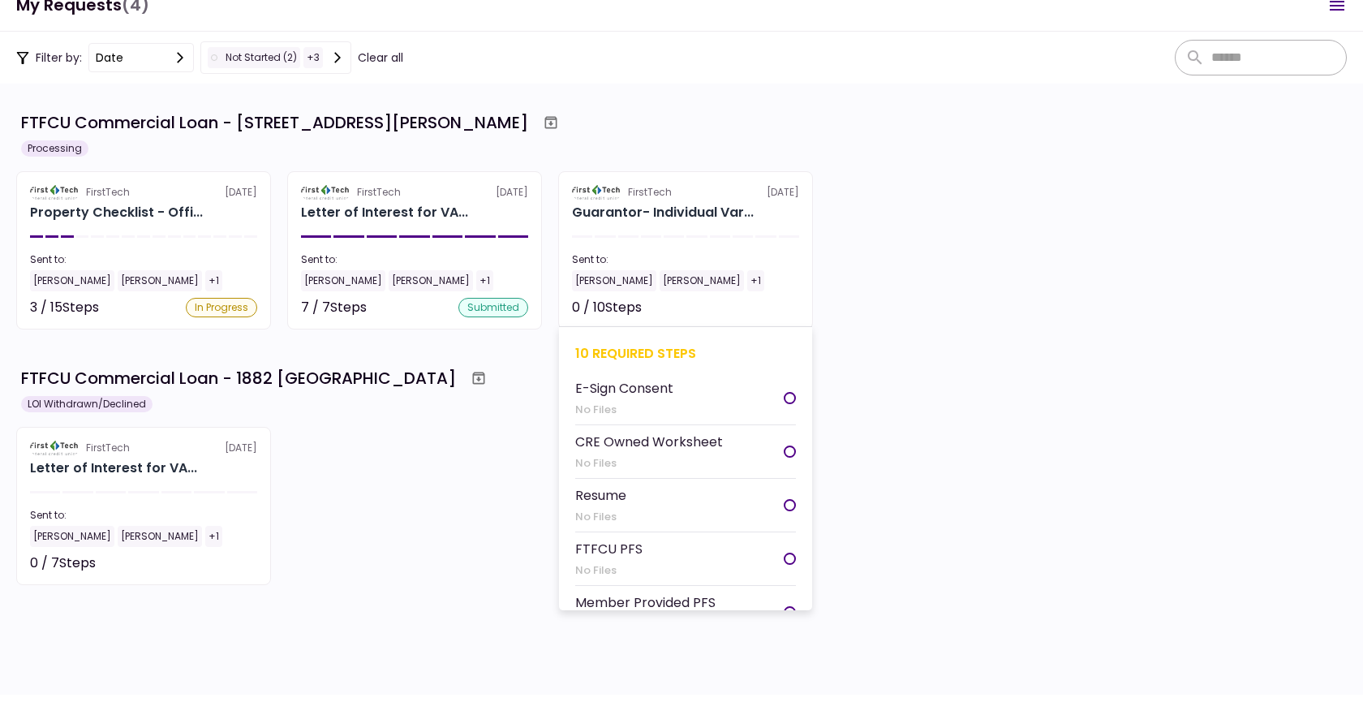
click at [622, 250] on section "FirstTech [DATE] Guarantor- Individual Var... Sent to: [PERSON_NAME] [PERSON_NA…" at bounding box center [685, 250] width 255 height 158
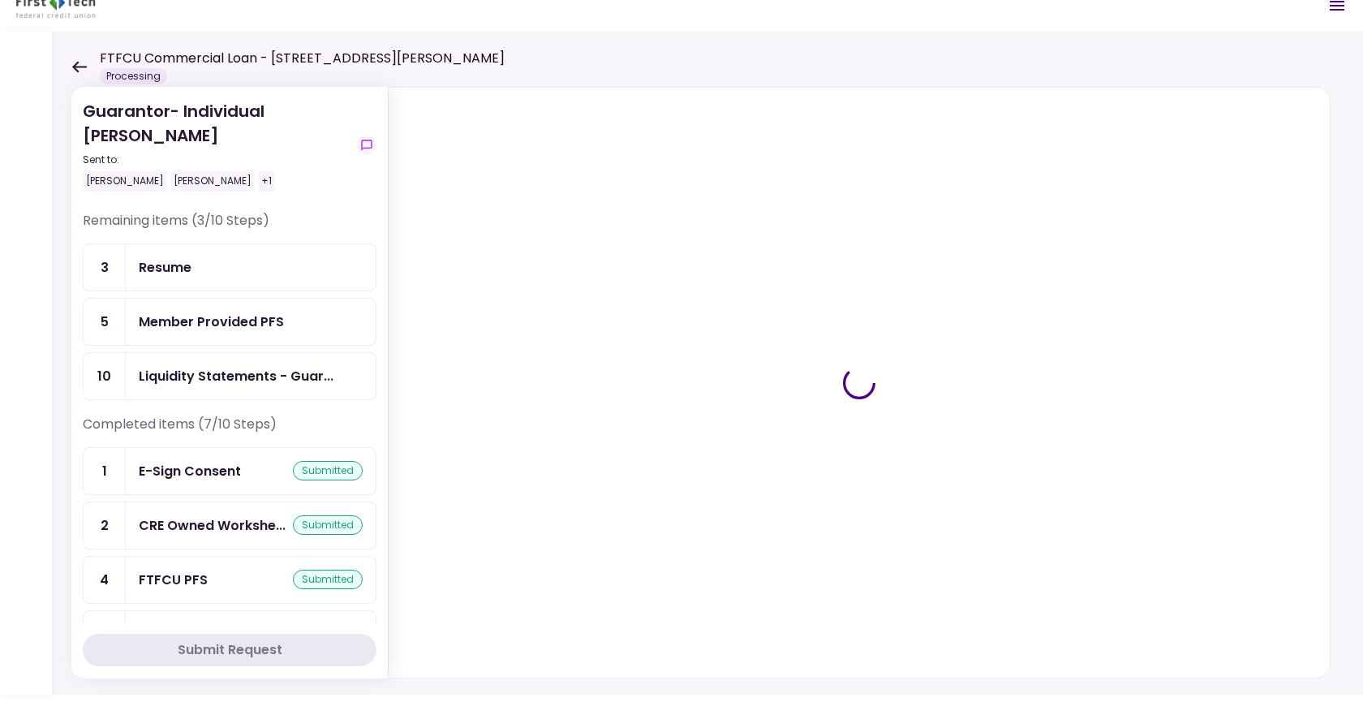
click at [161, 259] on div "Resume" at bounding box center [165, 267] width 53 height 20
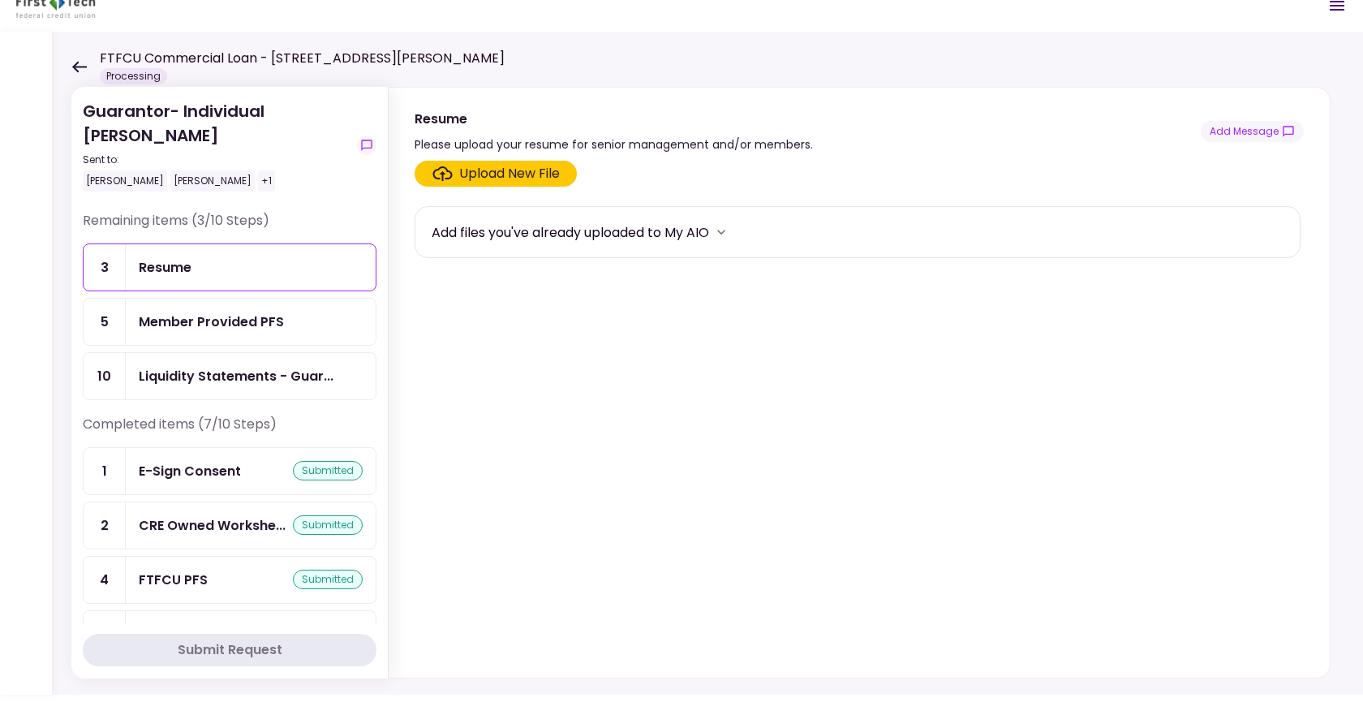
click at [451, 178] on icon "Click here to upload the required document" at bounding box center [442, 173] width 20 height 15
click at [0, 0] on input "Upload New File" at bounding box center [0, 0] width 0 height 0
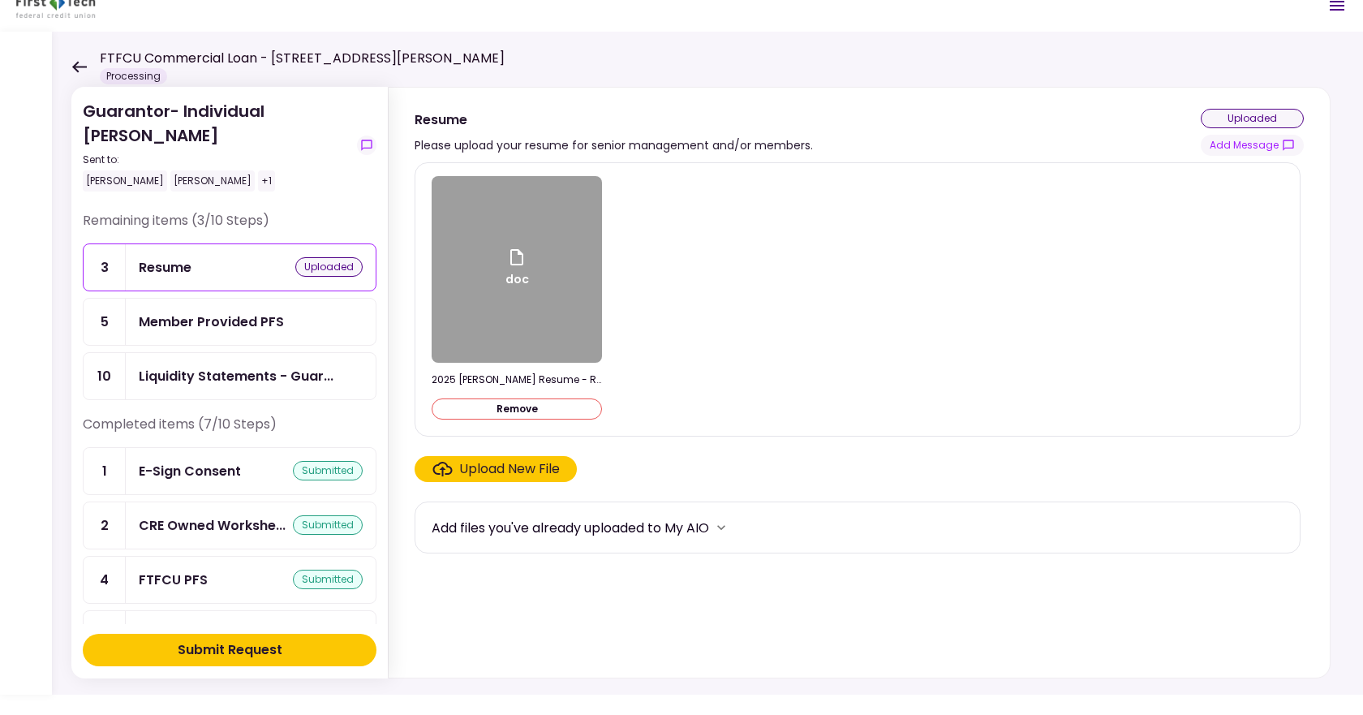
click at [470, 473] on div "Upload New File" at bounding box center [509, 468] width 101 height 19
click at [0, 0] on input "Upload New File" at bounding box center [0, 0] width 0 height 0
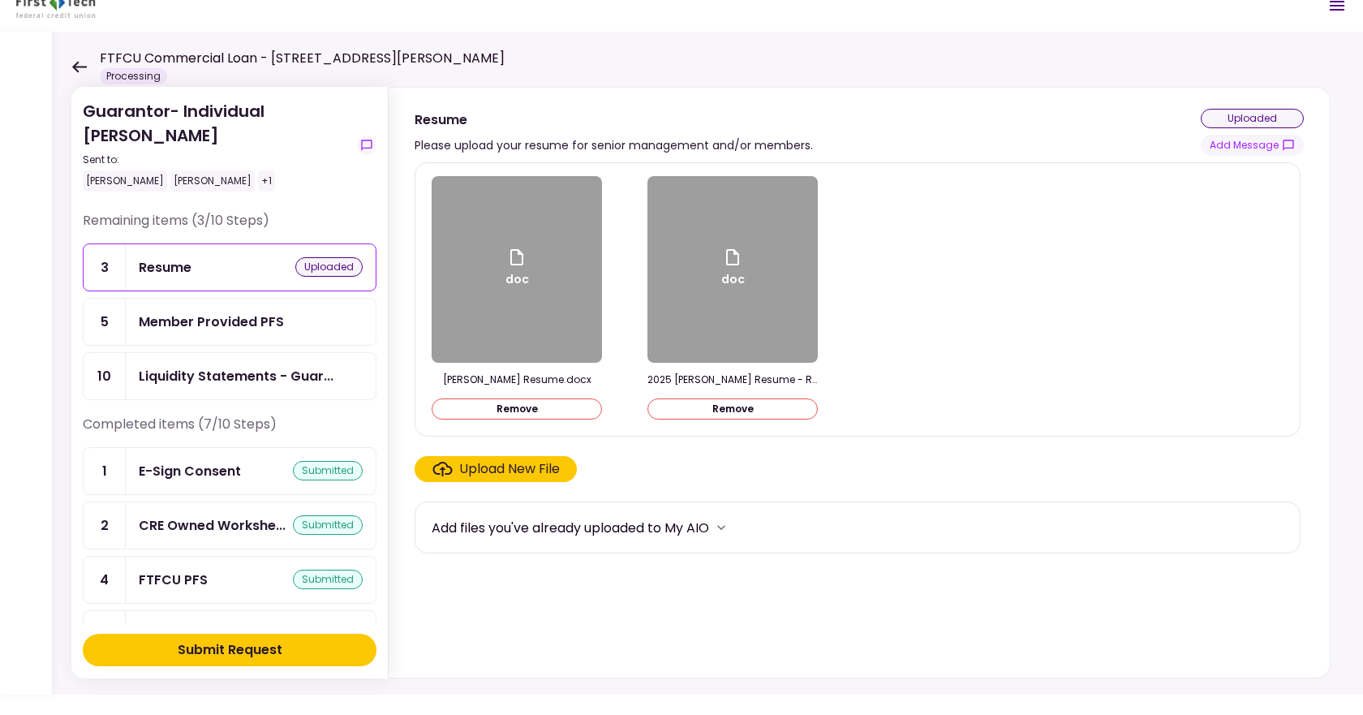
click at [248, 652] on div "Submit Request" at bounding box center [230, 649] width 105 height 19
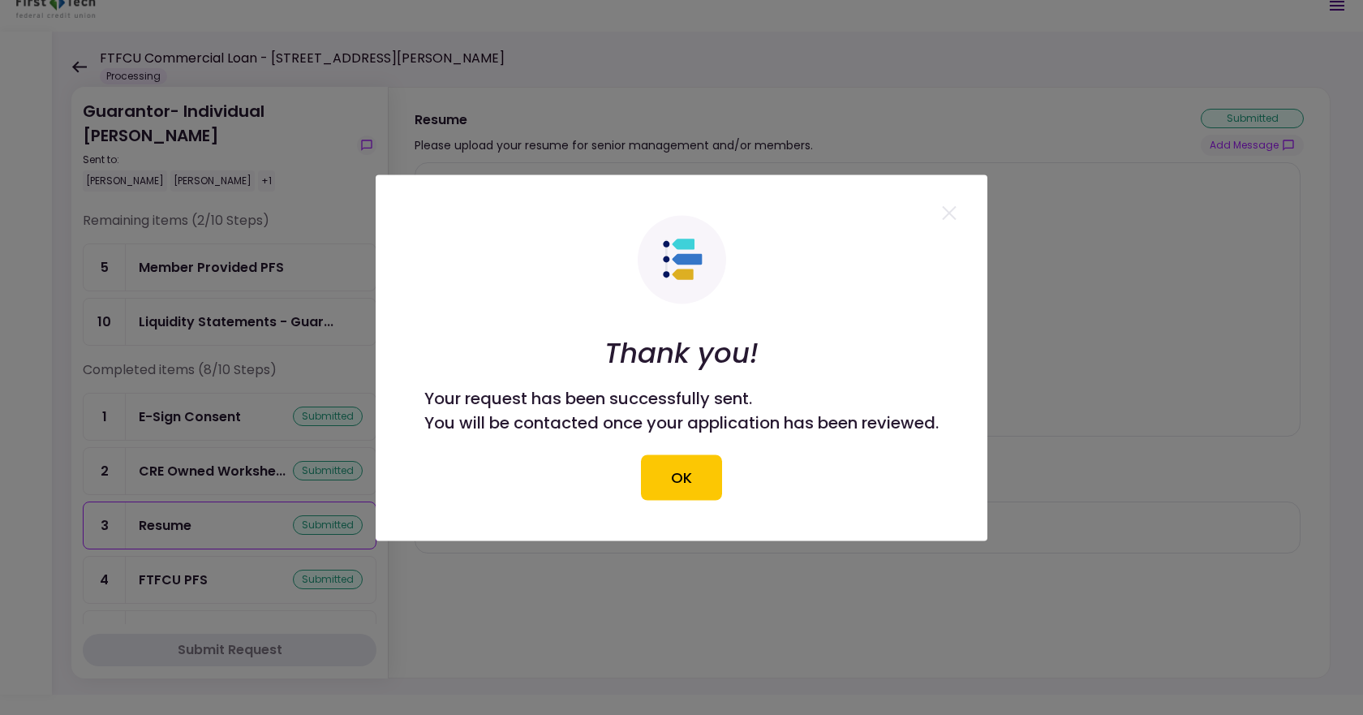
click at [238, 316] on div at bounding box center [681, 357] width 1363 height 715
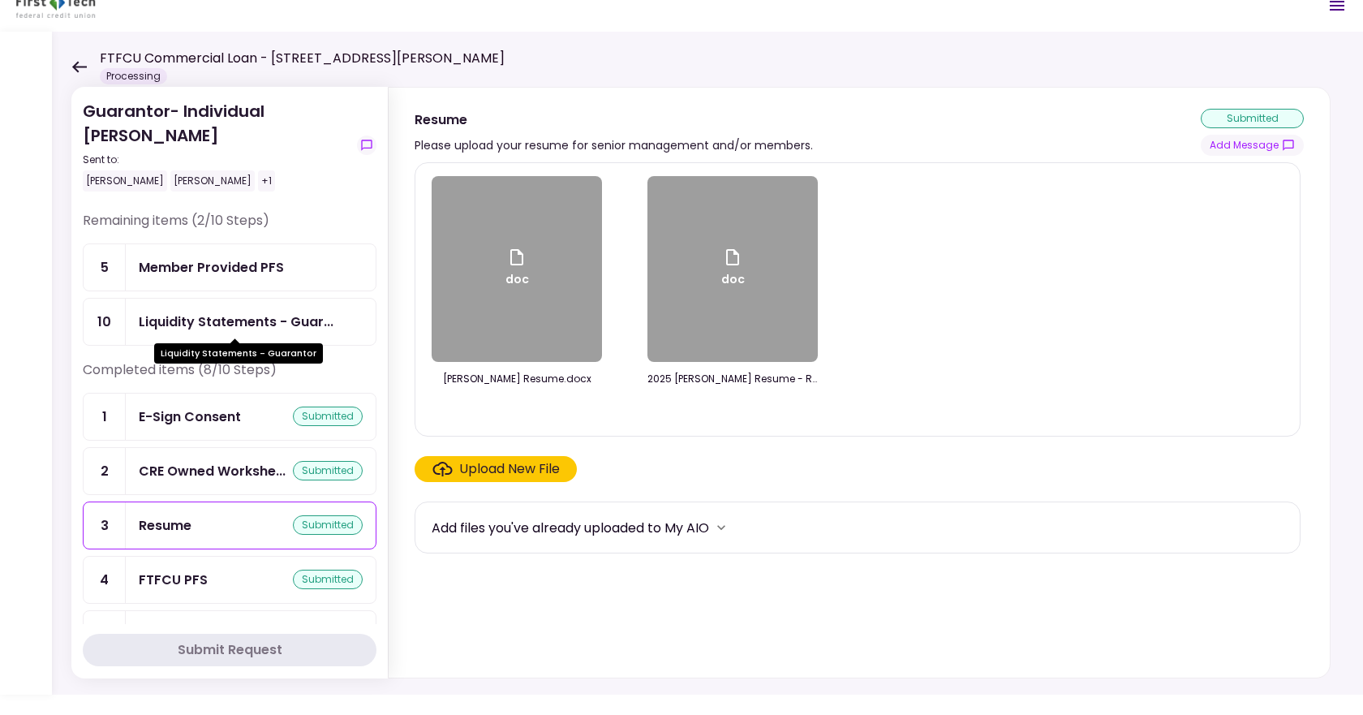
click at [235, 313] on div "Liquidity Statements - Guar..." at bounding box center [236, 321] width 195 height 20
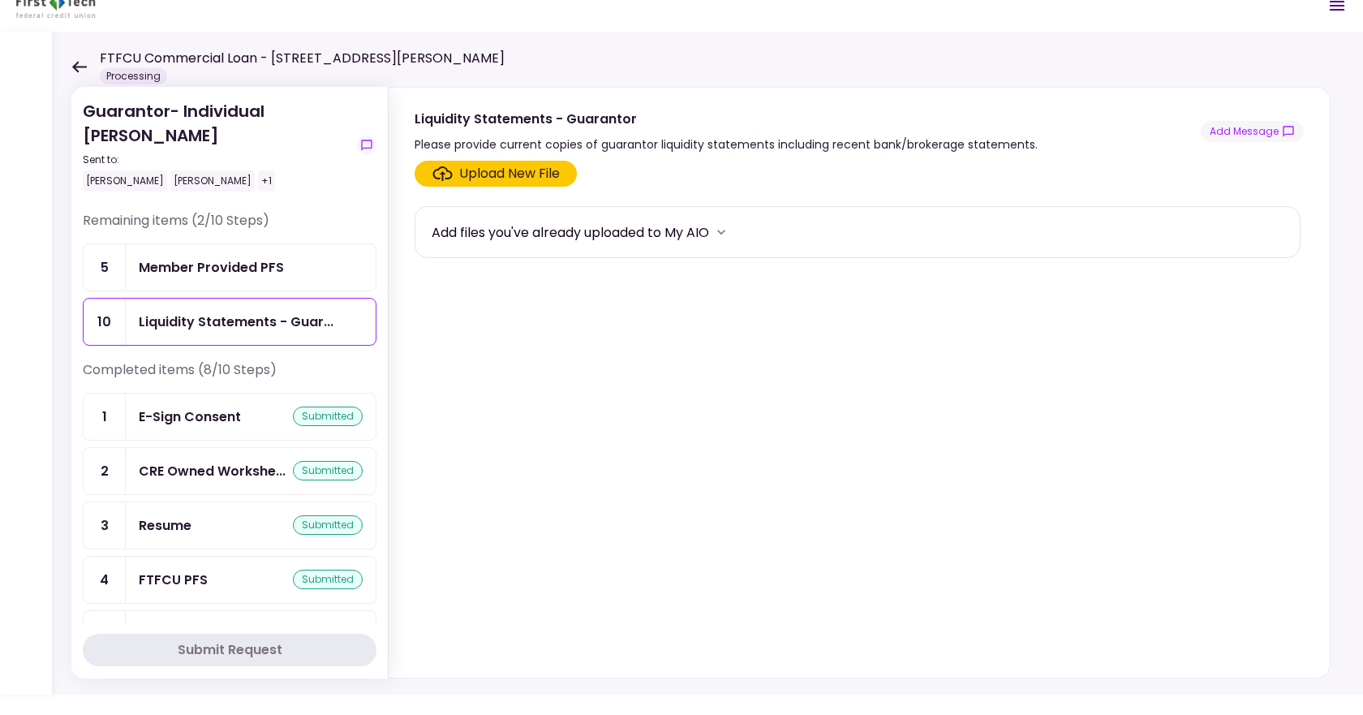
click at [483, 177] on div "Upload New File" at bounding box center [509, 173] width 101 height 19
click at [0, 0] on input "Upload New File" at bounding box center [0, 0] width 0 height 0
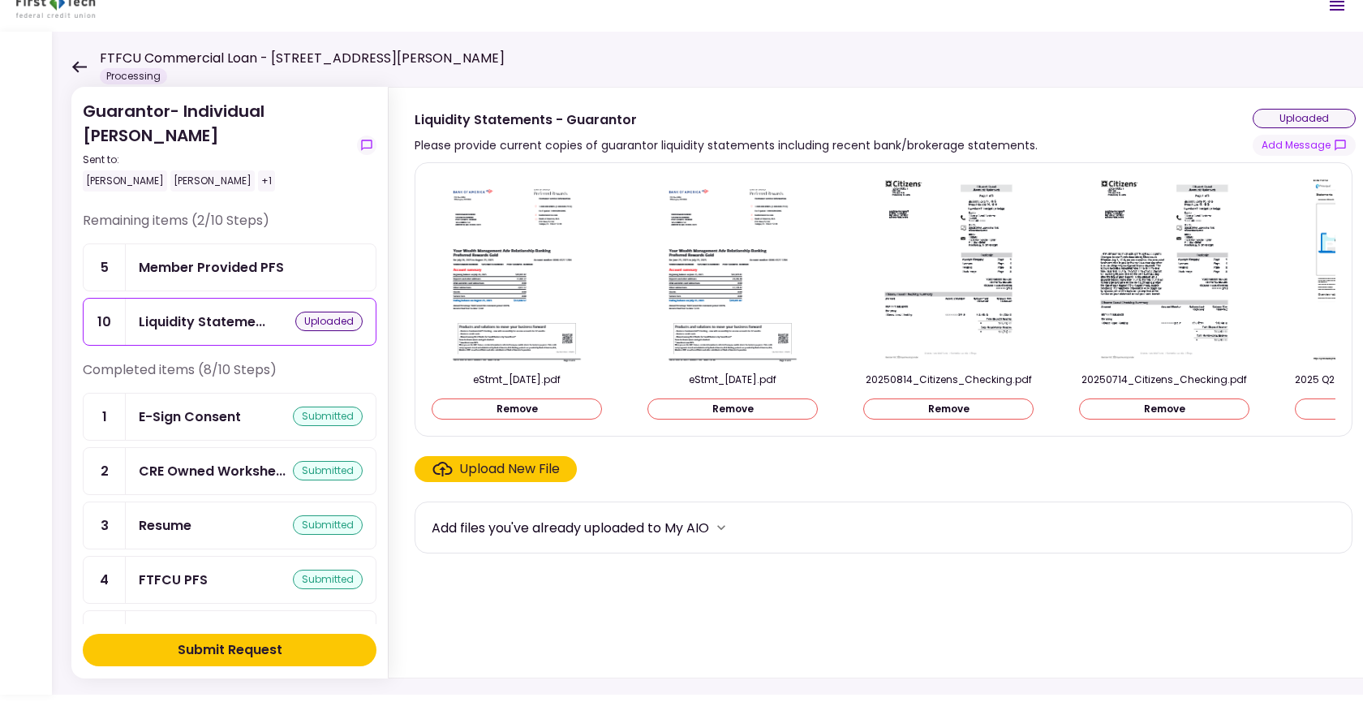
click at [266, 645] on div "Submit Request" at bounding box center [230, 649] width 105 height 19
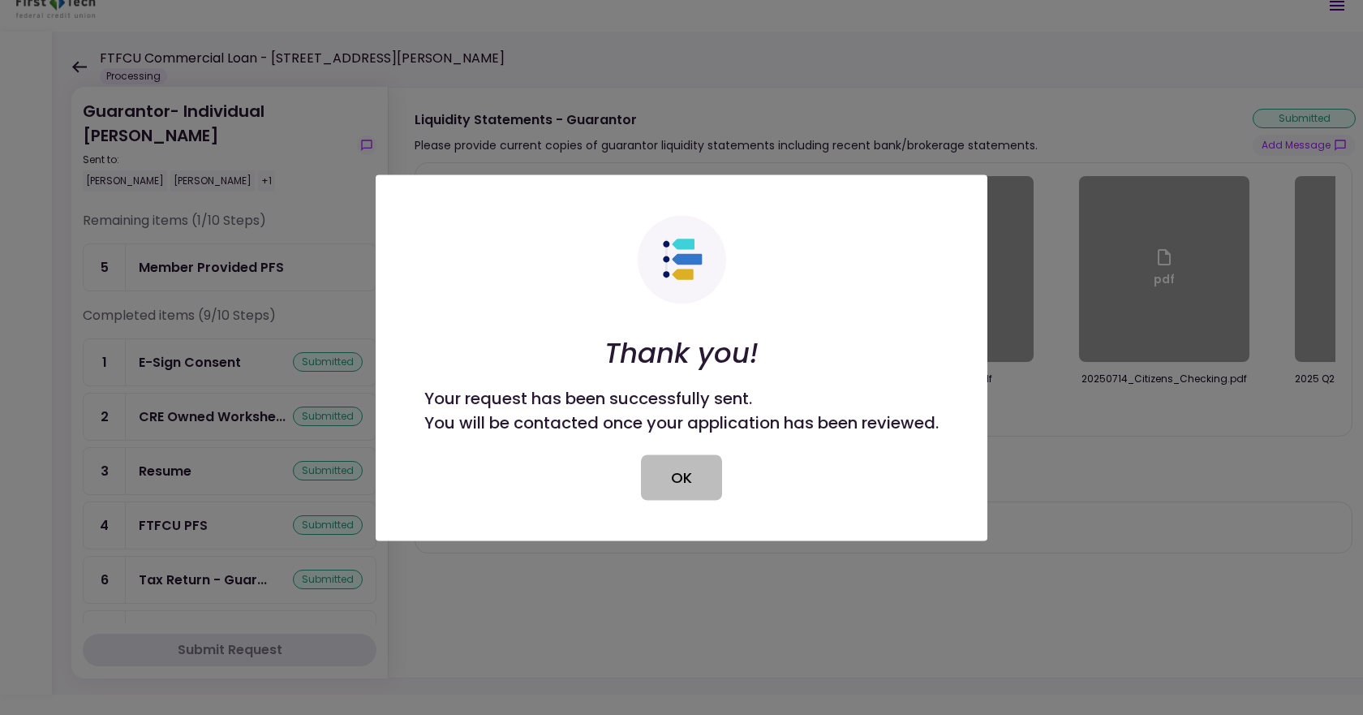
click at [688, 479] on button "OK" at bounding box center [681, 476] width 81 height 45
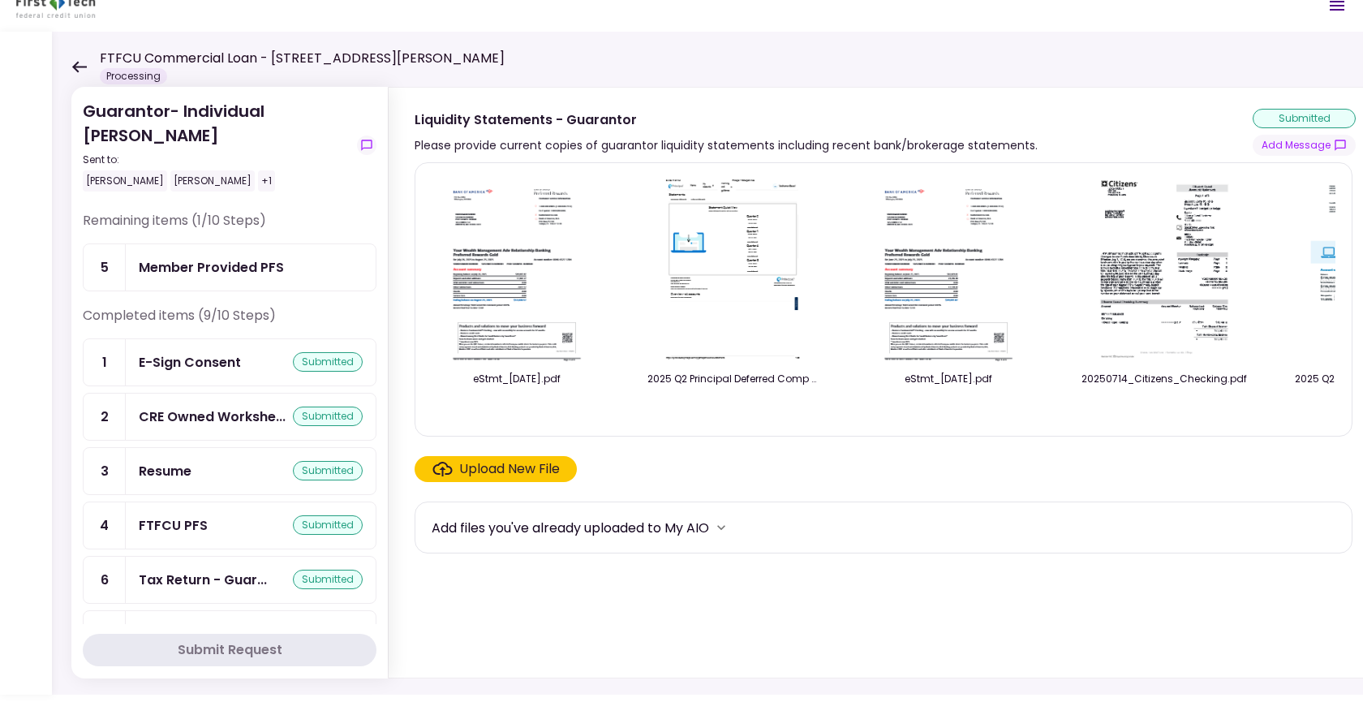
click at [221, 273] on div "Member Provided PFS" at bounding box center [211, 267] width 145 height 20
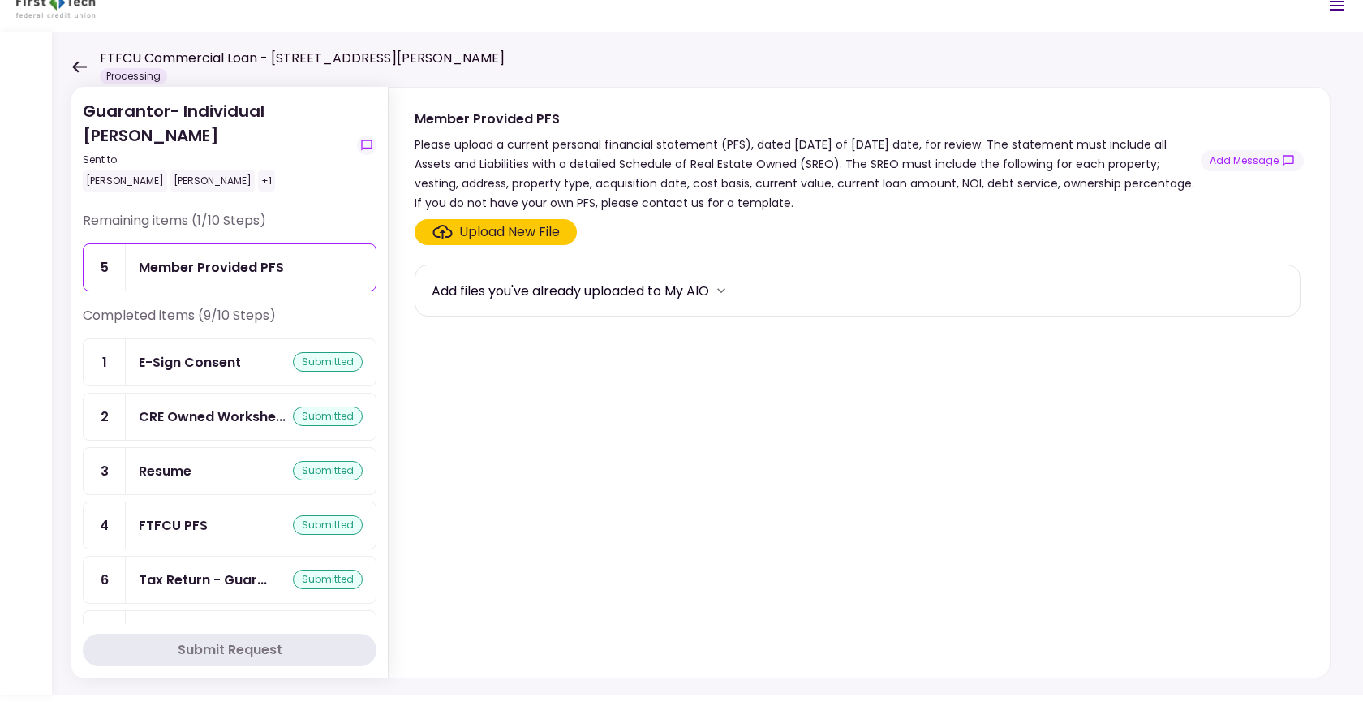
click at [451, 234] on icon "Click here to upload the required document" at bounding box center [442, 232] width 20 height 15
click at [0, 0] on input "Upload New File" at bounding box center [0, 0] width 0 height 0
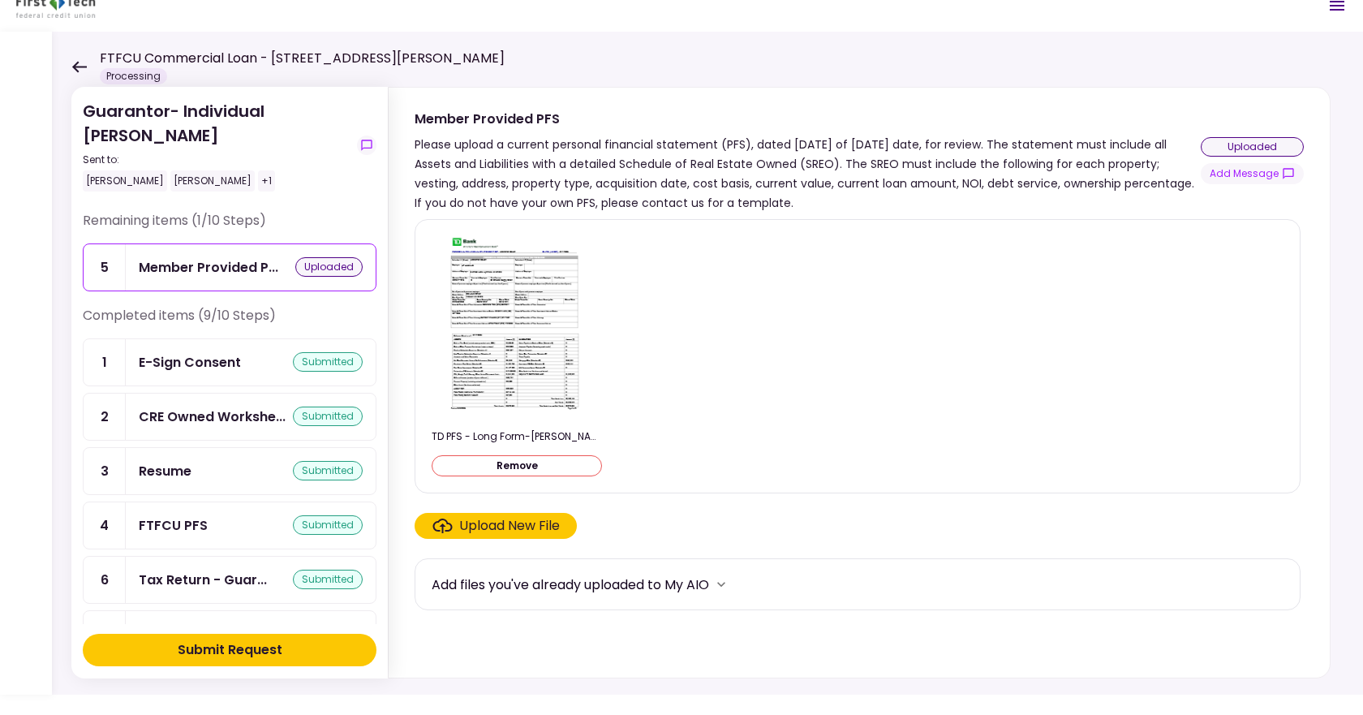
click at [496, 526] on div "Upload New File" at bounding box center [509, 525] width 101 height 19
click at [0, 0] on input "Upload New File" at bounding box center [0, 0] width 0 height 0
click at [256, 648] on div "Submit Request" at bounding box center [230, 649] width 105 height 19
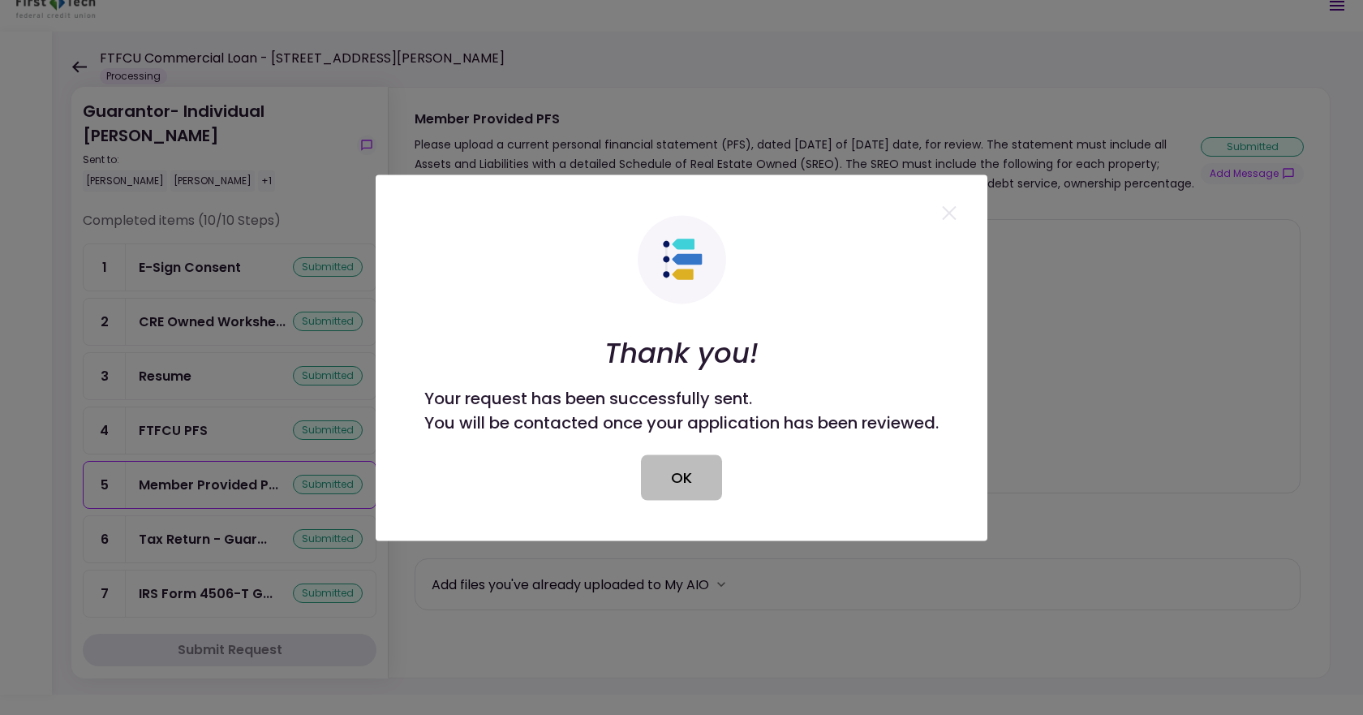
click at [690, 473] on button "OK" at bounding box center [681, 476] width 81 height 45
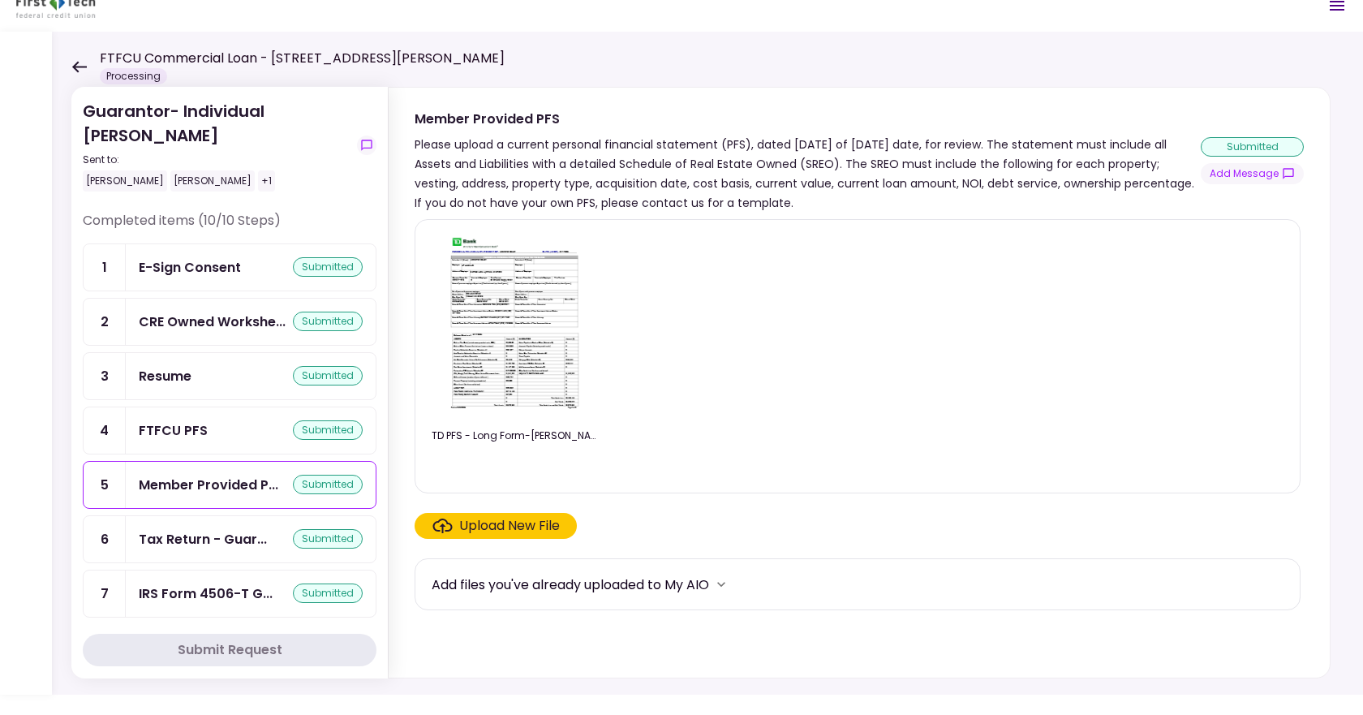
click at [81, 66] on icon at bounding box center [79, 66] width 15 height 11
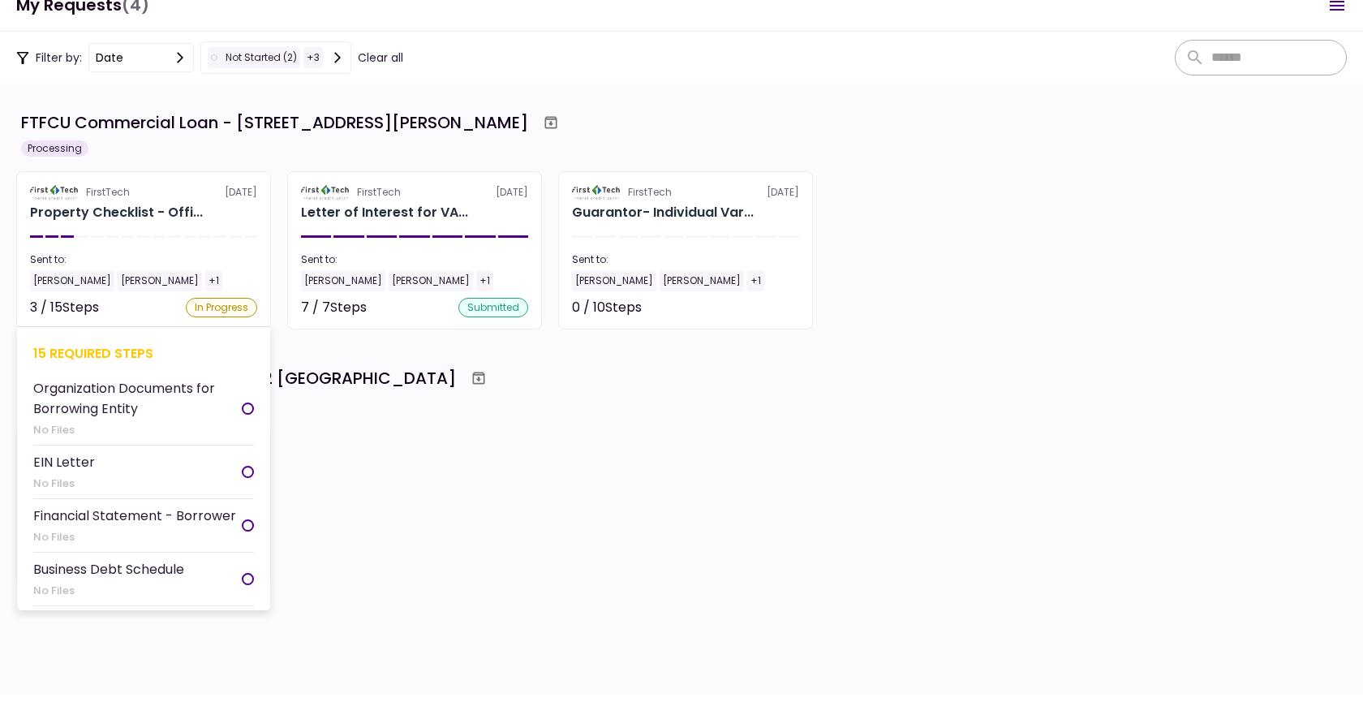
click at [195, 250] on section "FirstTech [DATE] Property Checklist - Offi... Sent to: [PERSON_NAME] [PERSON_NA…" at bounding box center [143, 250] width 255 height 158
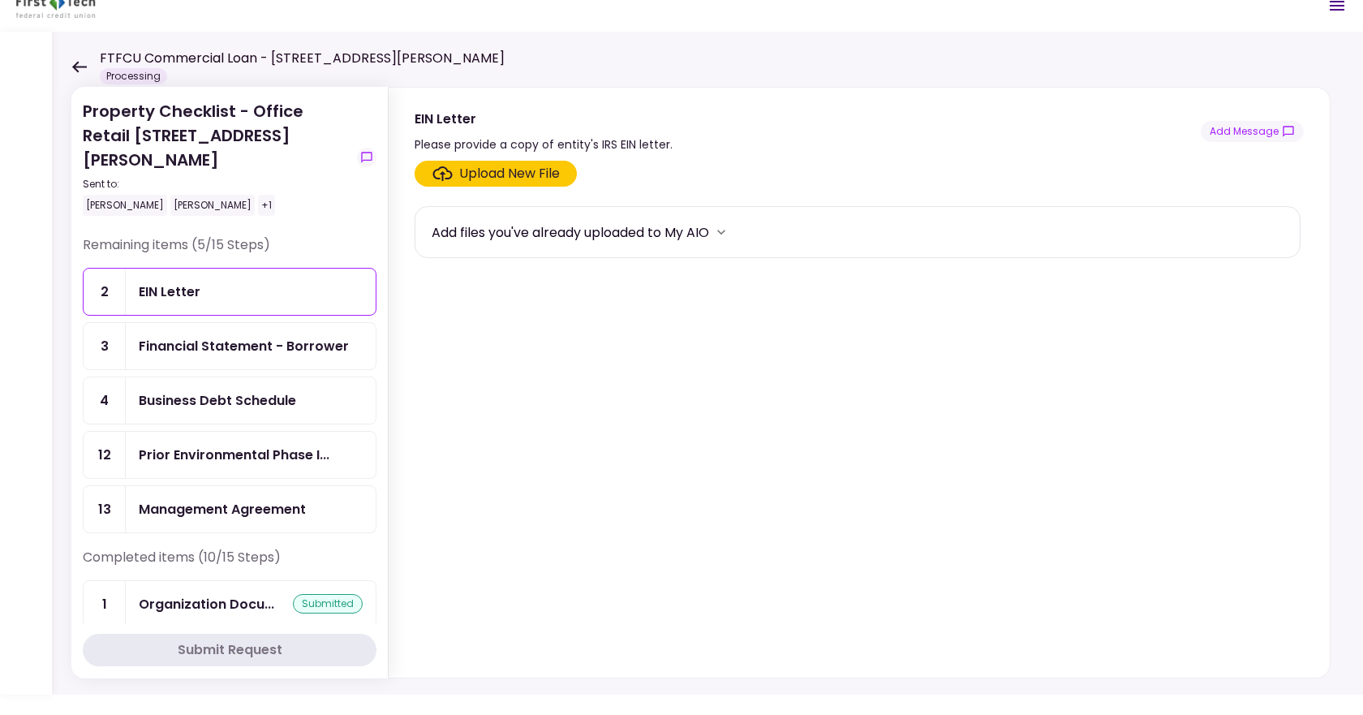
click at [276, 336] on div "Financial Statement - Borrower" at bounding box center [244, 346] width 210 height 20
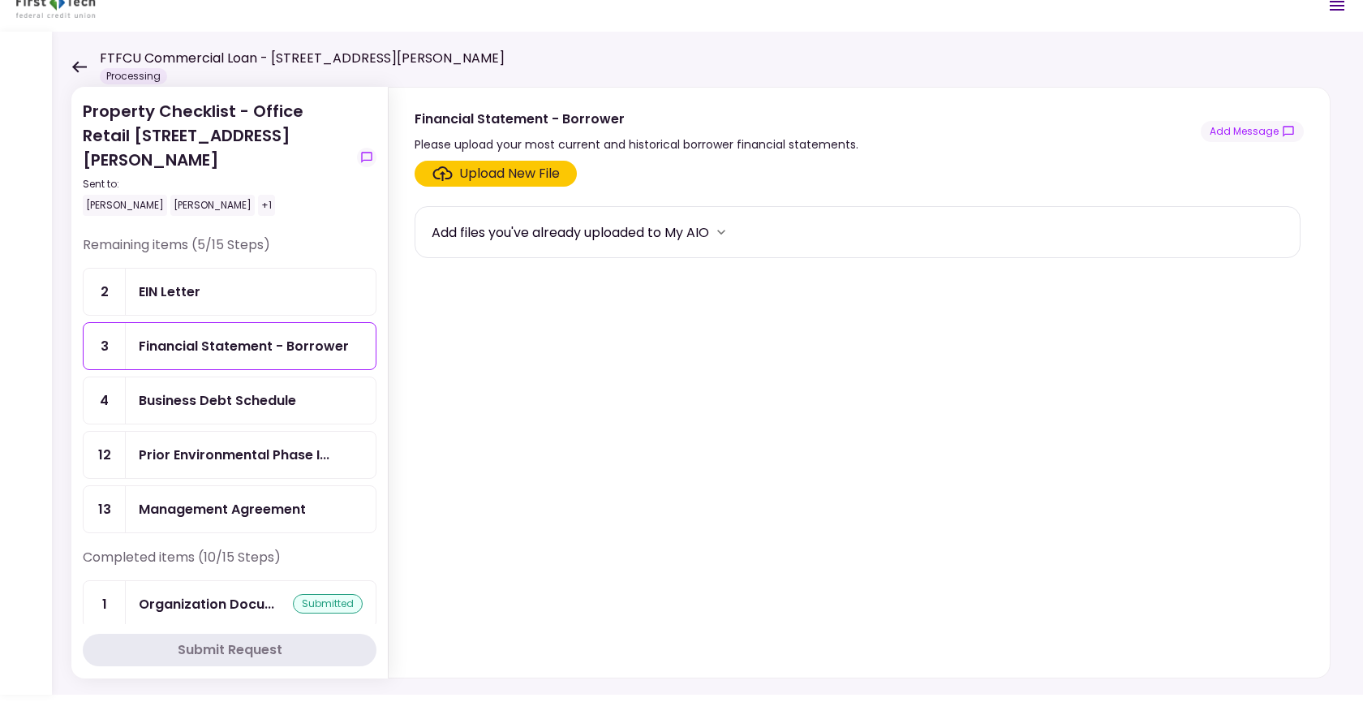
click at [449, 171] on icon "Click here to upload the required document" at bounding box center [442, 173] width 20 height 15
click at [0, 0] on input "Upload New File" at bounding box center [0, 0] width 0 height 0
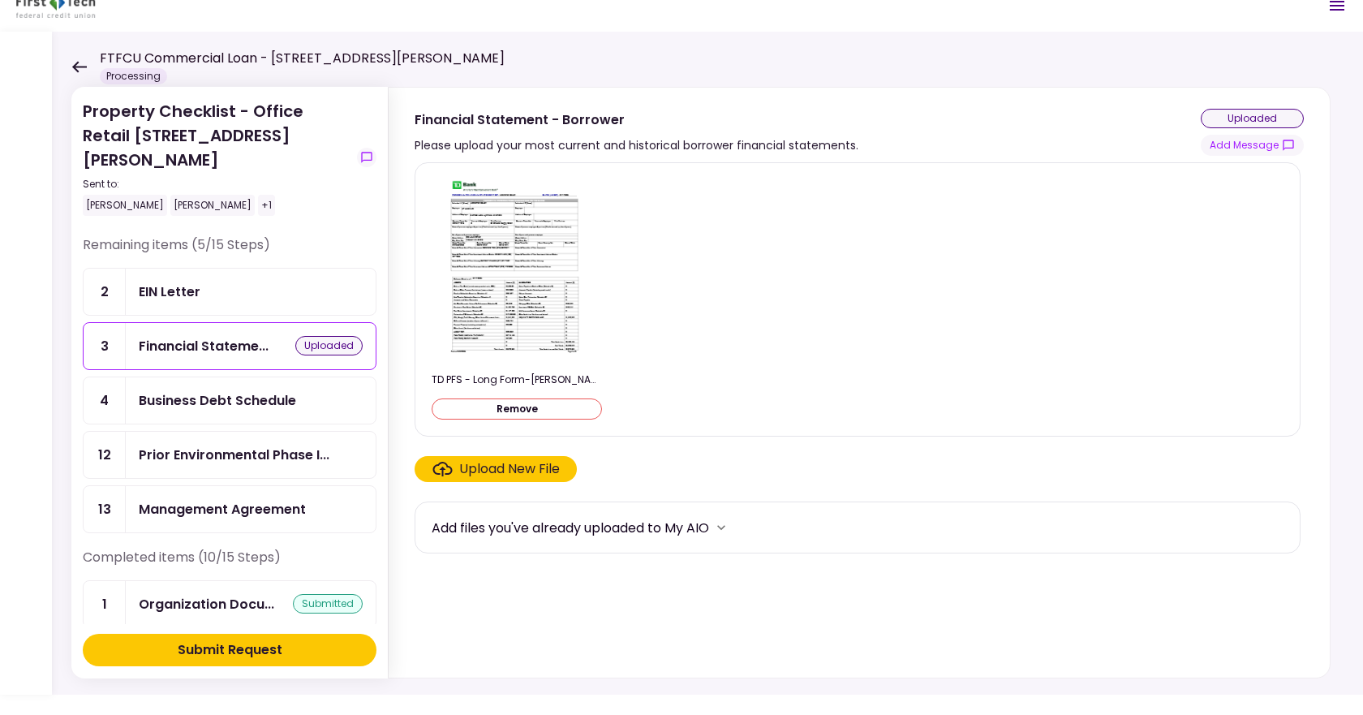
click at [263, 652] on div "Submit Request" at bounding box center [230, 649] width 105 height 19
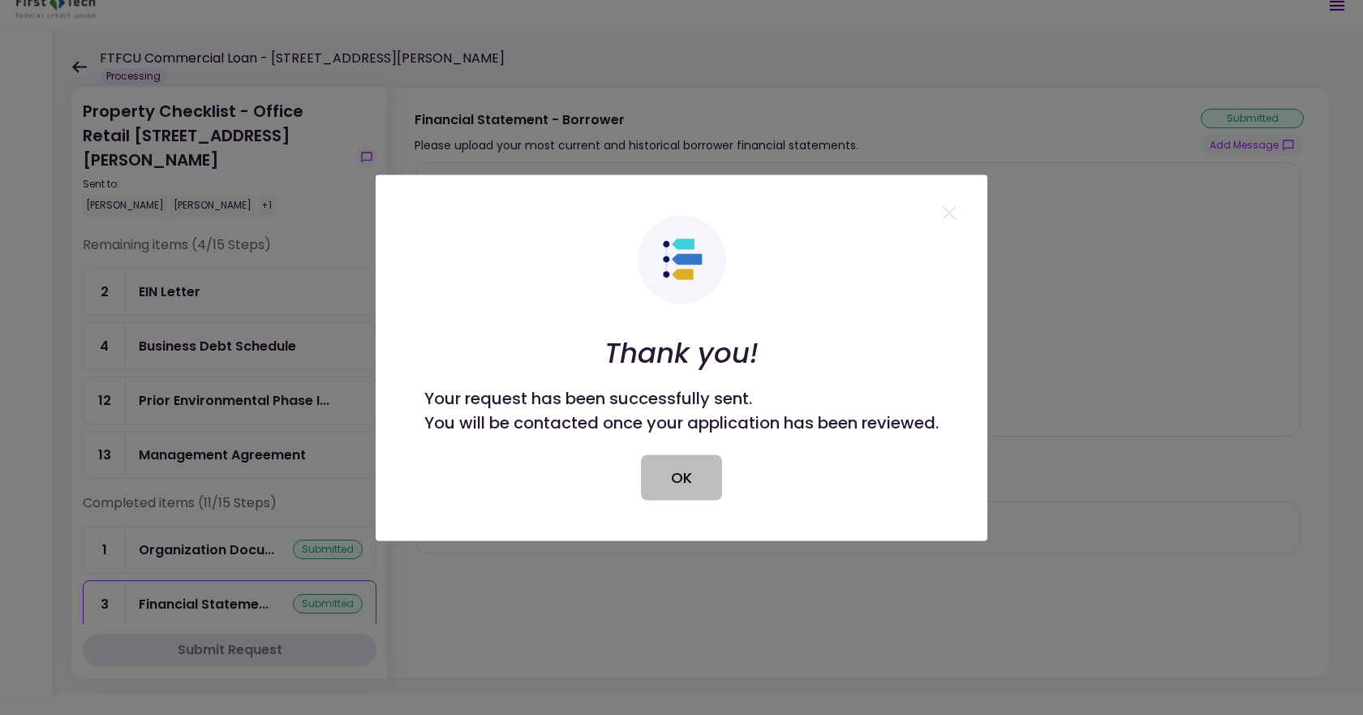
click at [681, 470] on button "OK" at bounding box center [681, 476] width 81 height 45
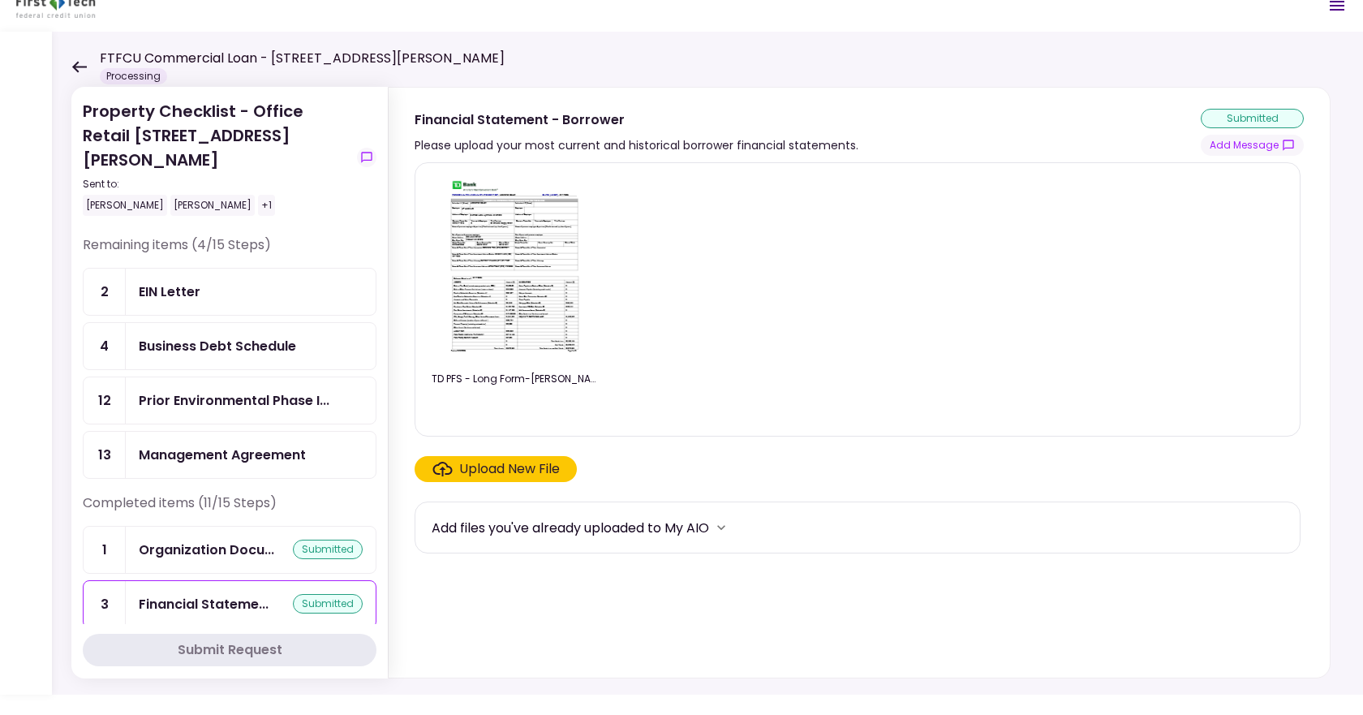
click at [221, 336] on div "Business Debt Schedule" at bounding box center [217, 346] width 157 height 20
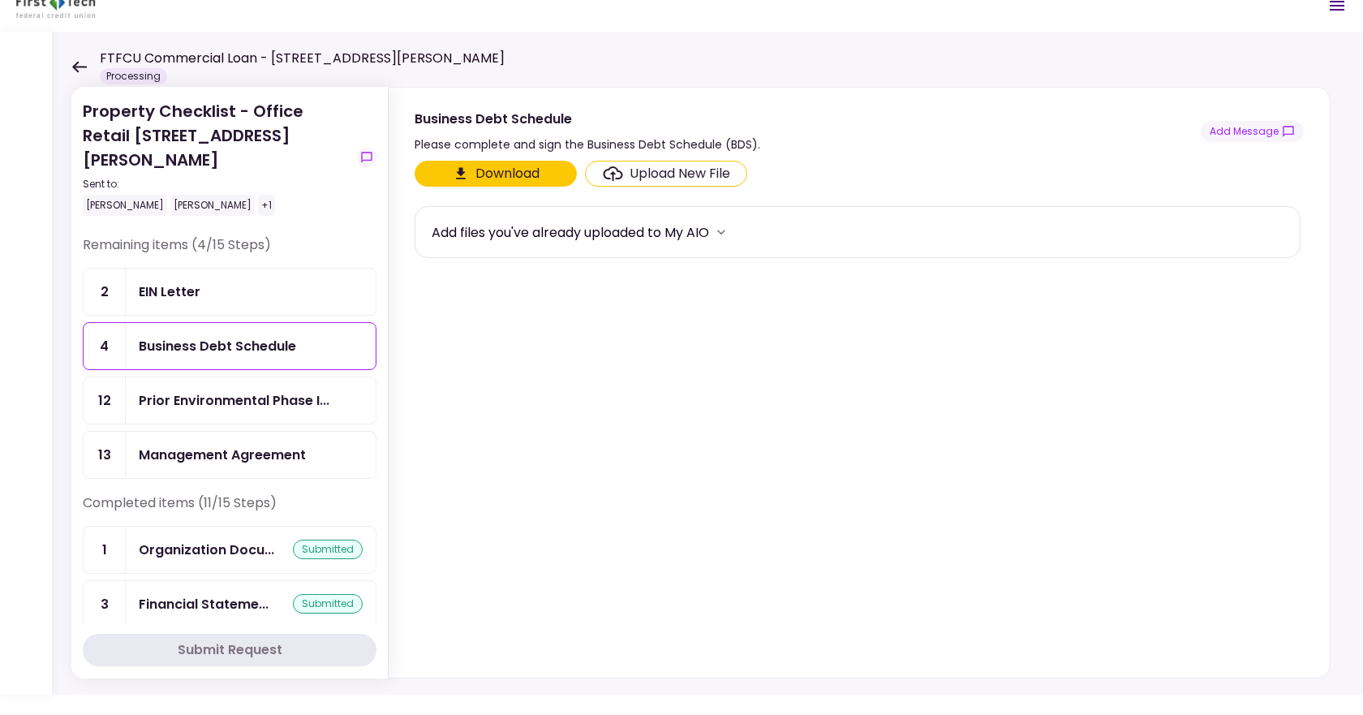
click at [625, 177] on div "Upload New File" at bounding box center [666, 173] width 127 height 19
click at [0, 0] on input "Upload New File" at bounding box center [0, 0] width 0 height 0
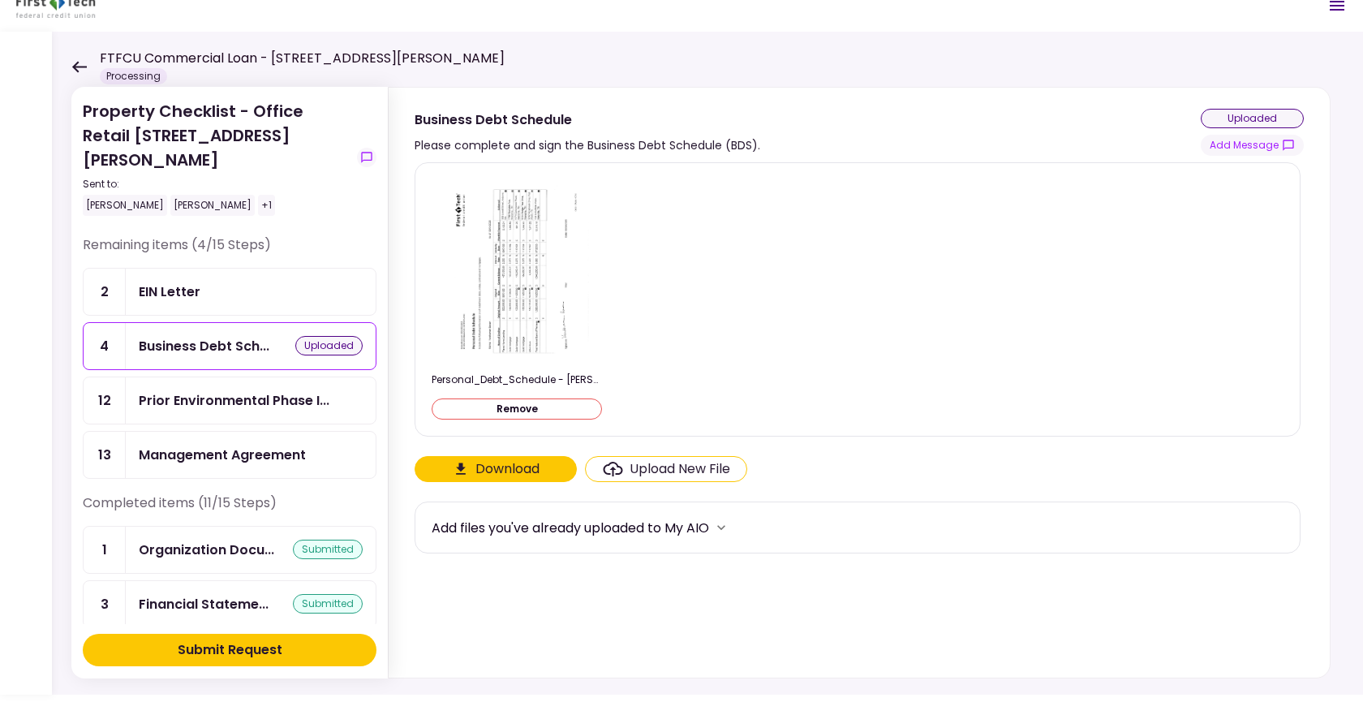
click at [245, 658] on div "Submit Request" at bounding box center [230, 649] width 105 height 19
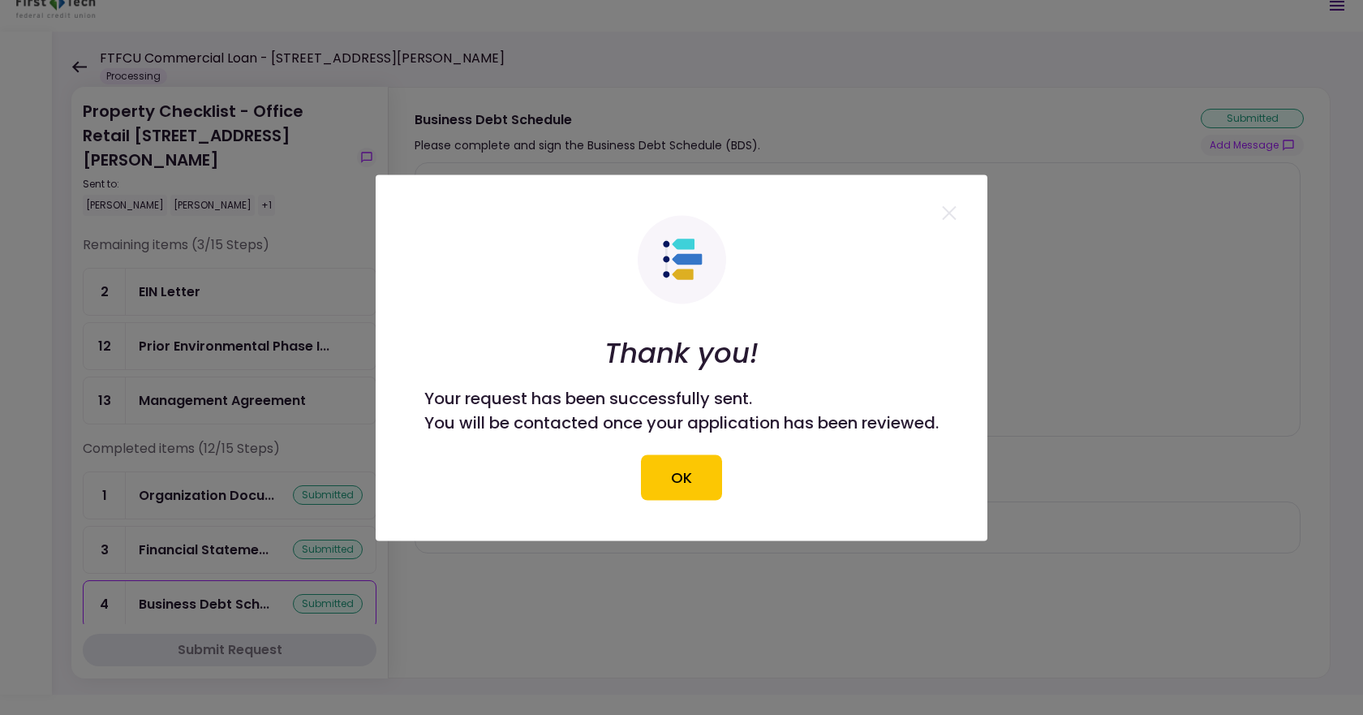
click at [701, 475] on button "OK" at bounding box center [681, 476] width 81 height 45
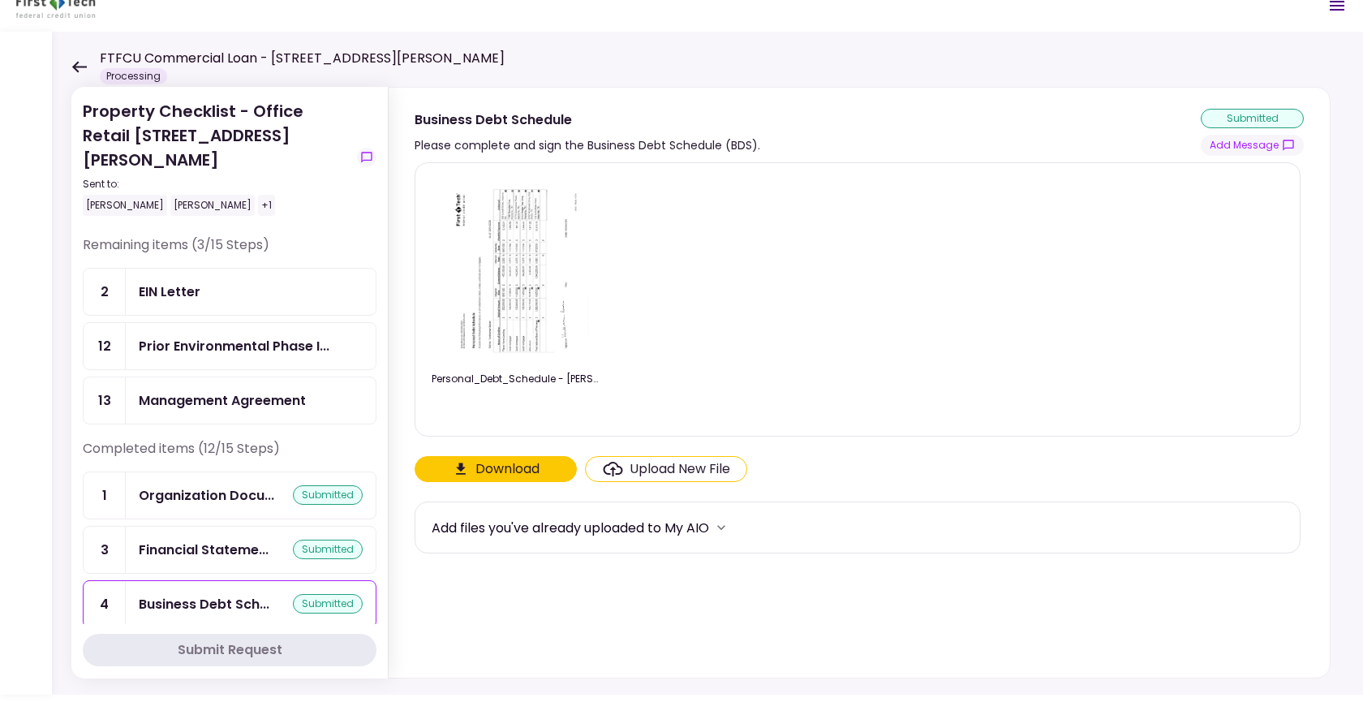
click at [76, 69] on icon at bounding box center [79, 66] width 15 height 11
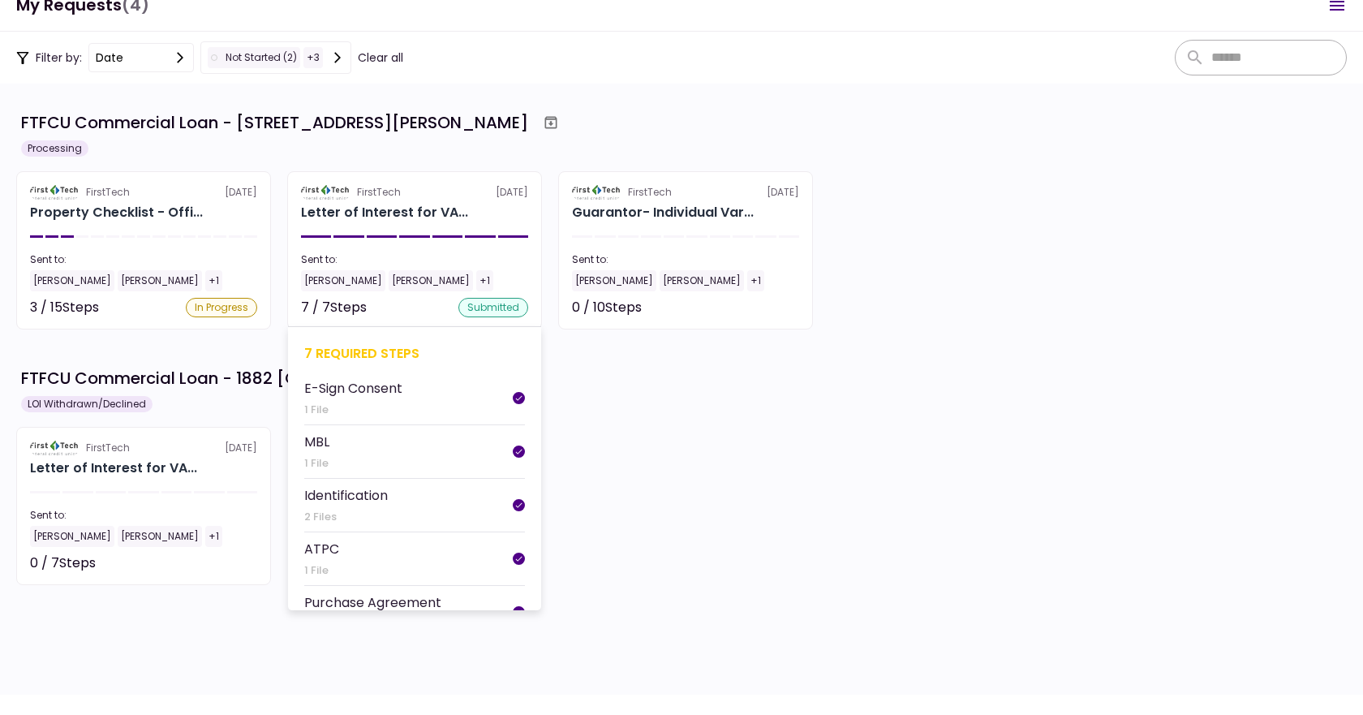
click at [421, 258] on div "Sent to:" at bounding box center [414, 259] width 227 height 15
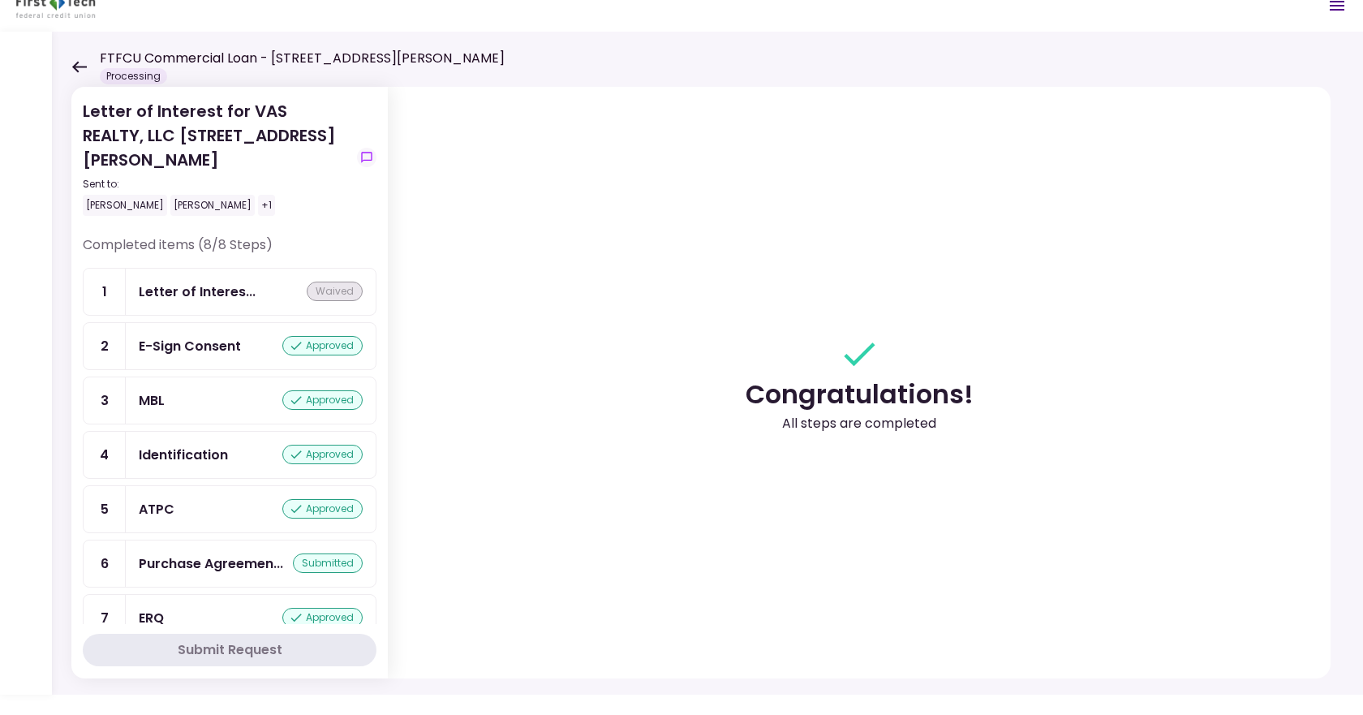
scroll to position [62, 0]
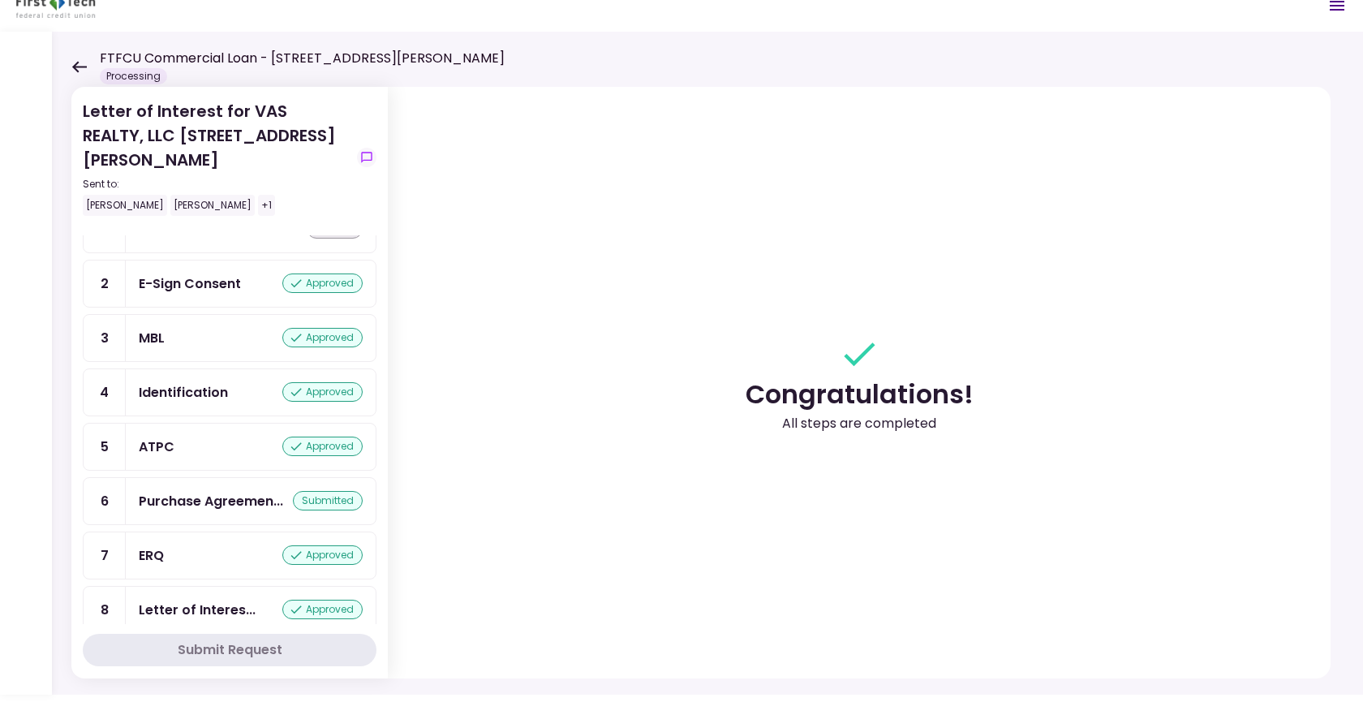
click at [78, 64] on icon at bounding box center [78, 67] width 15 height 12
